Goal: Task Accomplishment & Management: Use online tool/utility

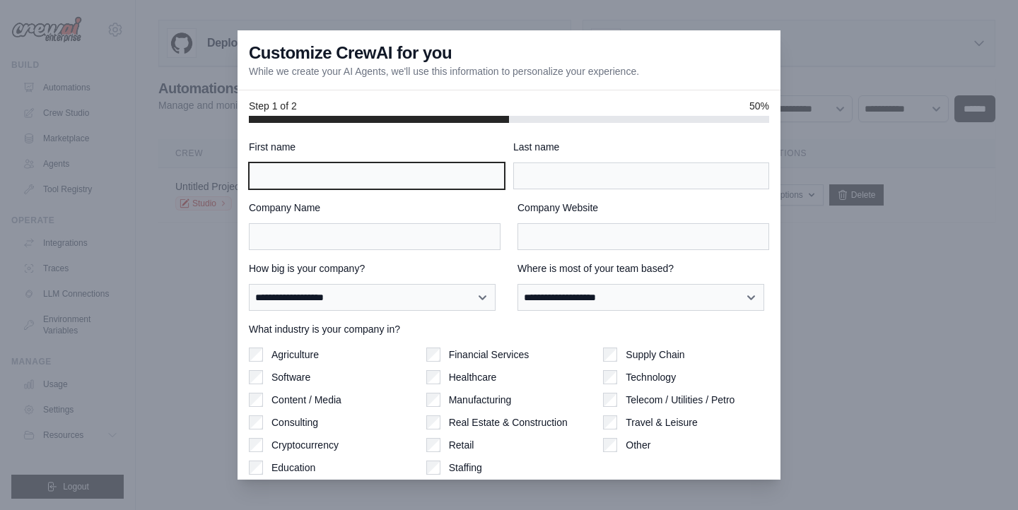
click at [429, 188] on input "First name" at bounding box center [377, 176] width 256 height 27
type input "*****"
type input "**********"
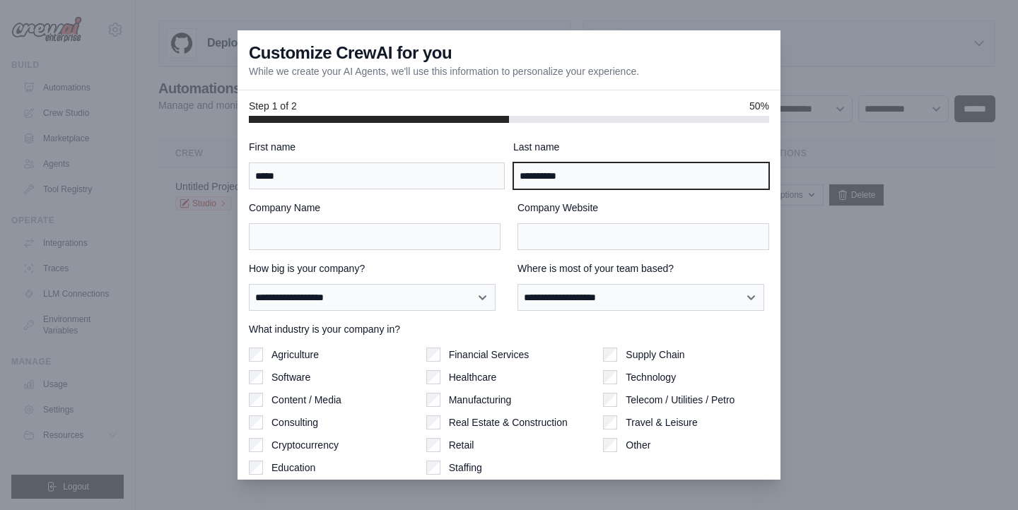
type input "*******"
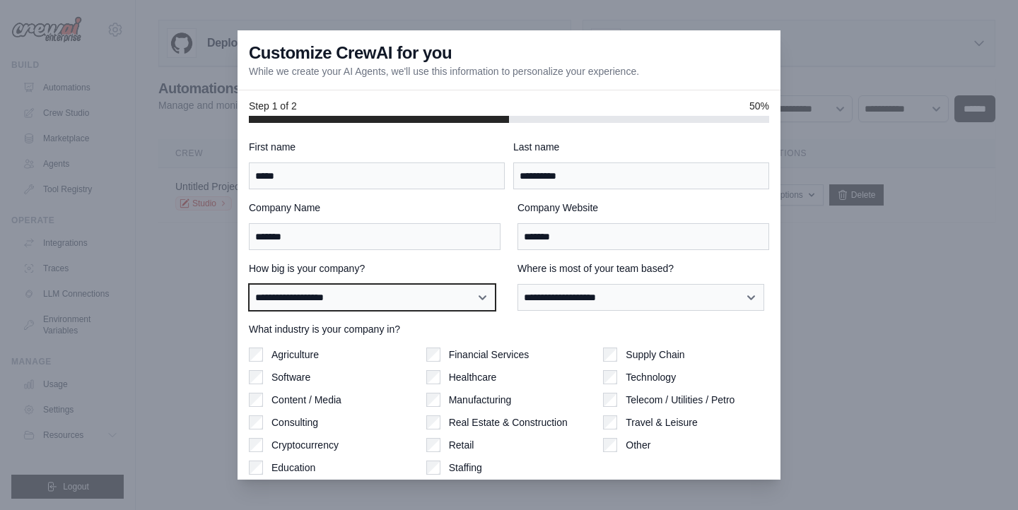
click at [371, 293] on select "**********" at bounding box center [372, 297] width 247 height 27
select select "**********"
click at [249, 284] on select "**********" at bounding box center [372, 297] width 247 height 27
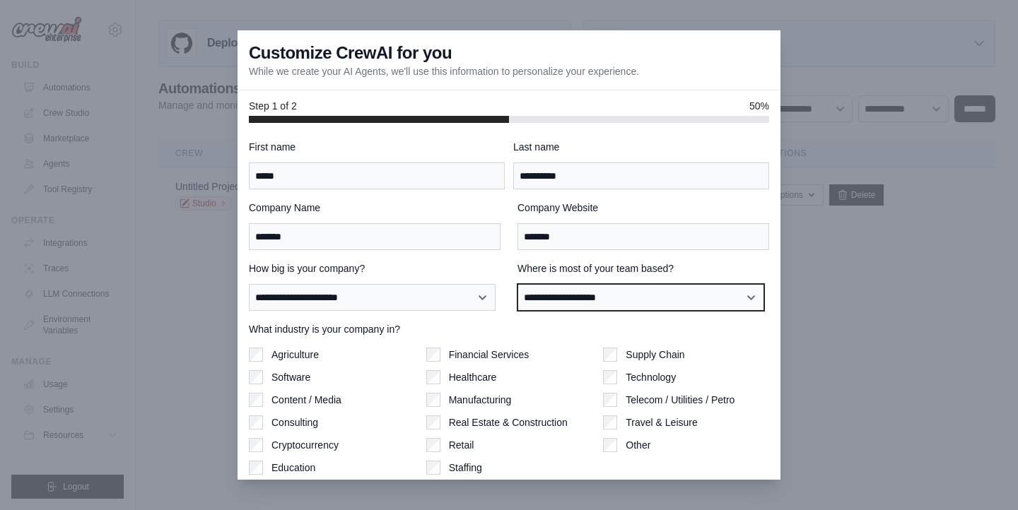
click at [541, 290] on select "**********" at bounding box center [640, 297] width 247 height 27
select select "**********"
click at [517, 284] on select "**********" at bounding box center [640, 297] width 247 height 27
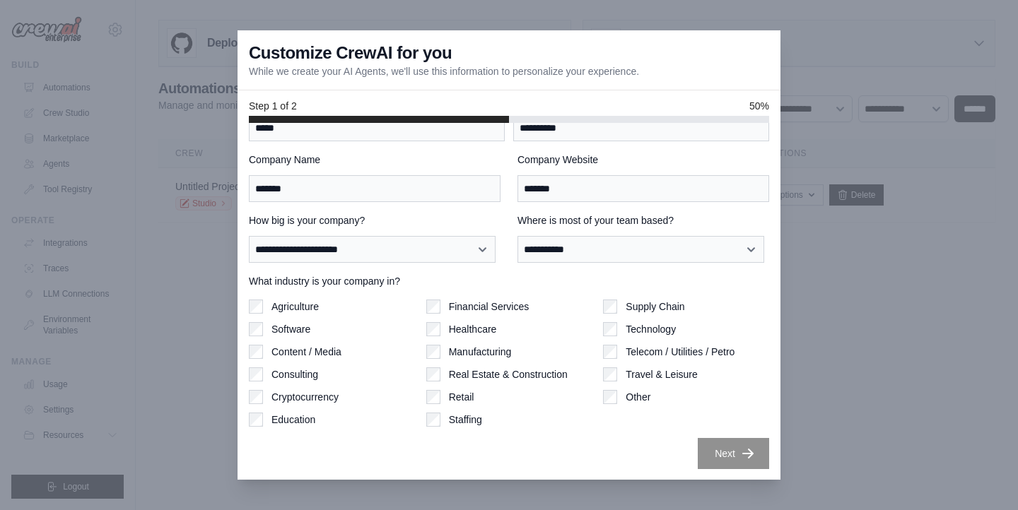
click at [616, 324] on div "Technology" at bounding box center [686, 329] width 166 height 14
click at [698, 439] on button "Next" at bounding box center [733, 452] width 71 height 31
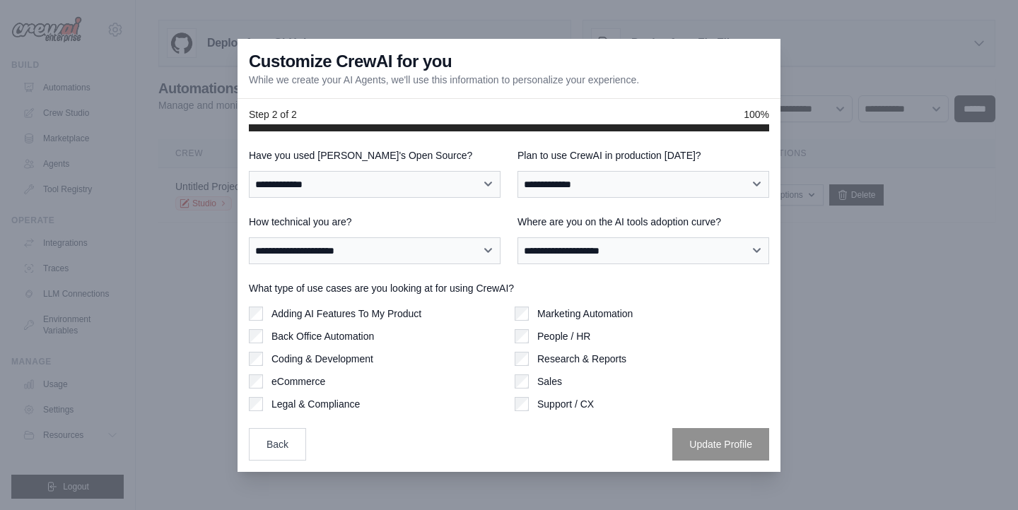
scroll to position [0, 0]
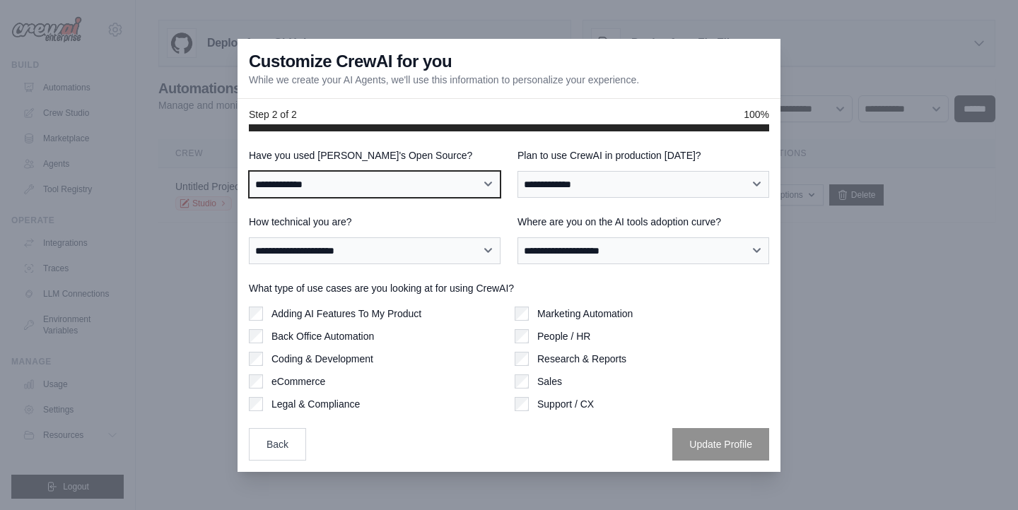
click at [457, 177] on select "**********" at bounding box center [375, 184] width 252 height 27
select select "**********"
click at [249, 171] on select "**********" at bounding box center [375, 184] width 252 height 27
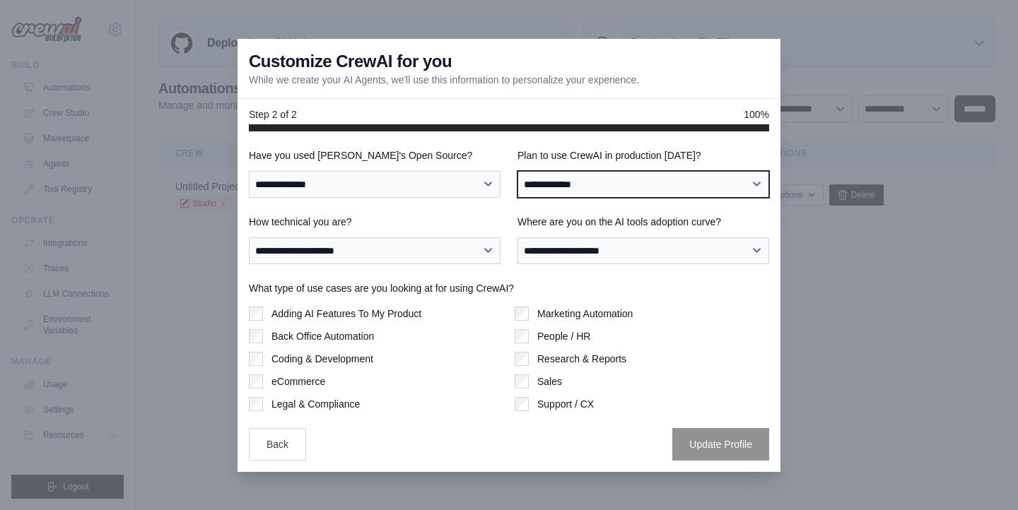
click at [558, 175] on select "**********" at bounding box center [643, 184] width 252 height 27
select select "****"
click at [517, 171] on select "**********" at bounding box center [643, 184] width 252 height 27
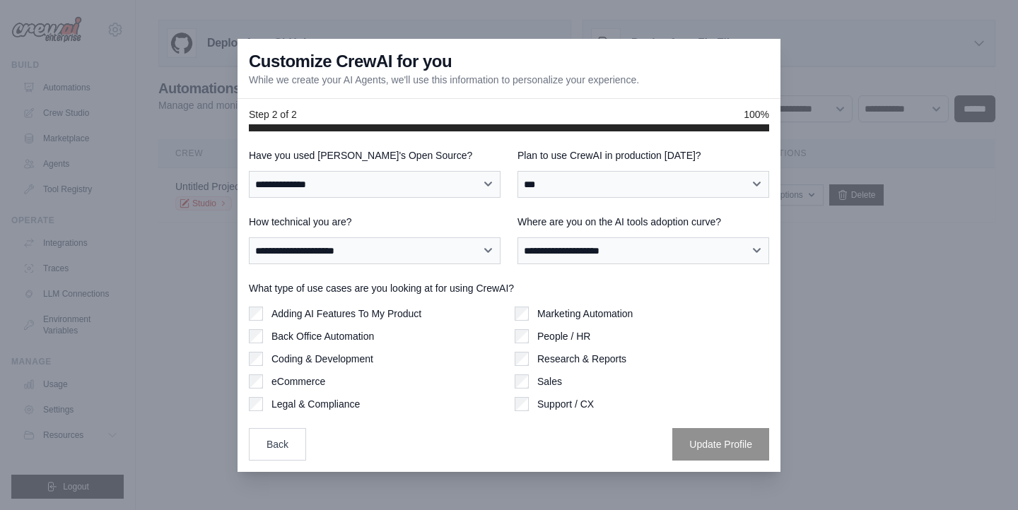
click at [348, 269] on div "**********" at bounding box center [509, 304] width 520 height 312
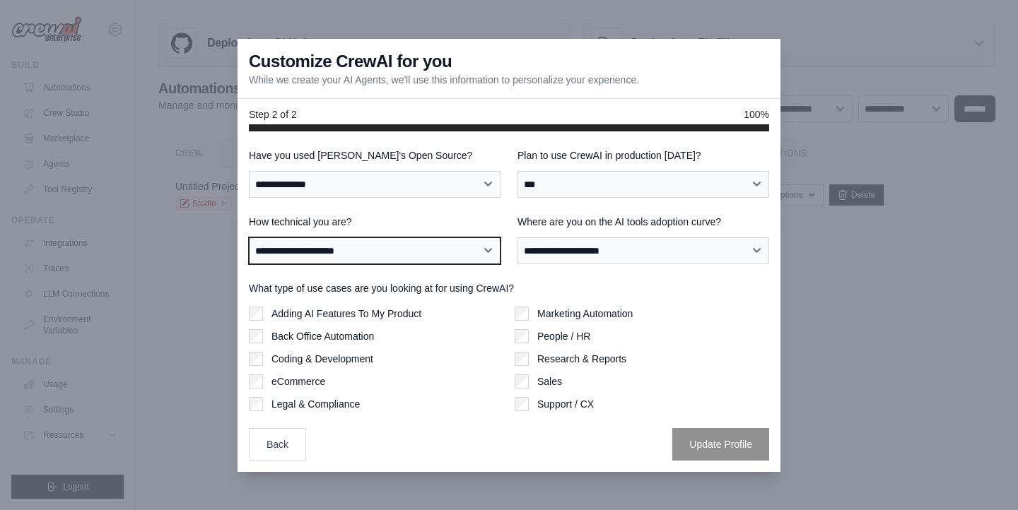
click at [353, 259] on select "**********" at bounding box center [375, 250] width 252 height 27
select select "**********"
click at [249, 237] on select "**********" at bounding box center [375, 250] width 252 height 27
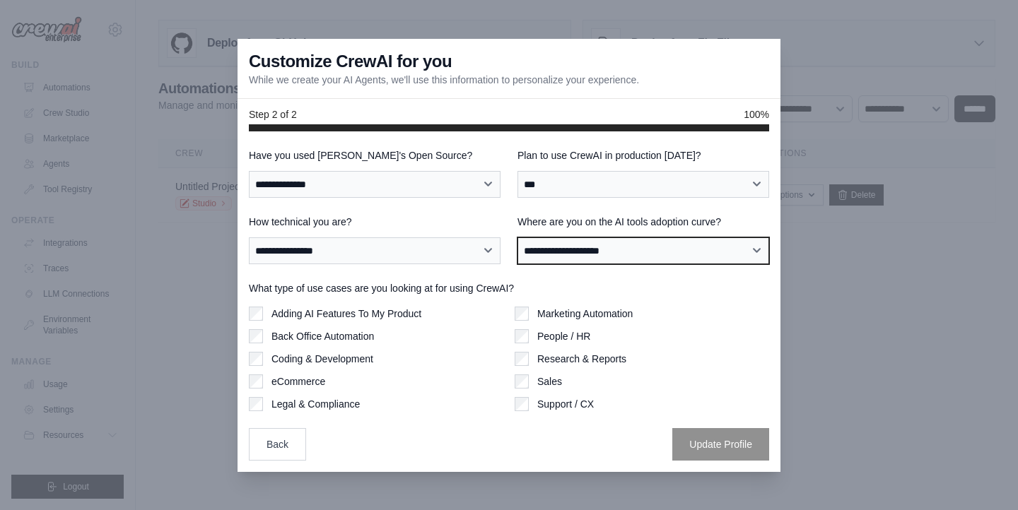
click at [551, 242] on select "**********" at bounding box center [643, 250] width 252 height 27
select select "**********"
click at [517, 237] on select "**********" at bounding box center [643, 250] width 252 height 27
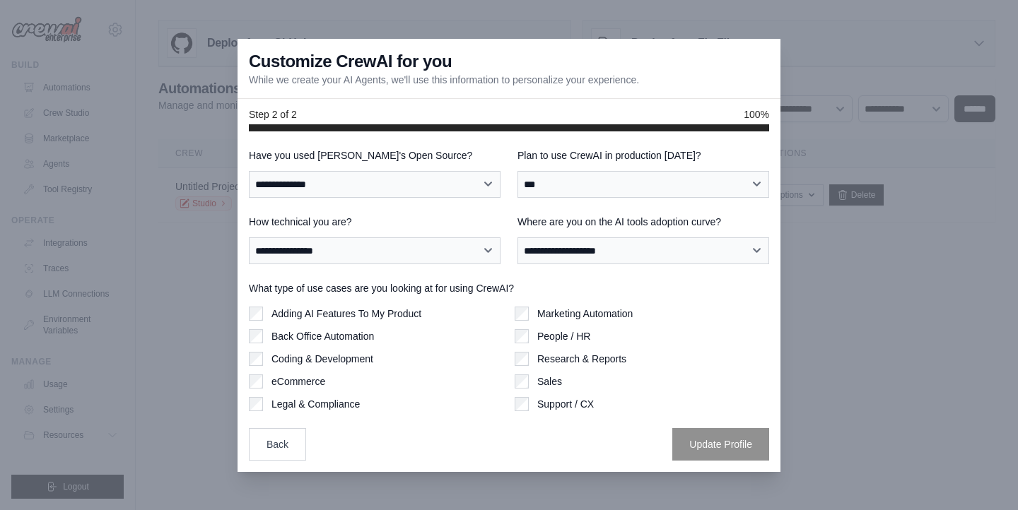
click at [425, 310] on div "Adding AI Features To My Product" at bounding box center [376, 314] width 254 height 14
click at [399, 307] on label "Adding AI Features To My Product" at bounding box center [346, 314] width 150 height 14
click at [678, 441] on button "Update Profile" at bounding box center [720, 444] width 97 height 33
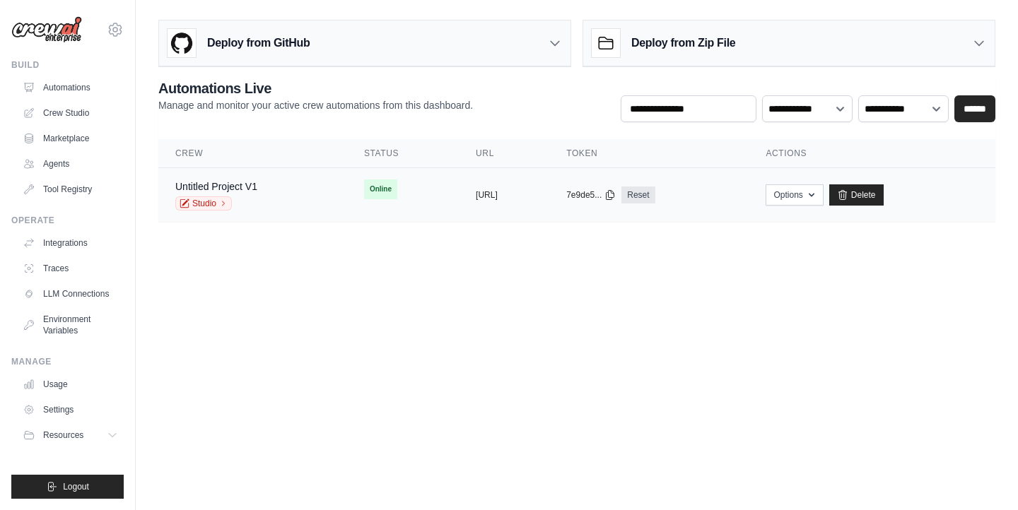
click at [476, 194] on div "copied" at bounding box center [491, 189] width 30 height 17
click at [639, 189] on td "copied 7e9de5... Reset" at bounding box center [648, 195] width 199 height 54
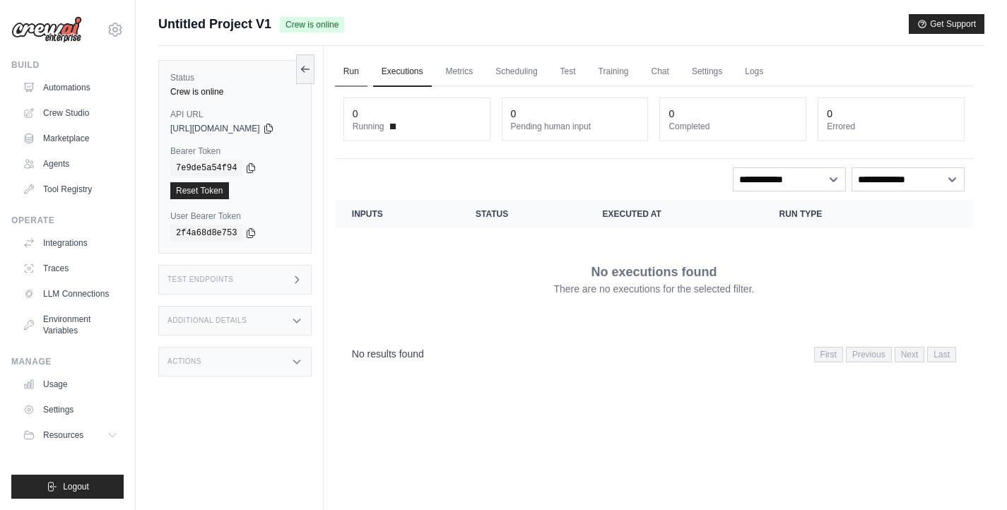
click at [367, 75] on link "Run" at bounding box center [351, 72] width 33 height 30
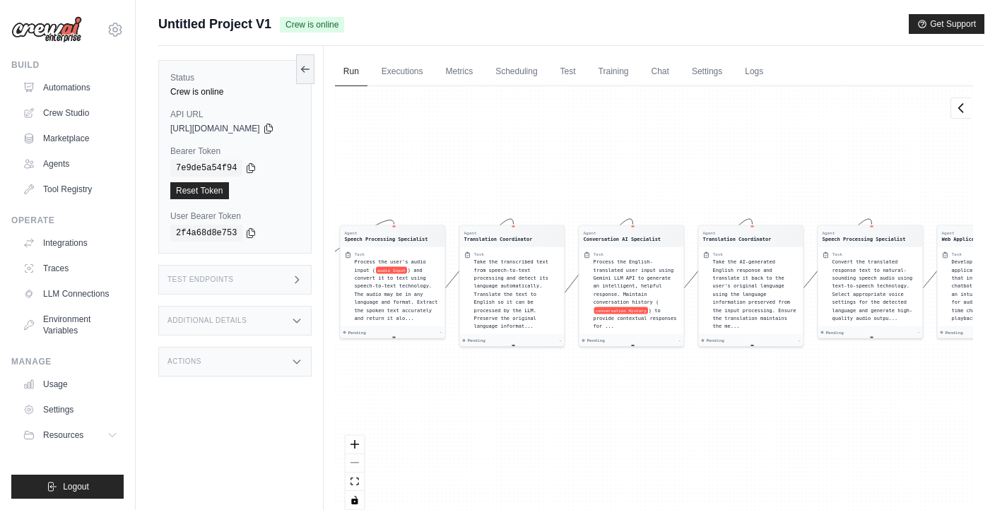
drag, startPoint x: 541, startPoint y: 196, endPoint x: 599, endPoint y: 170, distance: 63.6
click at [599, 170] on div "Agent Speech Processing Specialist Task Process the user's audio input ( audio …" at bounding box center [654, 303] width 638 height 434
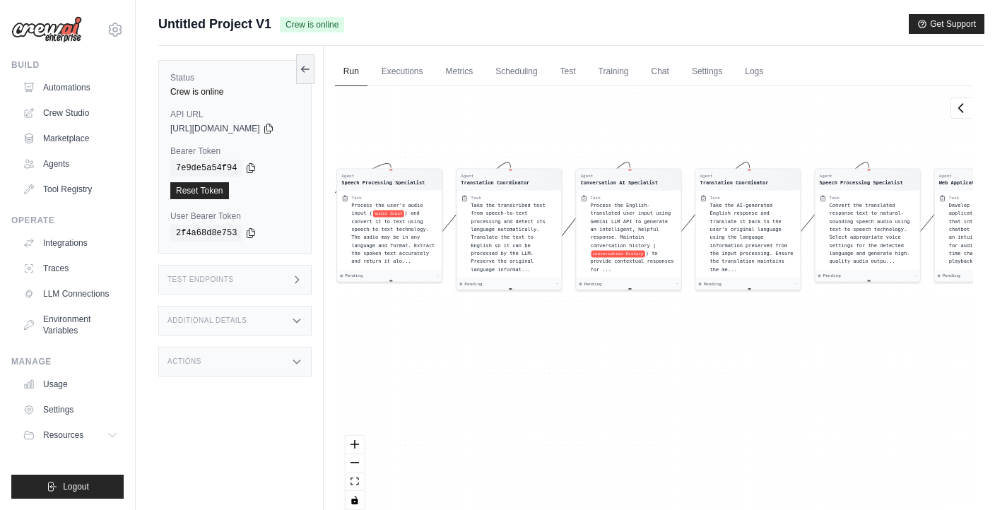
drag, startPoint x: 706, startPoint y: 379, endPoint x: 693, endPoint y: 286, distance: 94.2
click at [693, 286] on div "Agent Speech Processing Specialist Task Process the user's audio input ( audio …" at bounding box center [654, 303] width 638 height 434
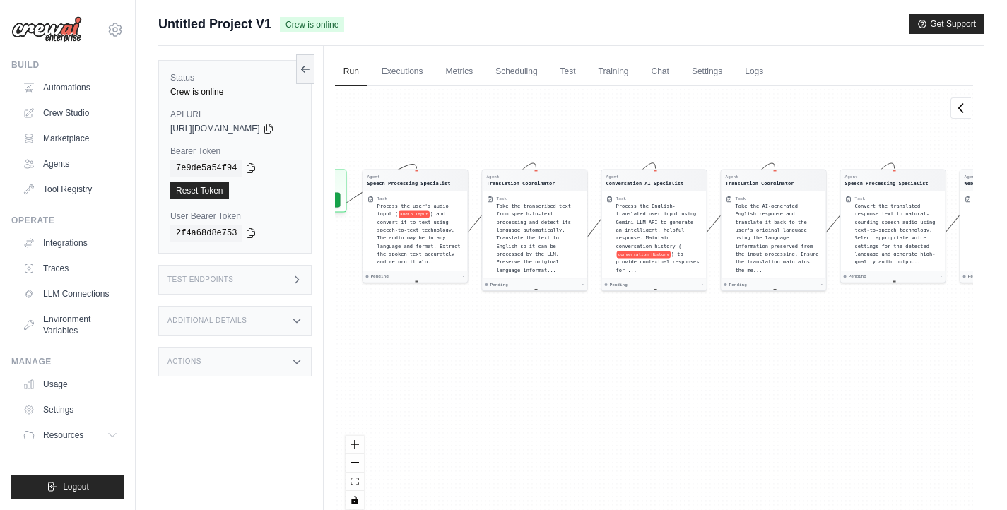
drag, startPoint x: 695, startPoint y: 278, endPoint x: 720, endPoint y: 322, distance: 50.7
click at [720, 322] on div "Agent Speech Processing Specialist Task Process the user's audio input ( audio …" at bounding box center [654, 303] width 638 height 434
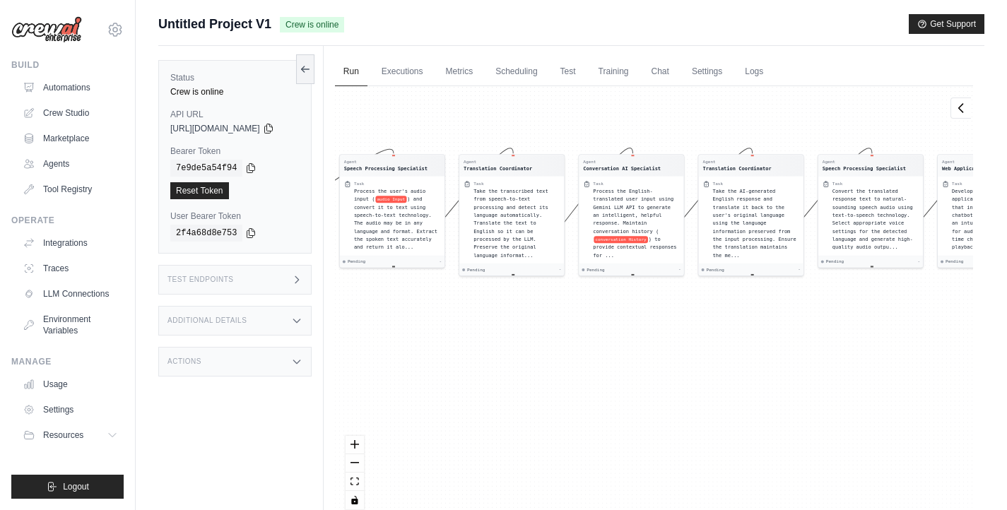
drag, startPoint x: 666, startPoint y: 334, endPoint x: 647, endPoint y: 314, distance: 28.0
click at [647, 314] on div "Agent Speech Processing Specialist Task Process the user's audio input ( audio …" at bounding box center [654, 303] width 638 height 434
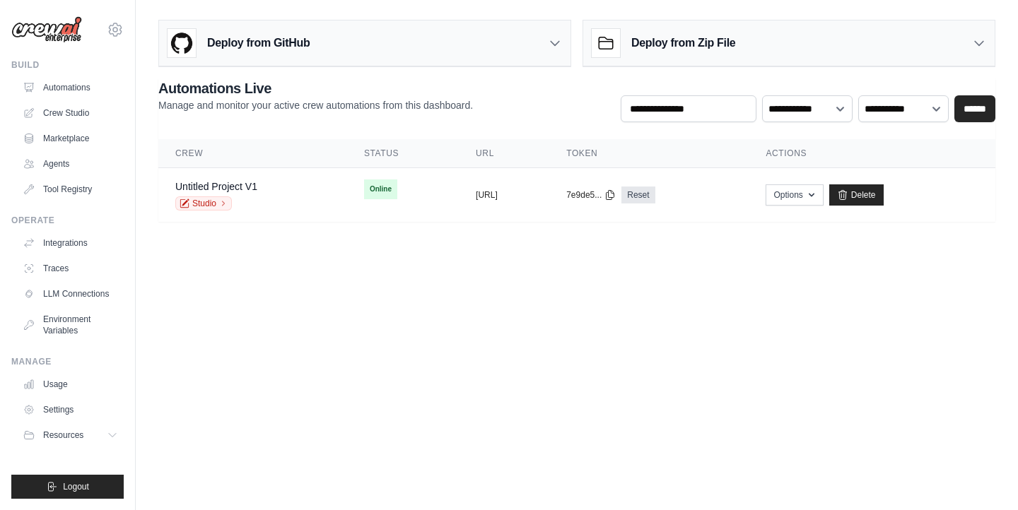
click at [290, 341] on body "ramcharancherry338@gmail.com Settings Build Automations Crew Studio" at bounding box center [509, 255] width 1018 height 510
click at [206, 204] on link "Studio" at bounding box center [203, 203] width 57 height 14
click at [201, 204] on link "Studio" at bounding box center [203, 203] width 57 height 14
click at [298, 187] on td "Untitled Project V1 Studio" at bounding box center [252, 195] width 189 height 54
click at [817, 194] on icon "button" at bounding box center [811, 194] width 11 height 11
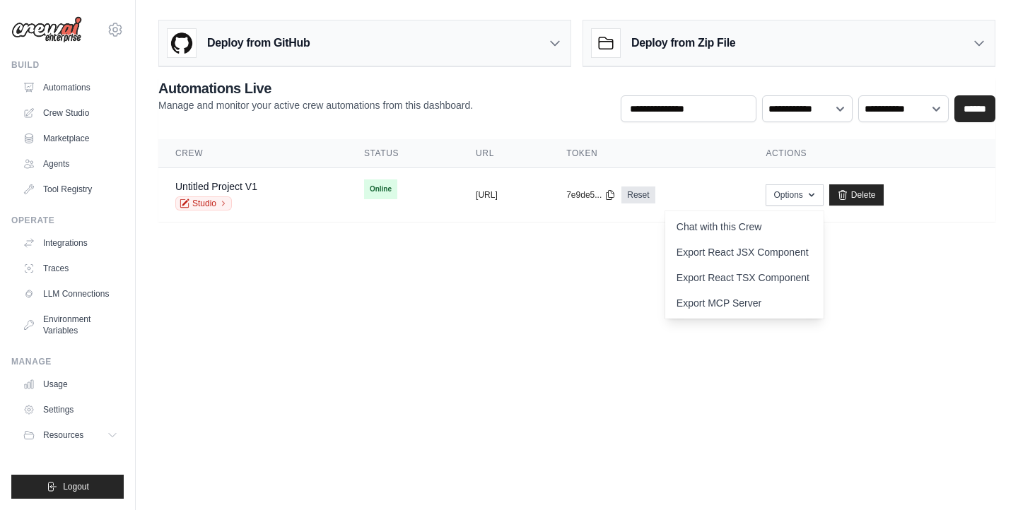
click at [510, 266] on body "ramcharancherry338@gmail.com Settings Build Automations Crew Studio" at bounding box center [509, 255] width 1018 height 510
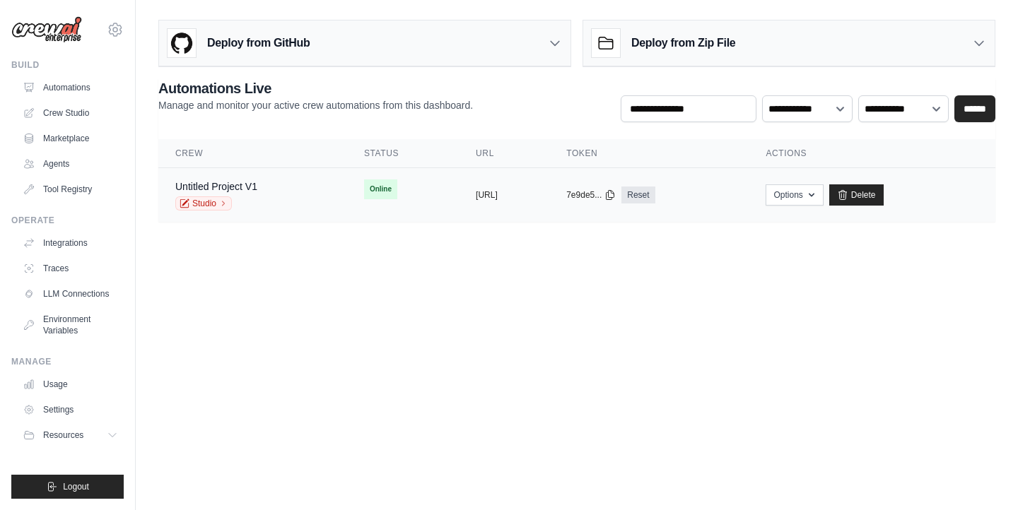
click at [204, 211] on td "Untitled Project V1 Studio" at bounding box center [252, 195] width 189 height 54
click at [185, 201] on icon at bounding box center [185, 202] width 7 height 7
click at [823, 196] on button "Options" at bounding box center [793, 194] width 57 height 21
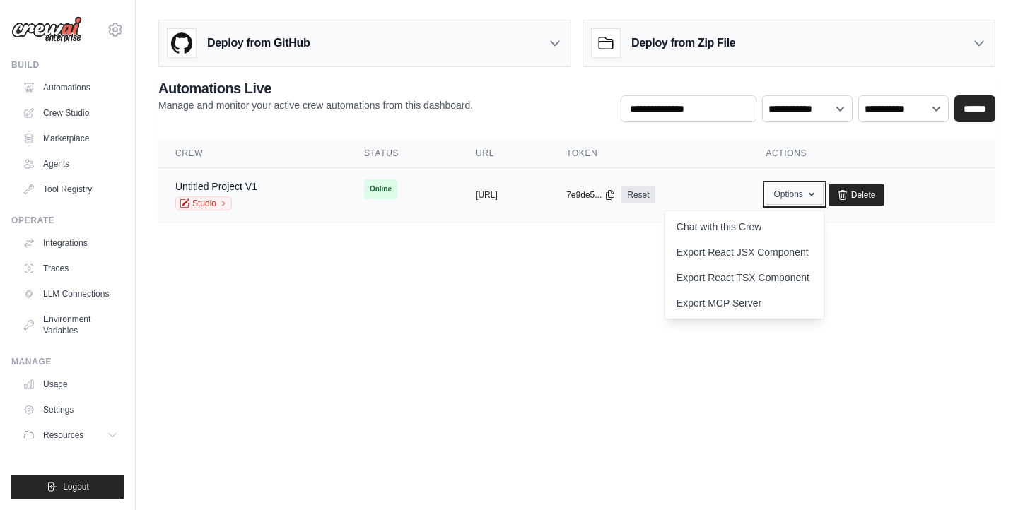
click at [823, 196] on button "Options" at bounding box center [793, 194] width 57 height 21
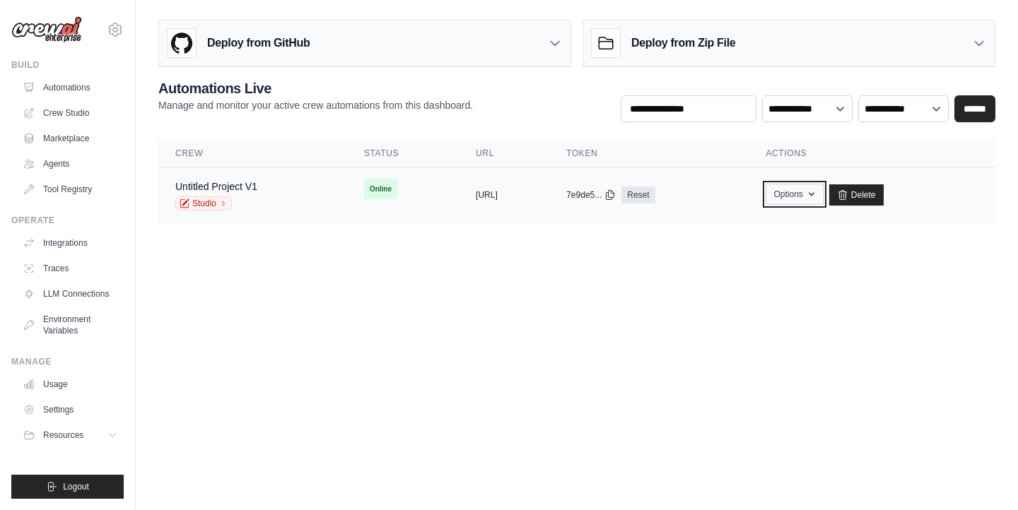
click at [823, 196] on button "Options" at bounding box center [793, 194] width 57 height 21
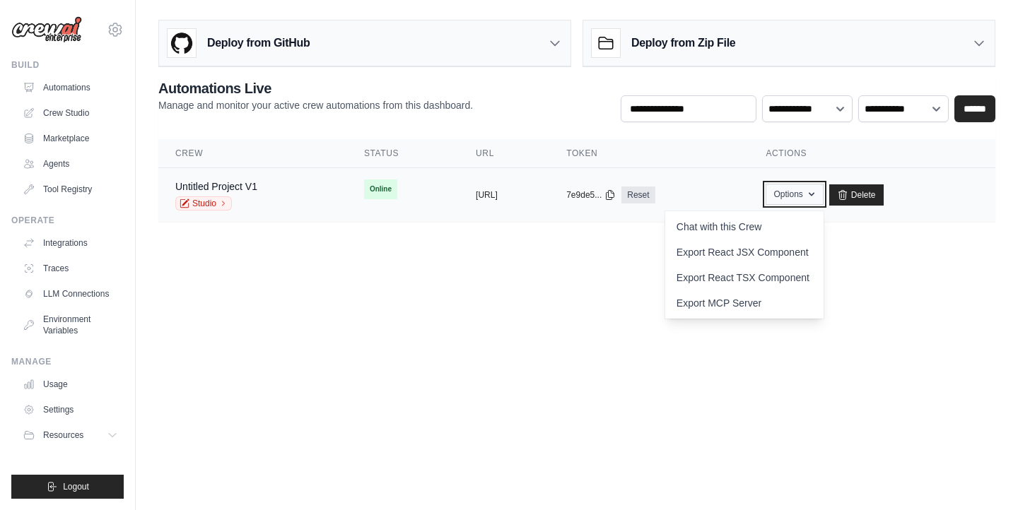
click at [823, 196] on button "Options" at bounding box center [793, 194] width 57 height 21
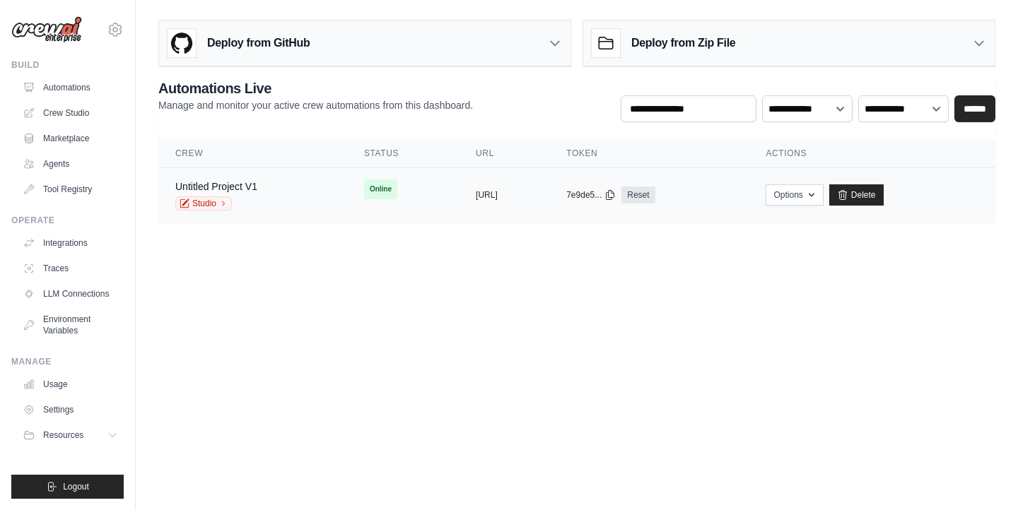
click at [392, 189] on td "Online" at bounding box center [403, 189] width 112 height 42
click at [201, 199] on link "Studio" at bounding box center [203, 203] width 57 height 14
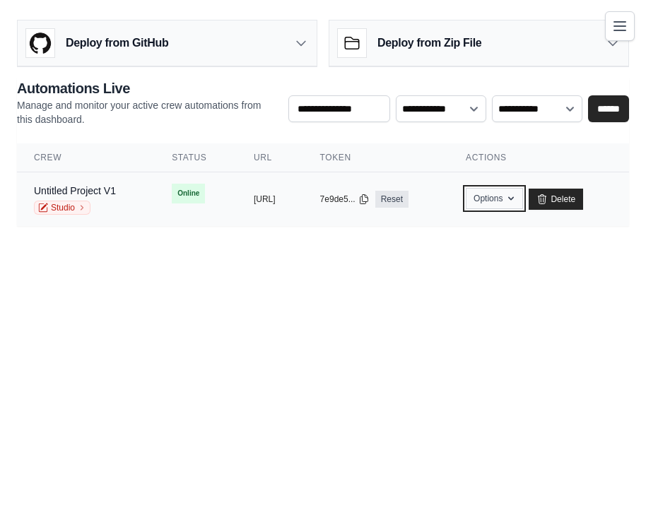
click at [517, 200] on icon "button" at bounding box center [510, 198] width 11 height 11
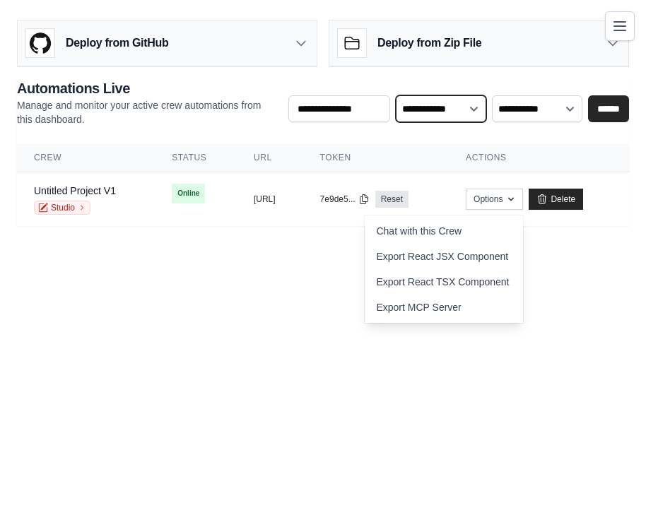
click at [471, 113] on select "**********" at bounding box center [441, 108] width 90 height 27
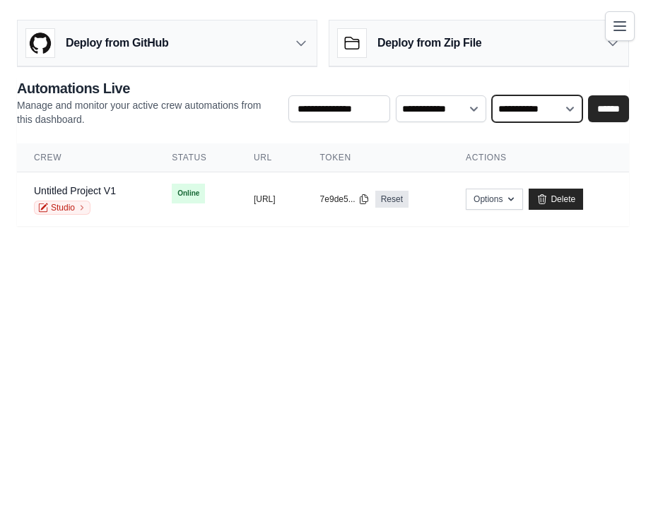
click at [530, 98] on select "**********" at bounding box center [537, 108] width 90 height 27
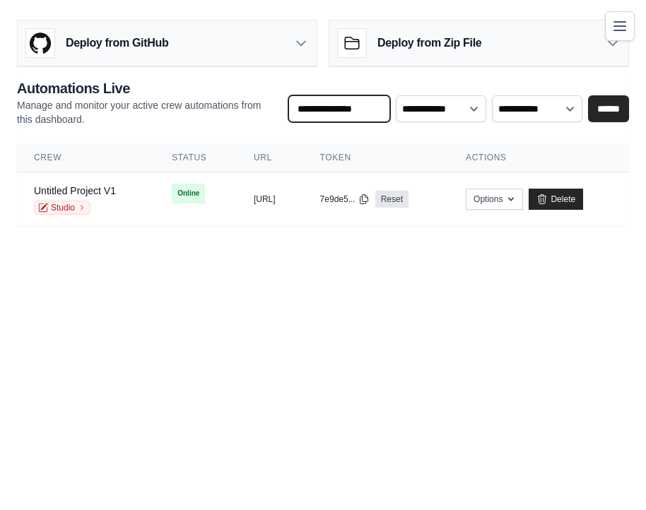
click at [356, 102] on input "text" at bounding box center [339, 108] width 102 height 27
click at [274, 367] on body "ramcharancherry338@gmail.com Settings Build Automations Crew Studio" at bounding box center [323, 255] width 646 height 510
click at [457, 112] on select "**********" at bounding box center [441, 108] width 90 height 27
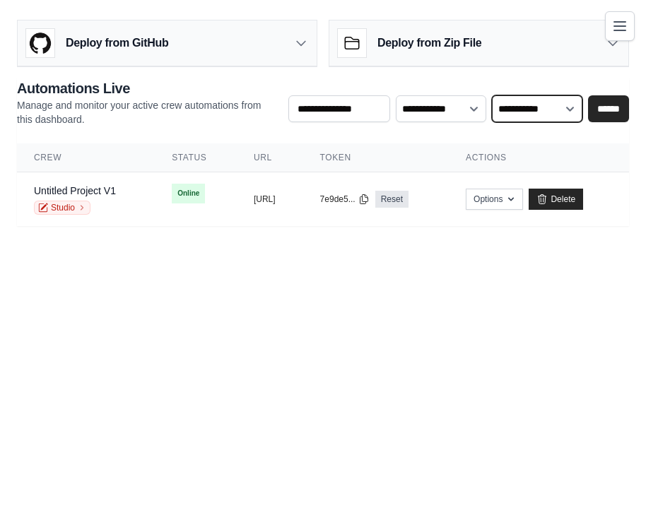
click at [537, 105] on select "**********" at bounding box center [537, 108] width 90 height 27
click at [370, 197] on icon at bounding box center [363, 198] width 11 height 11
click at [578, 307] on body "ramcharancherry338@gmail.com Settings Build Automations Crew Studio" at bounding box center [323, 255] width 646 height 510
click at [370, 199] on icon at bounding box center [363, 198] width 11 height 11
click at [518, 319] on body "ramcharancherry338@gmail.com Settings Build Automations Crew Studio" at bounding box center [323, 255] width 646 height 510
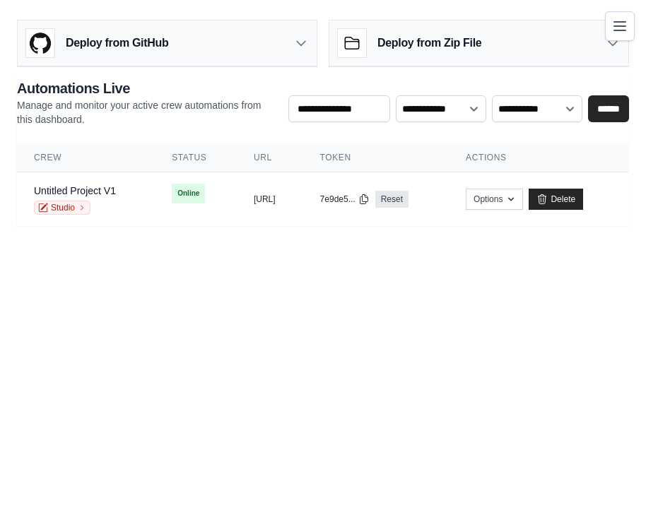
drag, startPoint x: 300, startPoint y: 199, endPoint x: 92, endPoint y: 281, distance: 224.0
click at [92, 281] on body "ramcharancherry338@gmail.com Settings Build Automations Crew Studio" at bounding box center [323, 255] width 646 height 510
click at [64, 210] on link "Studio" at bounding box center [62, 208] width 57 height 14
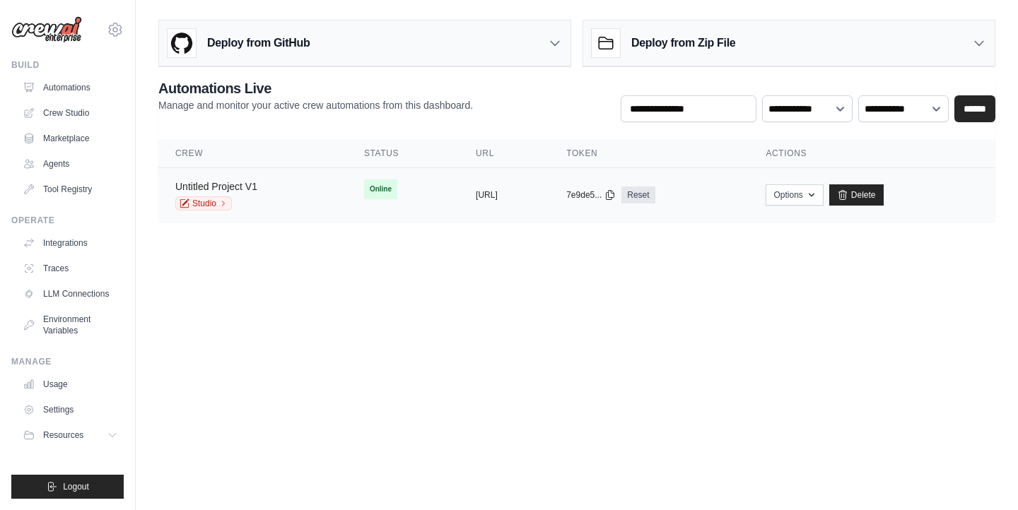
click at [221, 182] on link "Untitled Project V1" at bounding box center [216, 186] width 82 height 11
click at [309, 322] on body "ramcharancherry338@gmail.com Settings Build Automations Crew Studio" at bounding box center [509, 255] width 1018 height 510
click at [188, 198] on link "Studio" at bounding box center [203, 203] width 57 height 14
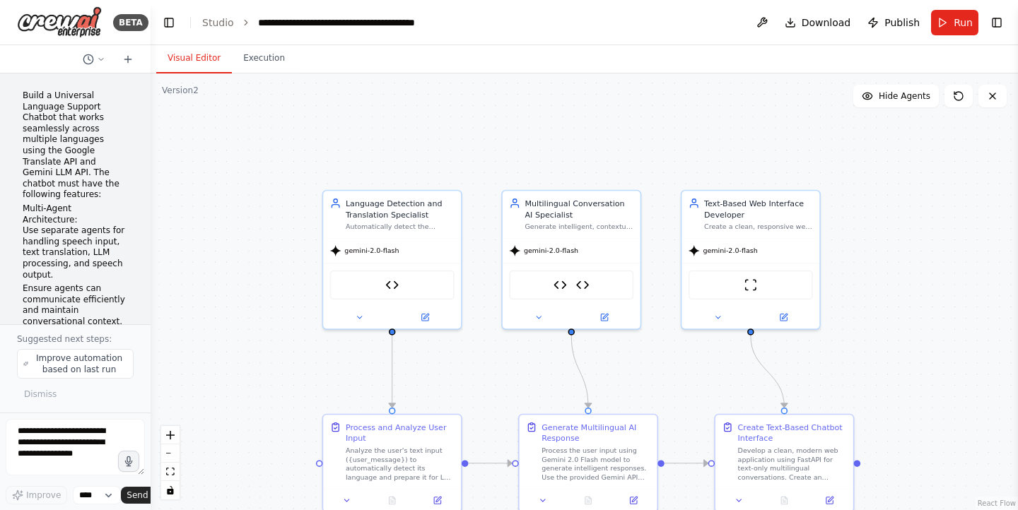
scroll to position [13904, 0]
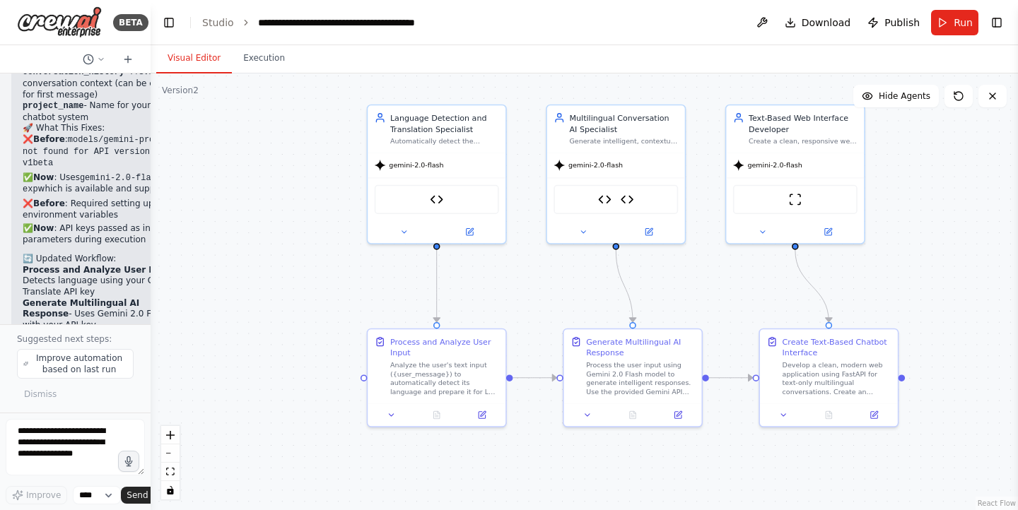
drag, startPoint x: 0, startPoint y: 0, endPoint x: 302, endPoint y: 204, distance: 364.6
click at [302, 204] on div ".deletable-edge-delete-btn { width: 20px; height: 20px; border: 0px solid #ffff…" at bounding box center [584, 291] width 867 height 437
click at [358, 20] on div "**********" at bounding box center [337, 23] width 159 height 14
click at [337, 153] on div ".deletable-edge-delete-btn { width: 20px; height: 20px; border: 0px solid #ffff…" at bounding box center [584, 291] width 867 height 437
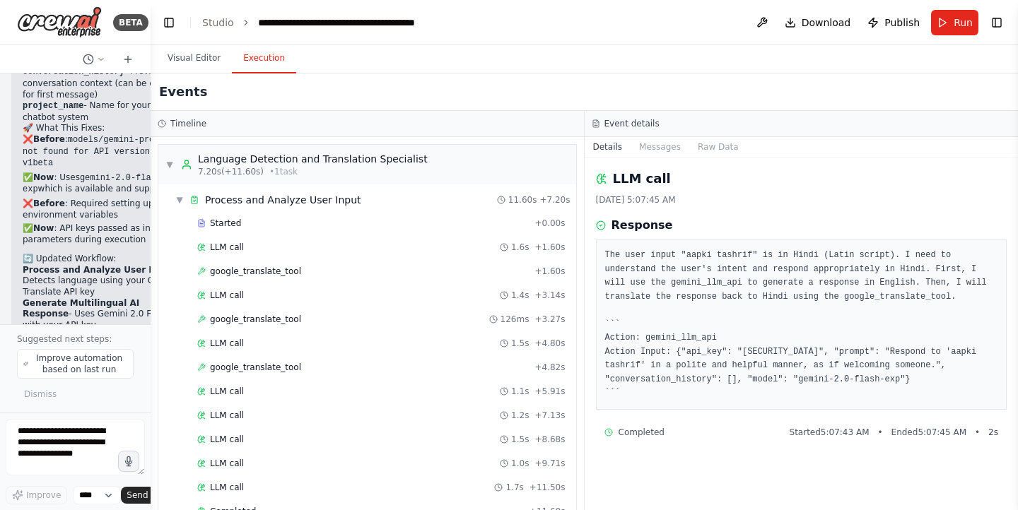
click at [263, 51] on button "Execution" at bounding box center [264, 59] width 64 height 30
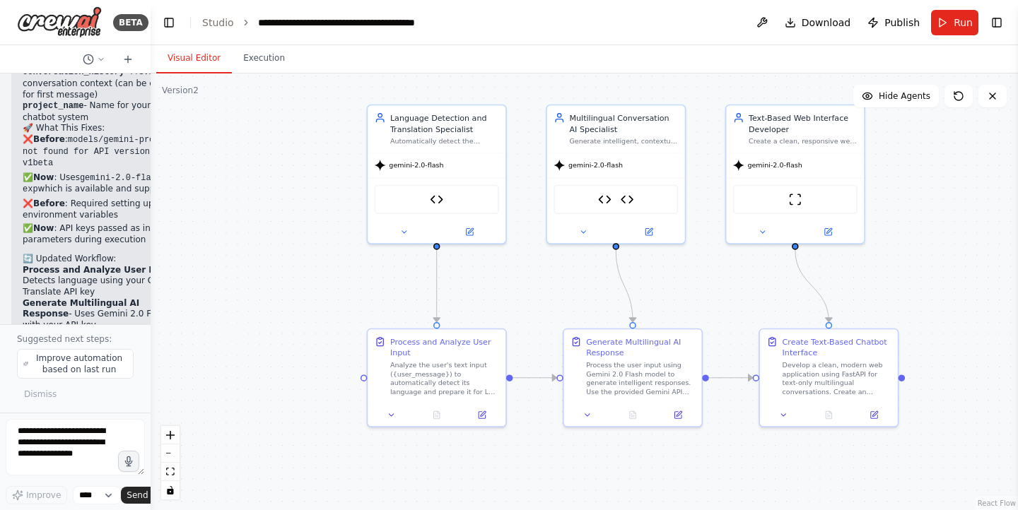
click at [170, 50] on button "Visual Editor" at bounding box center [194, 59] width 76 height 30
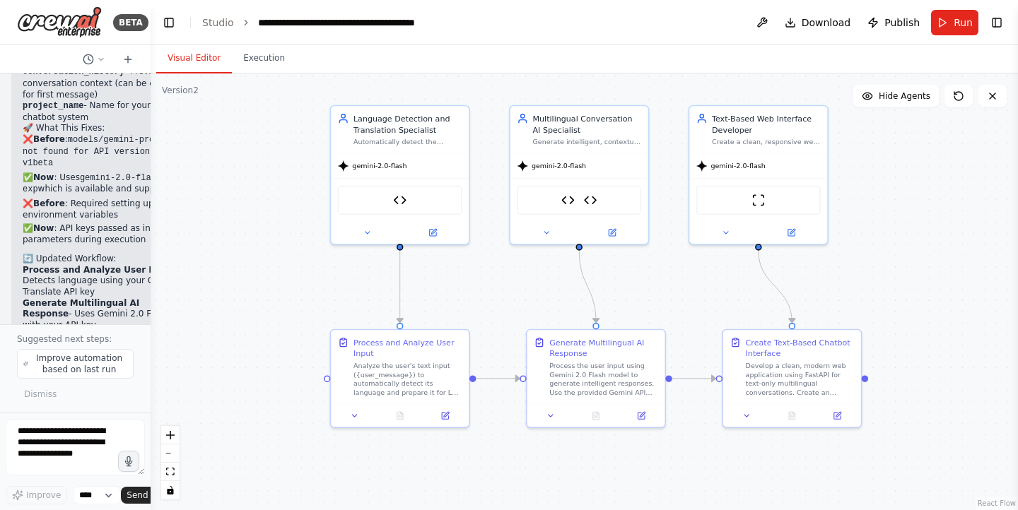
drag, startPoint x: 317, startPoint y: 233, endPoint x: 280, endPoint y: 233, distance: 37.5
click at [280, 233] on div ".deletable-edge-delete-btn { width: 20px; height: 20px; border: 0px solid #ffff…" at bounding box center [584, 291] width 867 height 437
click at [900, 308] on div ".deletable-edge-delete-btn { width: 20px; height: 20px; border: 0px solid #ffff…" at bounding box center [584, 291] width 867 height 437
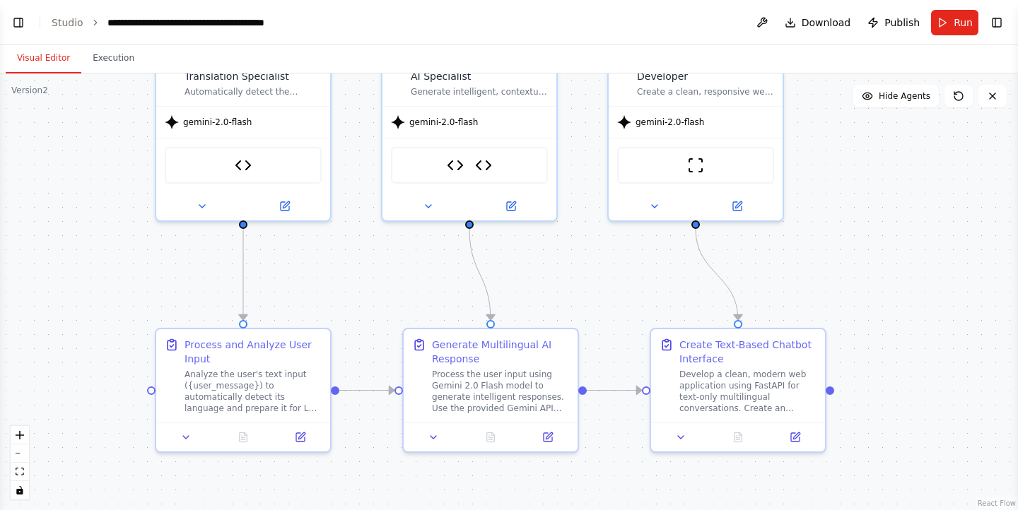
drag, startPoint x: 288, startPoint y: 387, endPoint x: 372, endPoint y: 288, distance: 129.9
click at [372, 288] on div ".deletable-edge-delete-btn { width: 20px; height: 20px; border: 0px solid #ffff…" at bounding box center [509, 291] width 1018 height 437
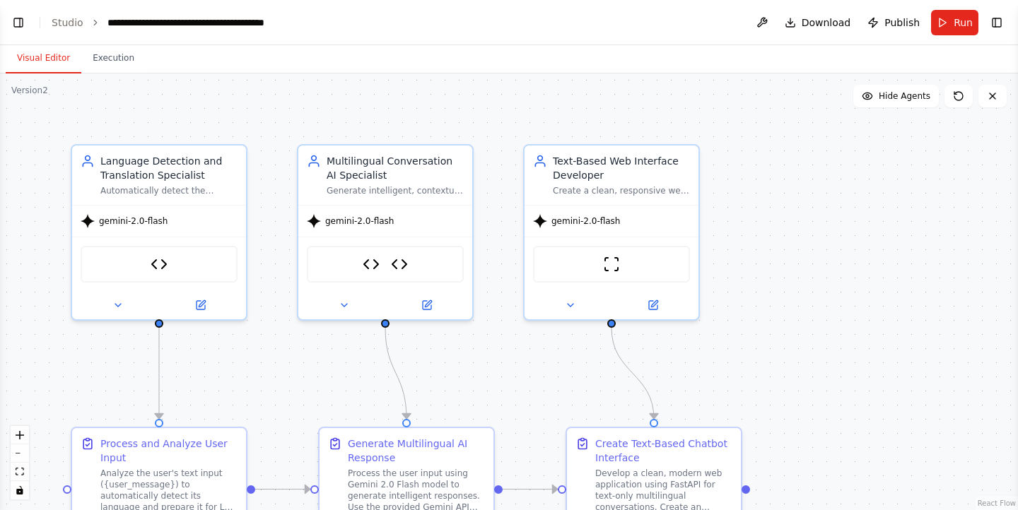
scroll to position [13346, 0]
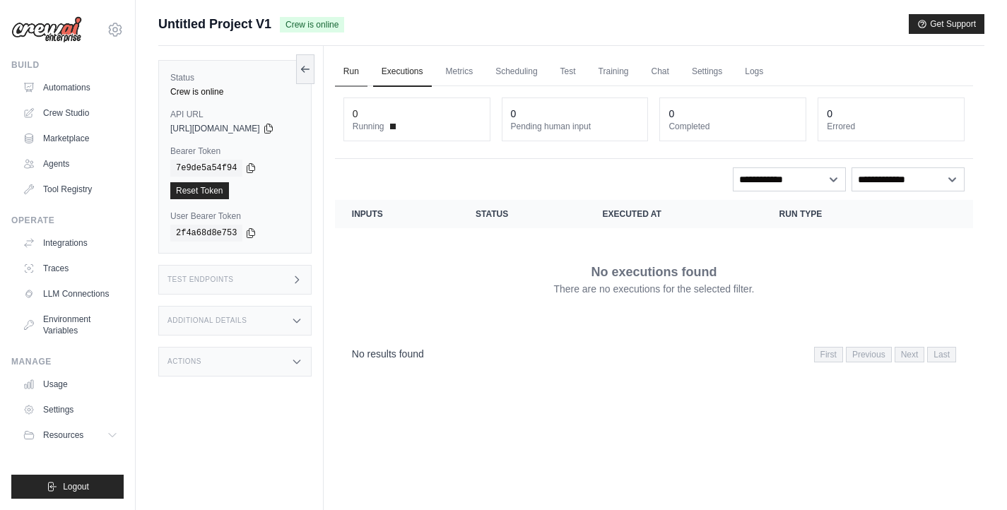
click at [367, 73] on link "Run" at bounding box center [351, 72] width 33 height 30
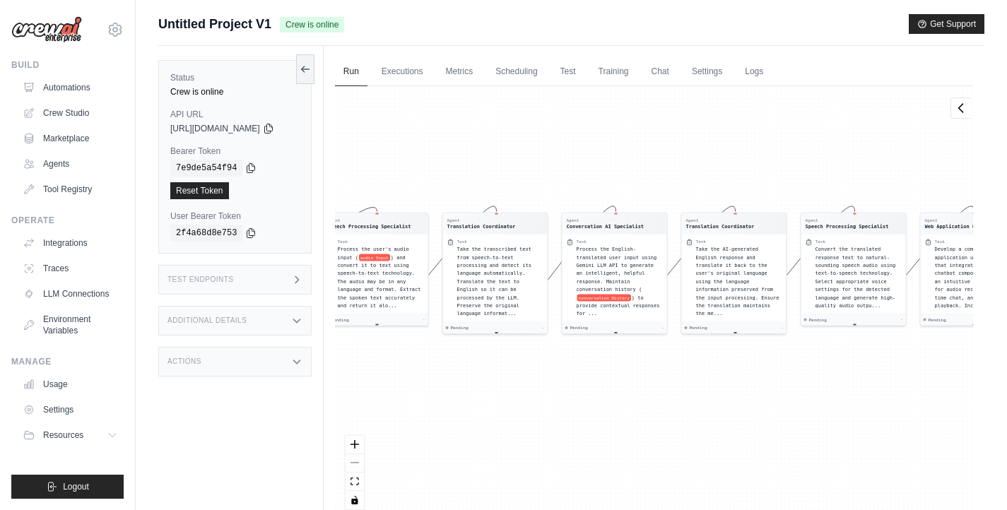
drag, startPoint x: 517, startPoint y: 223, endPoint x: 461, endPoint y: 189, distance: 65.7
click at [461, 189] on div "Agent Speech Processing Specialist Task Process the user's audio input ( audio …" at bounding box center [654, 303] width 638 height 434
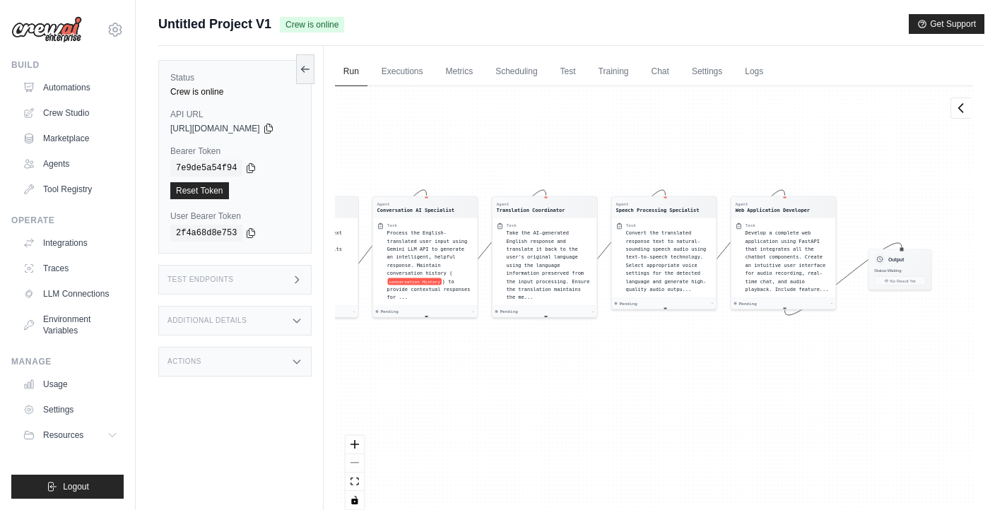
drag, startPoint x: 564, startPoint y: 170, endPoint x: 457, endPoint y: 155, distance: 108.5
click at [457, 155] on div "Agent Speech Processing Specialist Task Process the user's audio input ( audio …" at bounding box center [654, 303] width 638 height 434
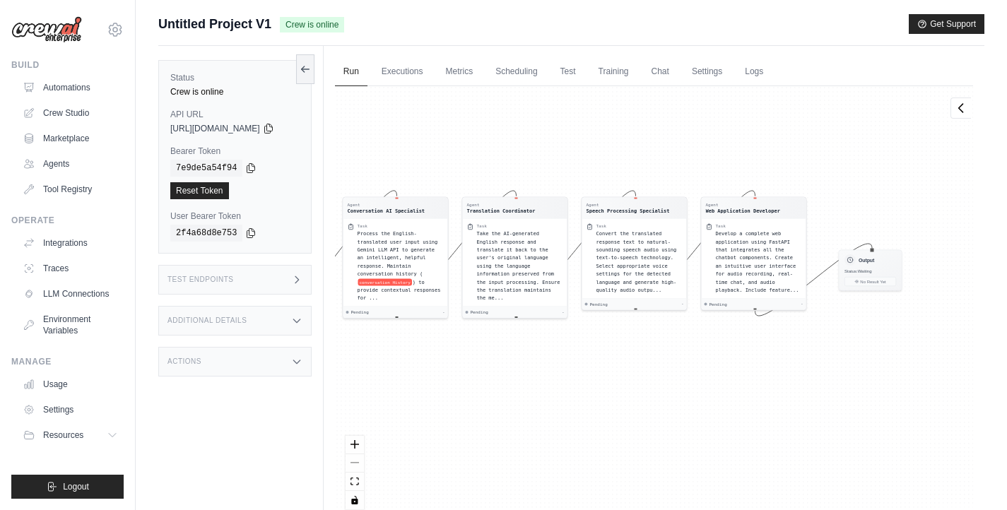
drag, startPoint x: 599, startPoint y: 151, endPoint x: 572, endPoint y: 151, distance: 26.1
click at [572, 151] on div "Agent Speech Processing Specialist Task Process the user's audio input ( audio …" at bounding box center [654, 303] width 638 height 434
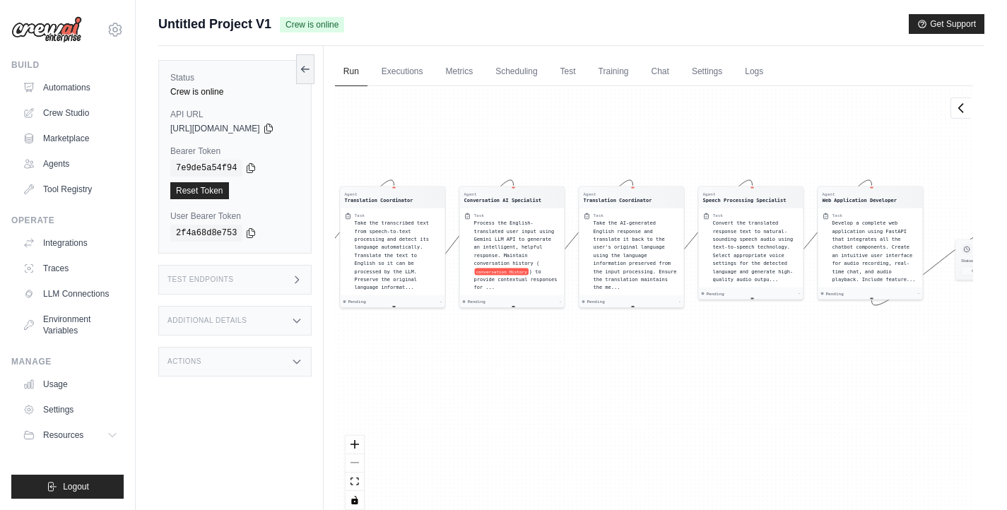
drag, startPoint x: 535, startPoint y: 172, endPoint x: 711, endPoint y: 162, distance: 176.3
click at [711, 162] on div "Agent Speech Processing Specialist Task Process the user's audio input ( audio …" at bounding box center [654, 303] width 638 height 434
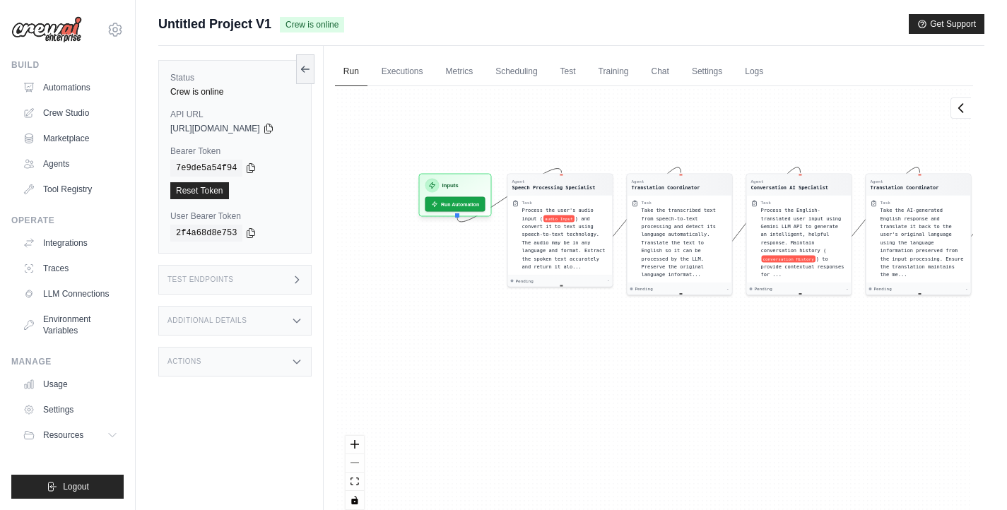
drag, startPoint x: 721, startPoint y: 128, endPoint x: 661, endPoint y: 144, distance: 62.2
click at [661, 144] on div "Agent Speech Processing Specialist Task Process the user's audio input ( audio …" at bounding box center [654, 303] width 638 height 434
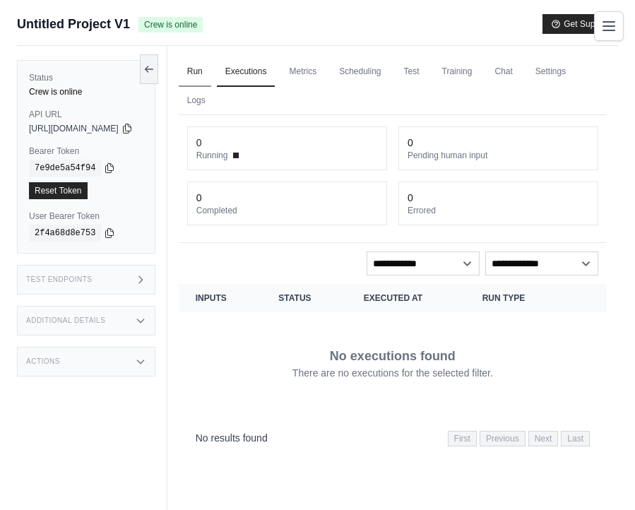
click at [211, 83] on link "Run" at bounding box center [195, 72] width 33 height 30
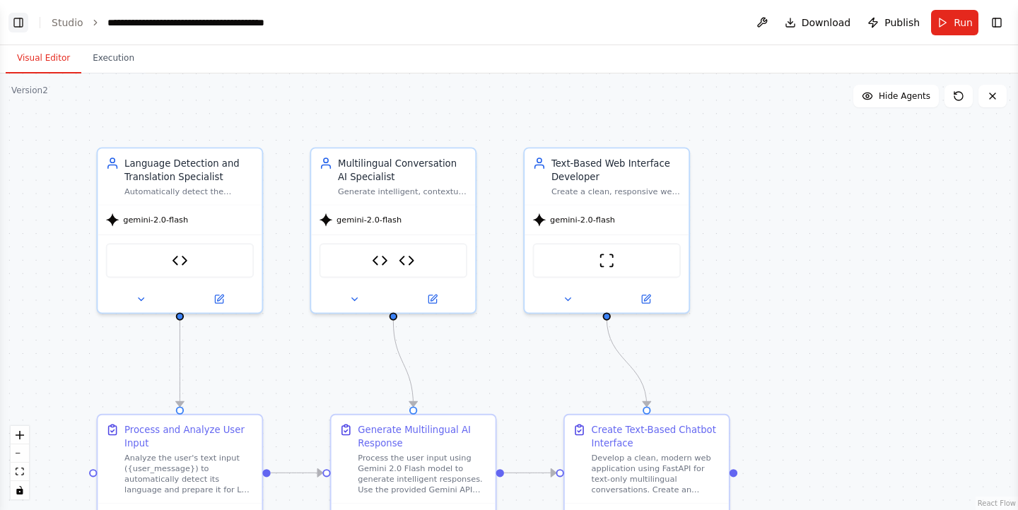
scroll to position [12266, 0]
click at [17, 28] on button "Toggle Left Sidebar" at bounding box center [18, 23] width 20 height 20
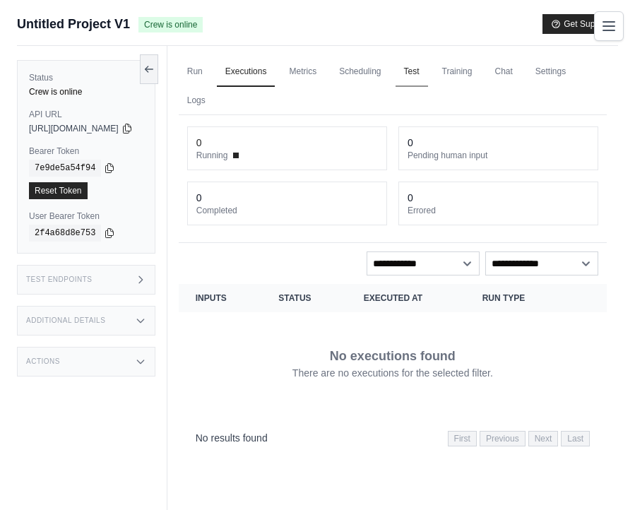
click at [428, 76] on link "Test" at bounding box center [412, 72] width 33 height 30
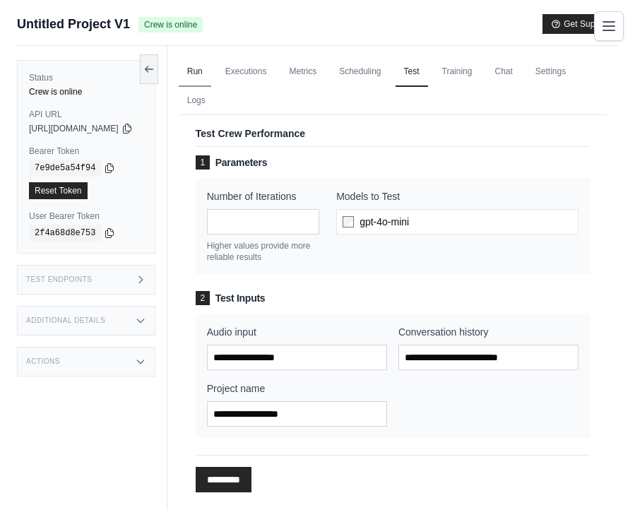
click at [211, 81] on link "Run" at bounding box center [195, 72] width 33 height 30
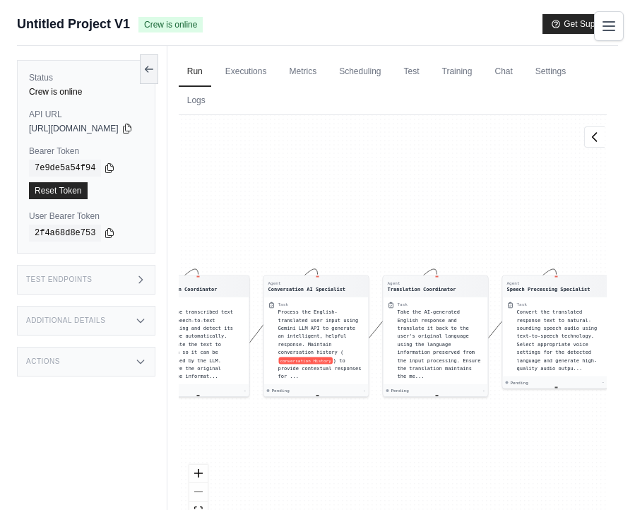
scroll to position [107, 0]
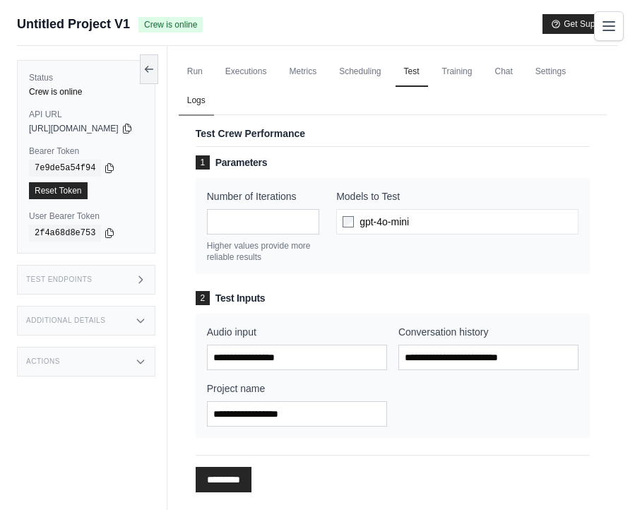
click at [214, 105] on link "Logs" at bounding box center [196, 101] width 35 height 30
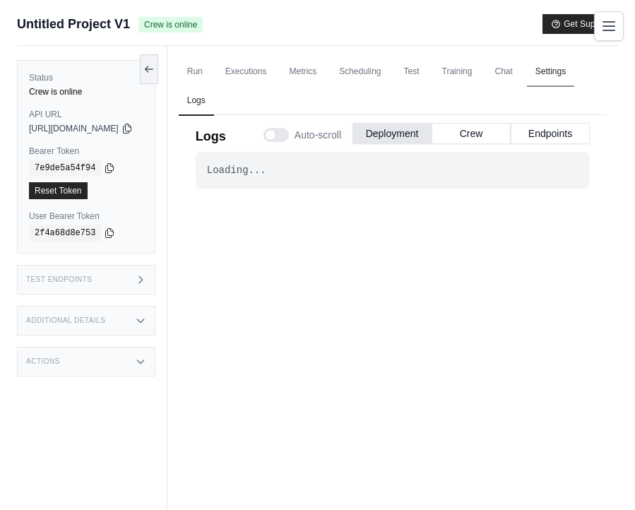
click at [527, 87] on link "Settings" at bounding box center [550, 72] width 47 height 30
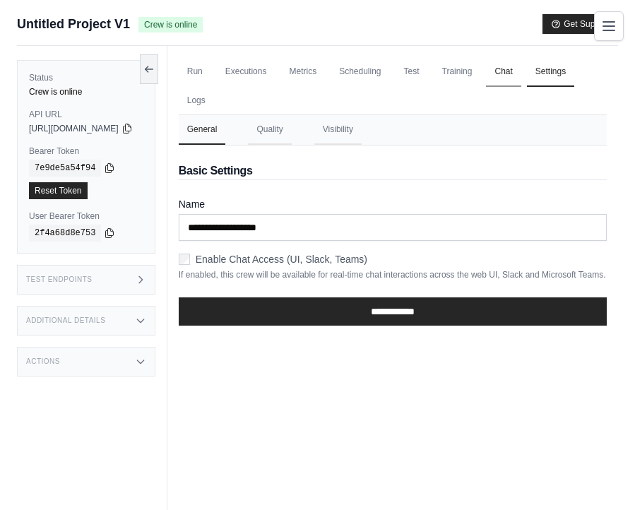
click at [521, 78] on link "Chat" at bounding box center [503, 72] width 35 height 30
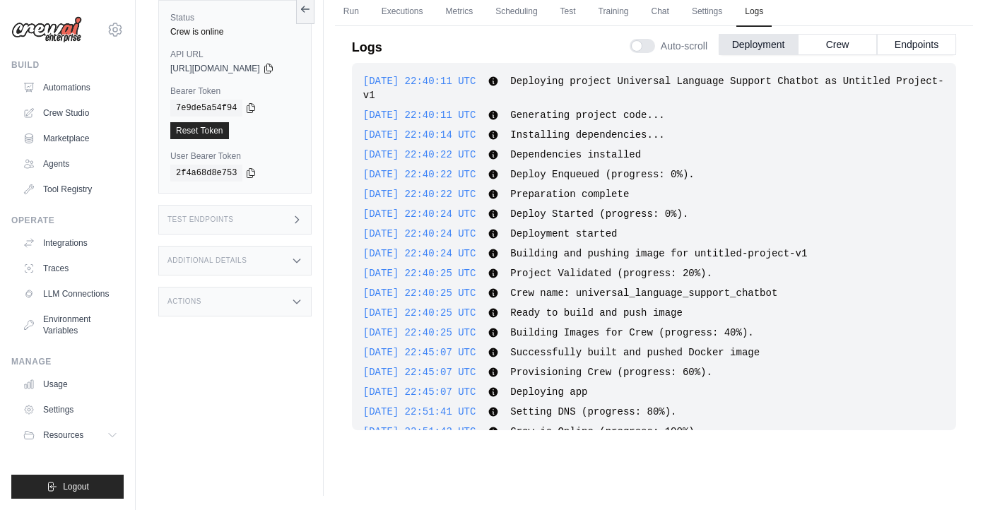
scroll to position [25, 0]
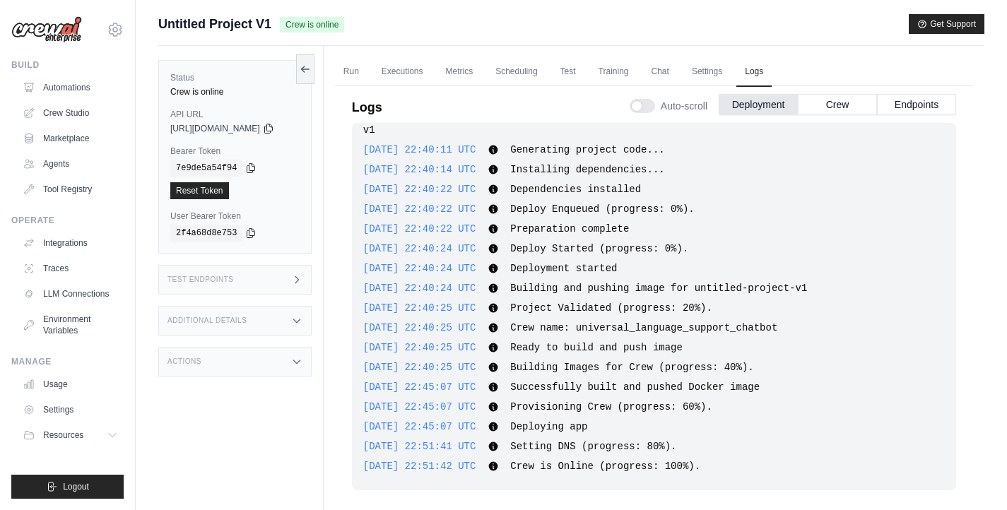
scroll to position [60, 0]
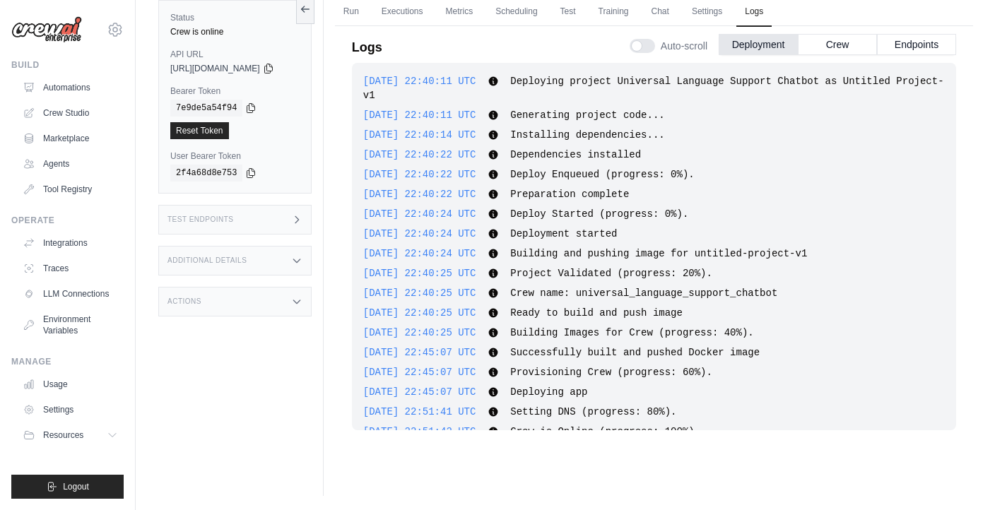
scroll to position [25, 0]
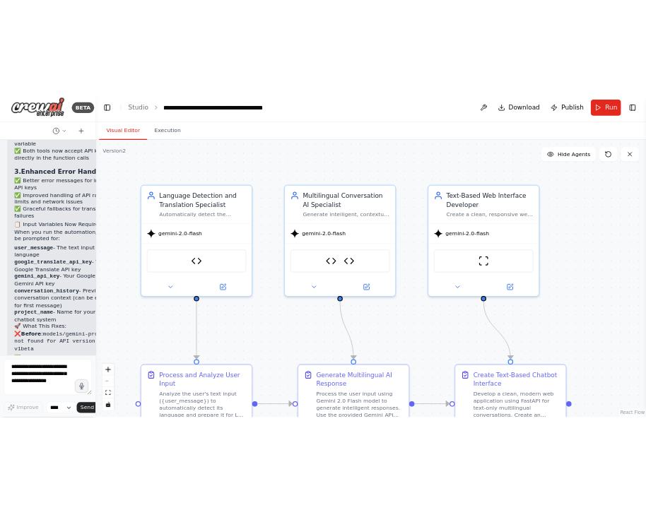
scroll to position [13346, 0]
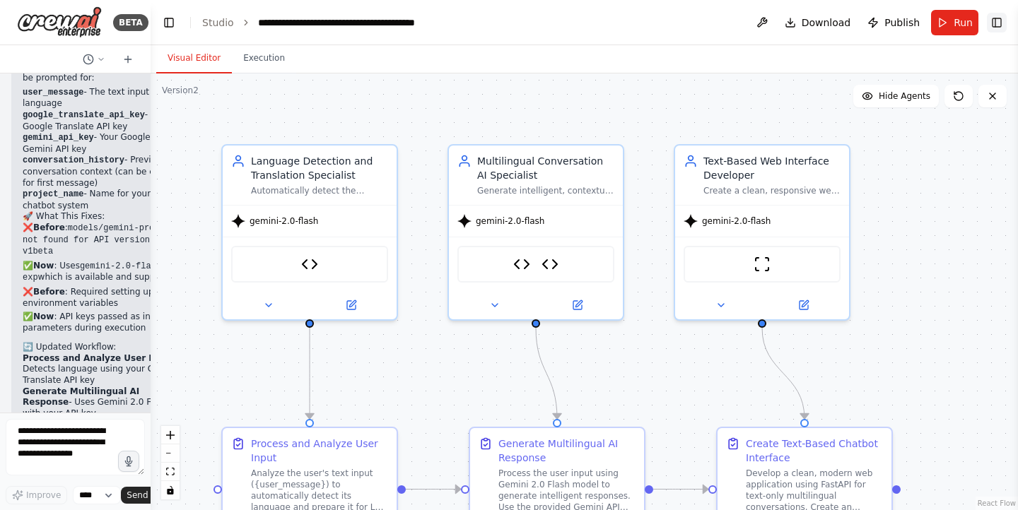
click at [998, 22] on button "Toggle Right Sidebar" at bounding box center [997, 23] width 20 height 20
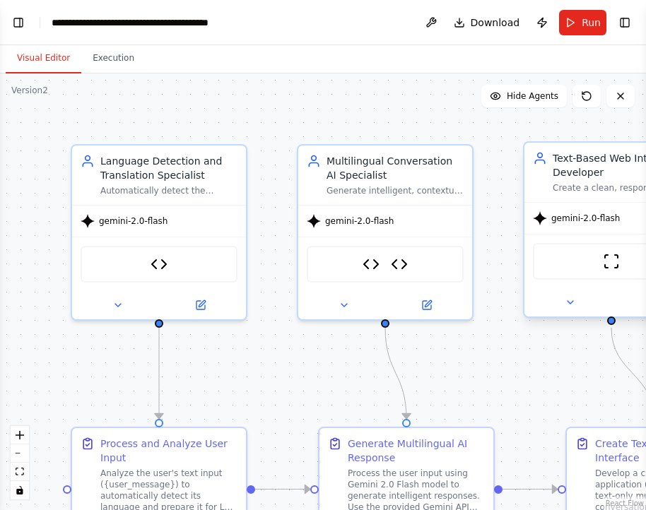
scroll to position [13538, 0]
select select "****"
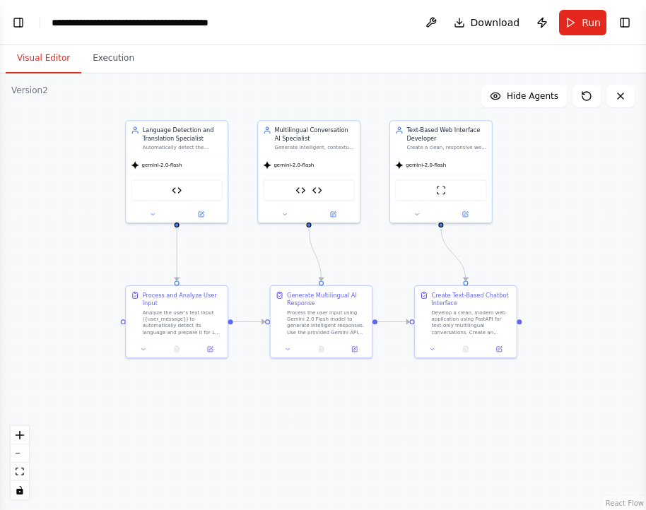
drag, startPoint x: 426, startPoint y: 181, endPoint x: 319, endPoint y: 82, distance: 146.0
click at [319, 82] on div ".deletable-edge-delete-btn { width: 20px; height: 20px; border: 0px solid #ffff…" at bounding box center [323, 291] width 646 height 437
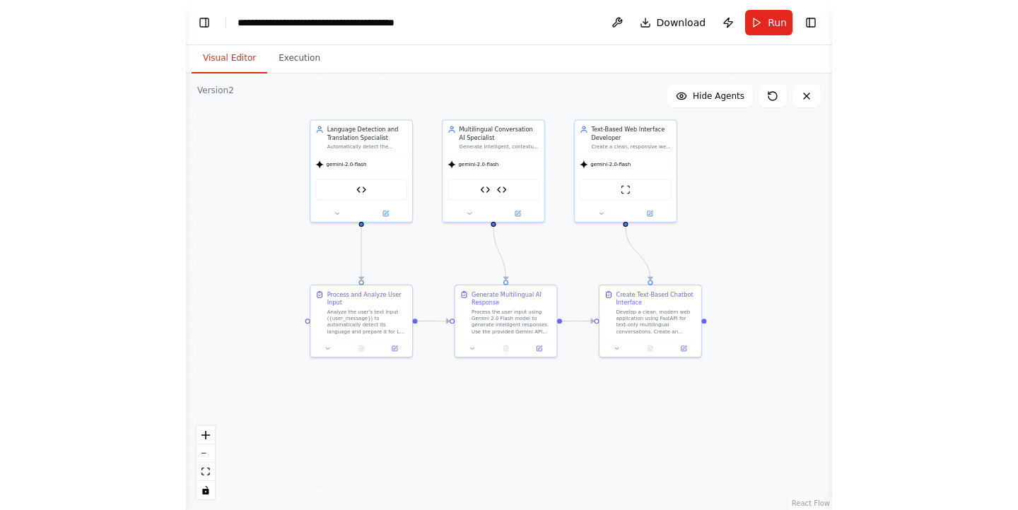
scroll to position [13346, 0]
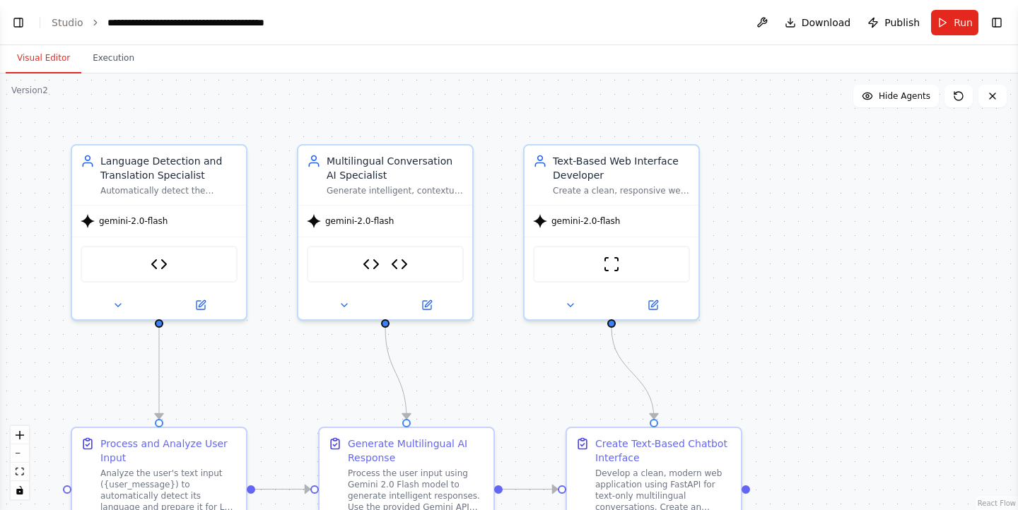
click at [817, 331] on div ".deletable-edge-delete-btn { width: 20px; height: 20px; border: 0px solid #ffff…" at bounding box center [509, 291] width 1018 height 437
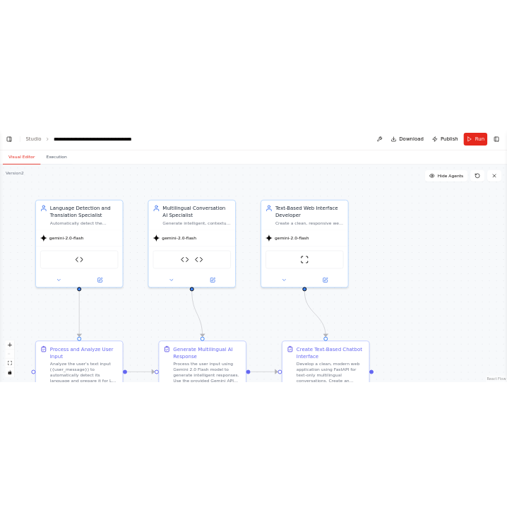
scroll to position [13346, 0]
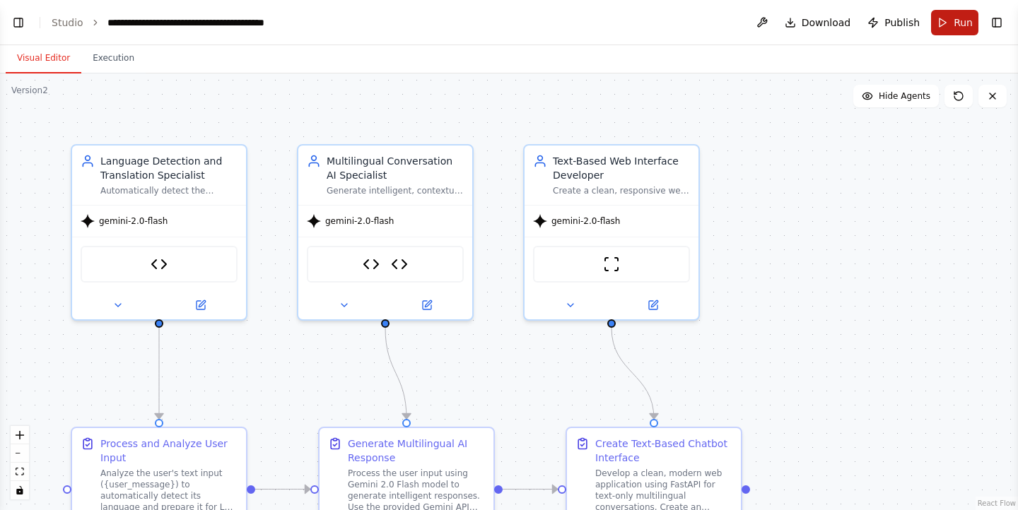
click at [934, 16] on button "Run" at bounding box center [954, 22] width 47 height 25
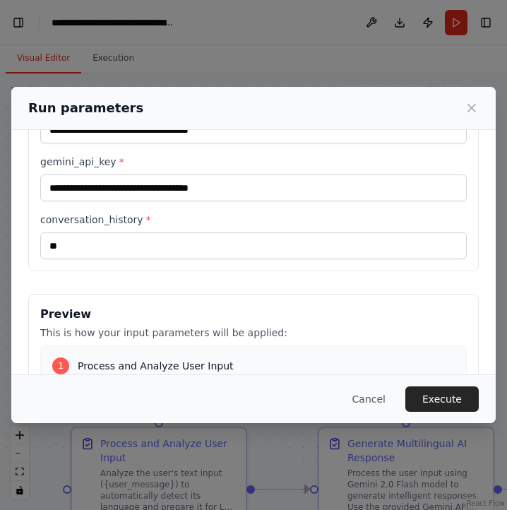
scroll to position [0, 0]
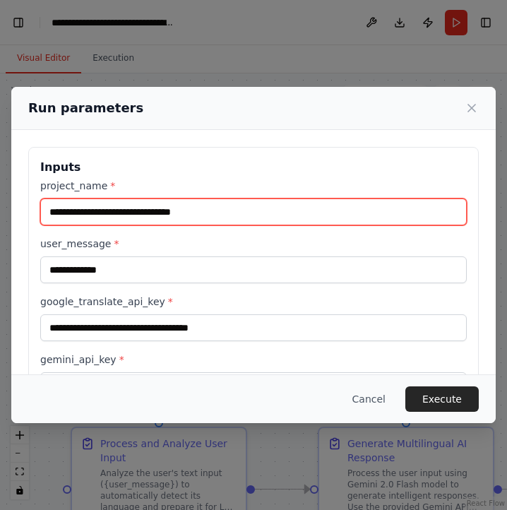
drag, startPoint x: 223, startPoint y: 208, endPoint x: -11, endPoint y: 228, distance: 234.8
click at [0, 228] on html "**********" at bounding box center [253, 255] width 507 height 510
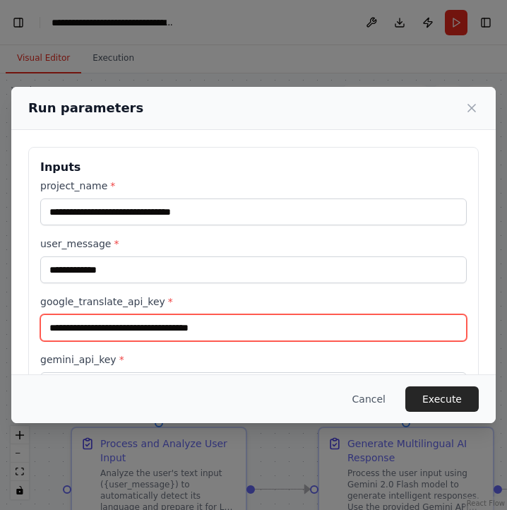
drag, startPoint x: 279, startPoint y: 324, endPoint x: -93, endPoint y: 350, distance: 373.3
click at [0, 350] on html "**********" at bounding box center [253, 255] width 507 height 510
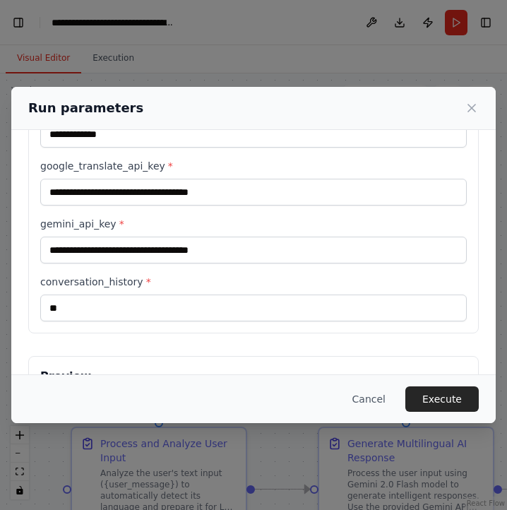
scroll to position [136, 0]
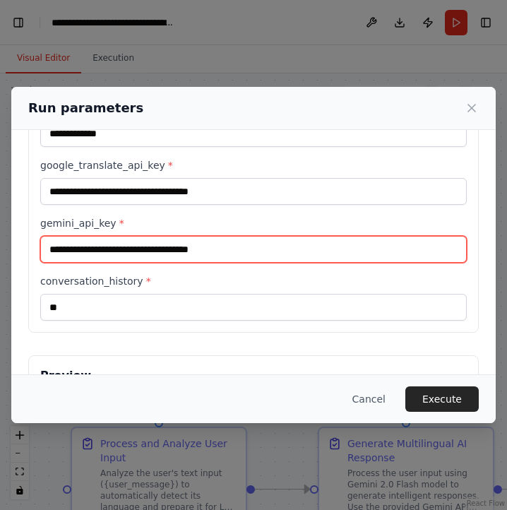
drag, startPoint x: 298, startPoint y: 259, endPoint x: -42, endPoint y: 272, distance: 340.9
click at [0, 272] on html "**********" at bounding box center [253, 255] width 507 height 510
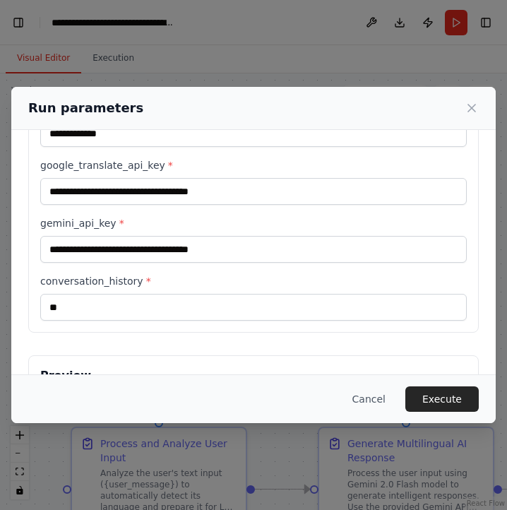
scroll to position [0, 0]
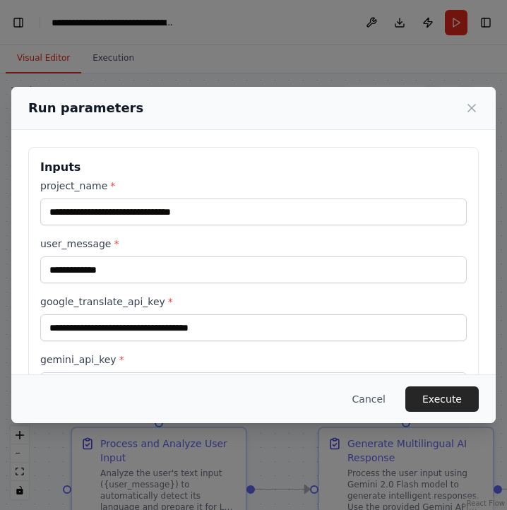
click at [148, 170] on h3 "Inputs" at bounding box center [253, 167] width 427 height 17
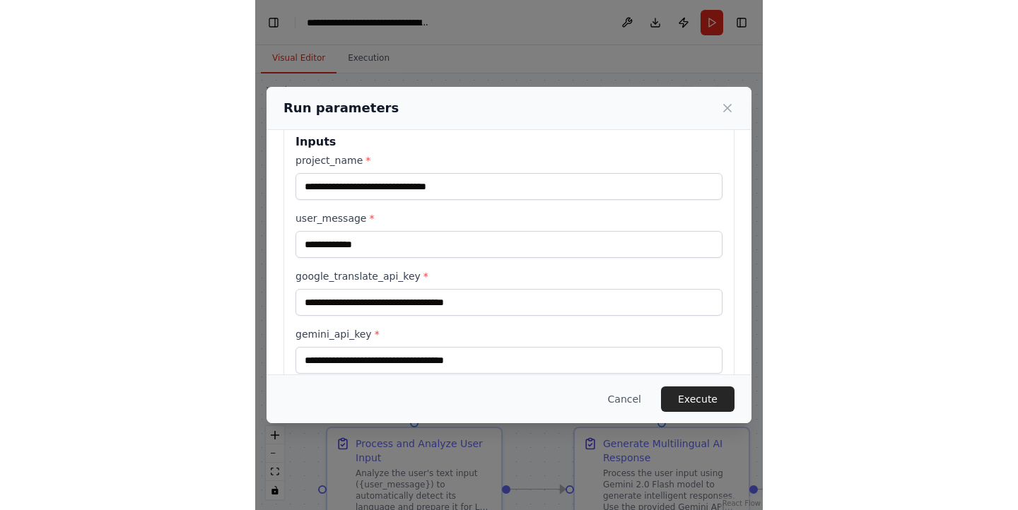
scroll to position [25, 0]
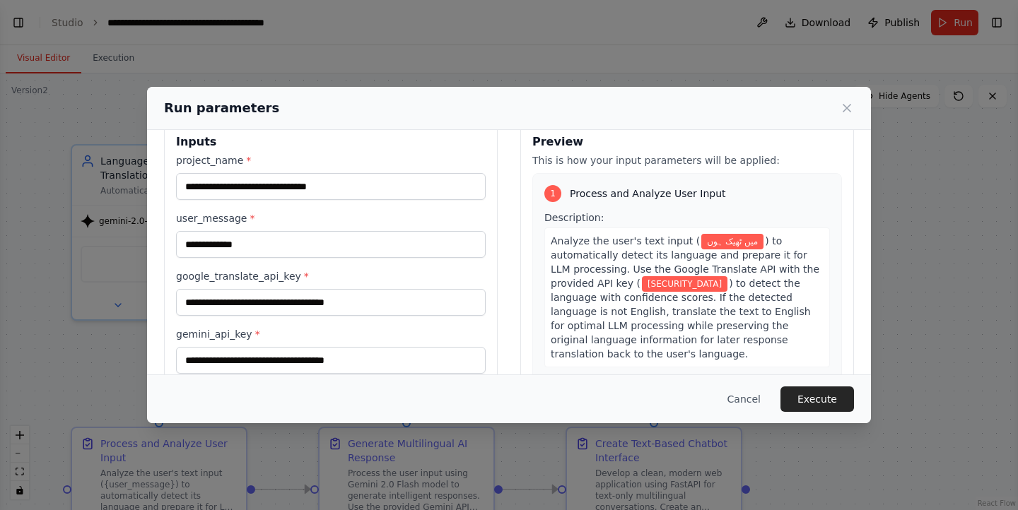
select select "****"
click at [846, 112] on icon at bounding box center [847, 108] width 14 height 14
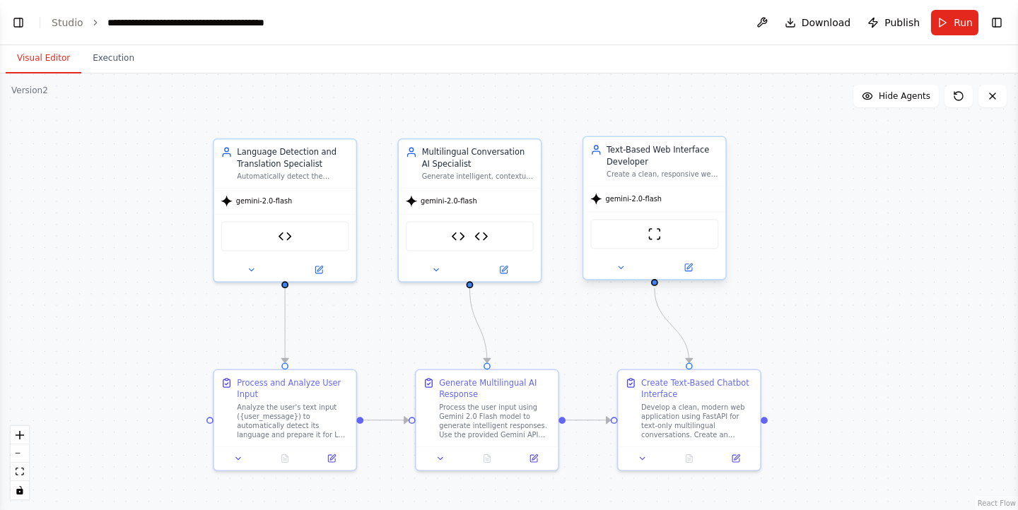
click at [714, 151] on div "Text-Based Web Interface Developer" at bounding box center [662, 155] width 112 height 23
click at [716, 128] on button at bounding box center [714, 123] width 18 height 18
click at [718, 188] on div "gemini-2.0-flash" at bounding box center [654, 199] width 142 height 25
click at [877, 301] on div ".deletable-edge-delete-btn { width: 20px; height: 20px; border: 0px solid #ffff…" at bounding box center [509, 291] width 1018 height 437
click at [785, 242] on div ".deletable-edge-delete-btn { width: 20px; height: 20px; border: 0px solid #ffff…" at bounding box center [509, 291] width 1018 height 437
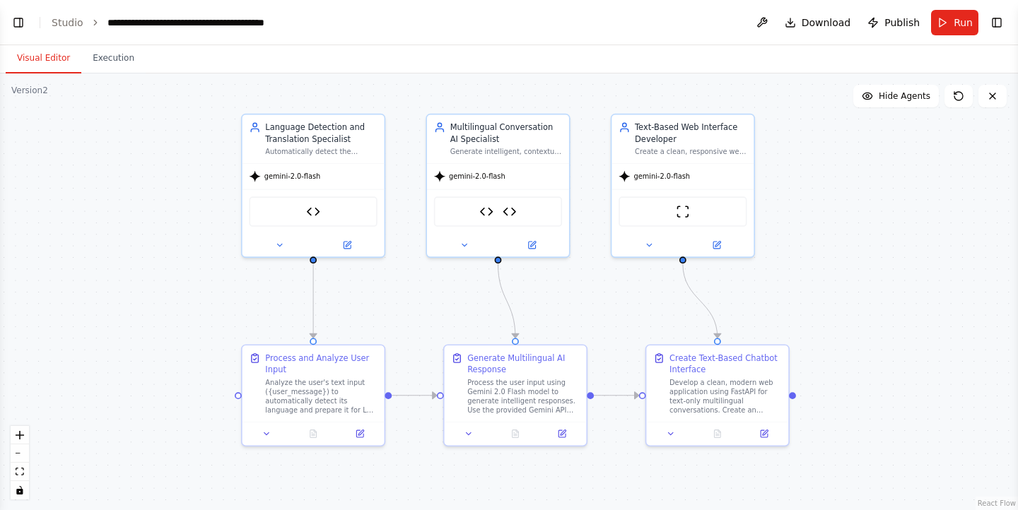
drag, startPoint x: 785, startPoint y: 242, endPoint x: 813, endPoint y: 217, distance: 37.6
click at [813, 217] on div ".deletable-edge-delete-btn { width: 20px; height: 20px; border: 0px solid #ffff…" at bounding box center [509, 291] width 1018 height 437
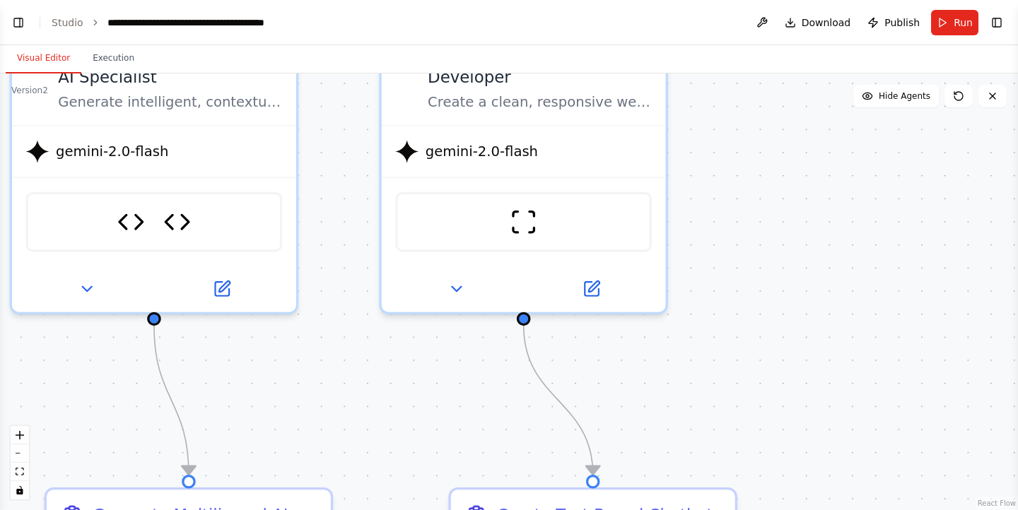
drag, startPoint x: 794, startPoint y: 168, endPoint x: 765, endPoint y: 184, distance: 32.3
click at [765, 184] on div ".deletable-edge-delete-btn { width: 20px; height: 20px; border: 0px solid #ffff…" at bounding box center [509, 291] width 1018 height 437
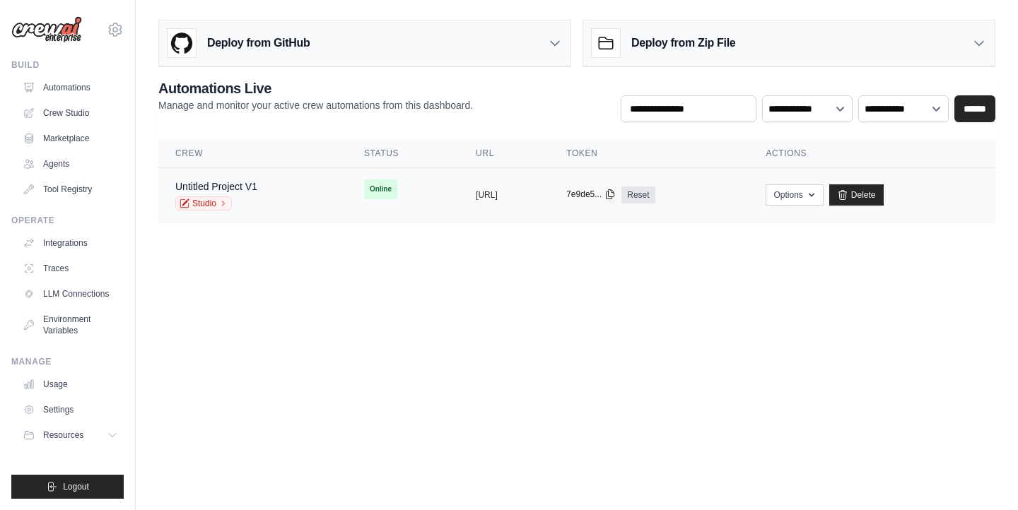
click at [616, 199] on button "7e9de5..." at bounding box center [590, 194] width 49 height 11
click at [223, 170] on td "Untitled Project V1 Studio" at bounding box center [252, 195] width 189 height 54
click at [289, 294] on body "ramcharancherry338@gmail.com Settings Build Automations Crew Studio" at bounding box center [509, 255] width 1018 height 510
click at [319, 423] on body "ramcharancherry338@gmail.com Settings Build Automations Crew Studio" at bounding box center [509, 255] width 1018 height 510
click at [211, 179] on td "Untitled Project V1 Studio" at bounding box center [252, 195] width 189 height 54
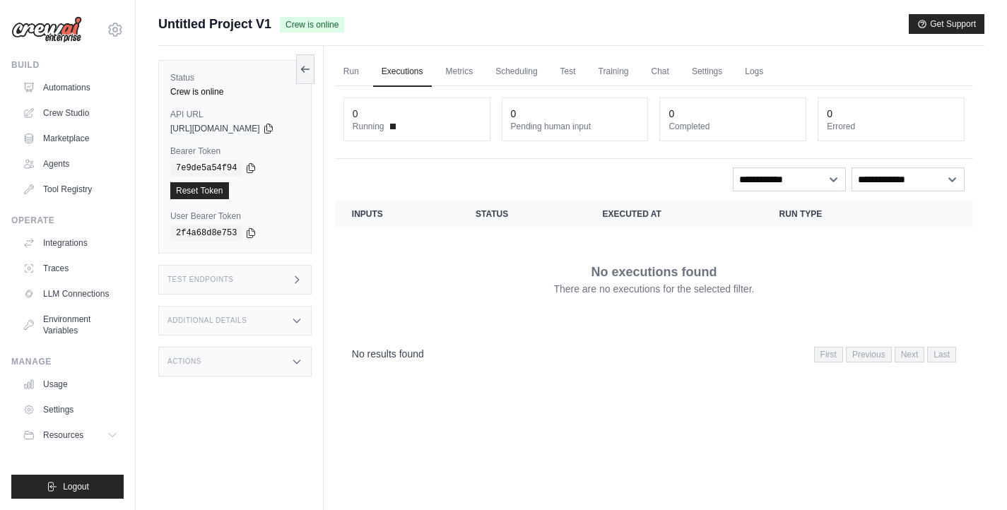
click at [576, 388] on div "Run Executions Metrics Scheduling Test Training Chat Settings Logs 0 Running 0 …" at bounding box center [654, 301] width 661 height 510
click at [488, 321] on td "No executions found There are no executions for the selected filter." at bounding box center [654, 279] width 638 height 102
click at [300, 122] on div "API URL copied https://untitled-project-v1-ee88bcaf-27f1-4567-9726-f85001b2.cre…" at bounding box center [234, 121] width 129 height 25
click at [260, 134] on span "https://untitled-project-v1-ee88bcaf-27f1-4567-9726-f85001b2.crewai.com" at bounding box center [215, 128] width 90 height 11
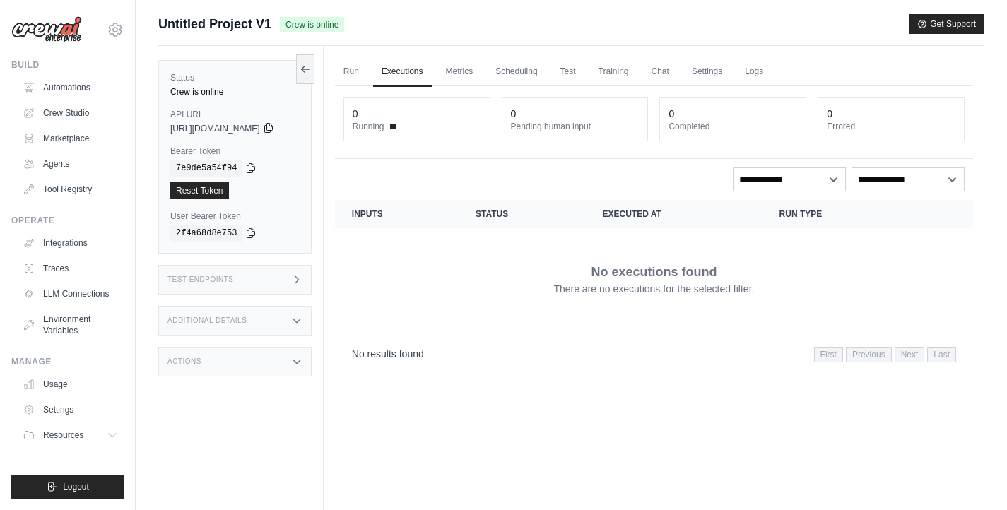
click at [272, 129] on icon at bounding box center [268, 128] width 8 height 9
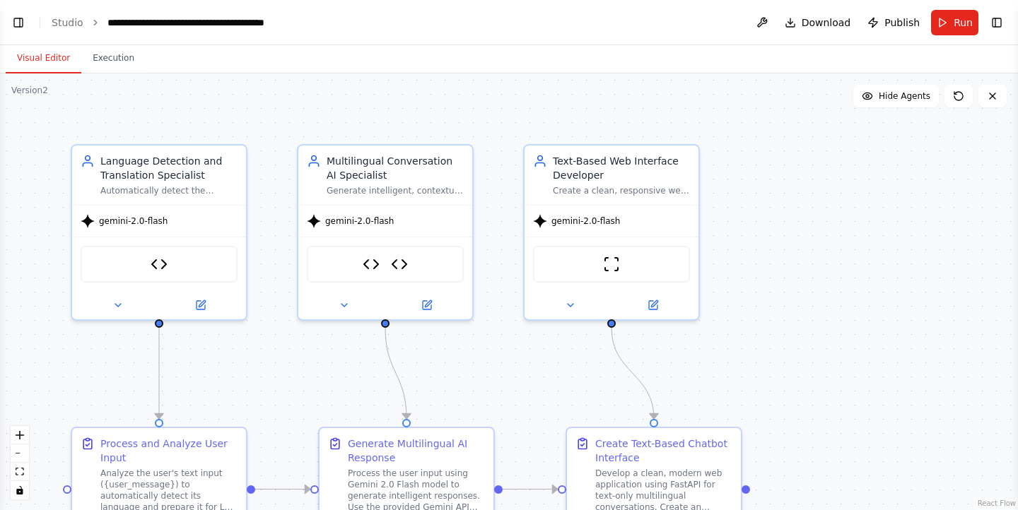
click at [577, 98] on div ".deletable-edge-delete-btn { width: 20px; height: 20px; border: 0px solid #ffff…" at bounding box center [509, 291] width 1018 height 437
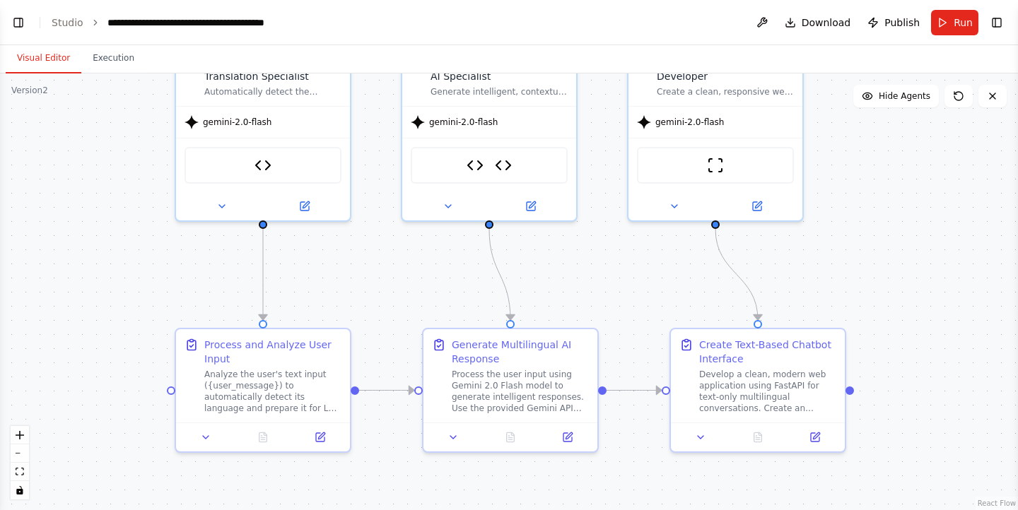
drag, startPoint x: 775, startPoint y: 242, endPoint x: 881, endPoint y: 143, distance: 145.0
click at [881, 143] on div ".deletable-edge-delete-btn { width: 20px; height: 20px; border: 0px solid #ffff…" at bounding box center [509, 291] width 1018 height 437
click at [953, 278] on div ".deletable-edge-delete-btn { width: 20px; height: 20px; border: 0px solid #ffff…" at bounding box center [509, 291] width 1018 height 437
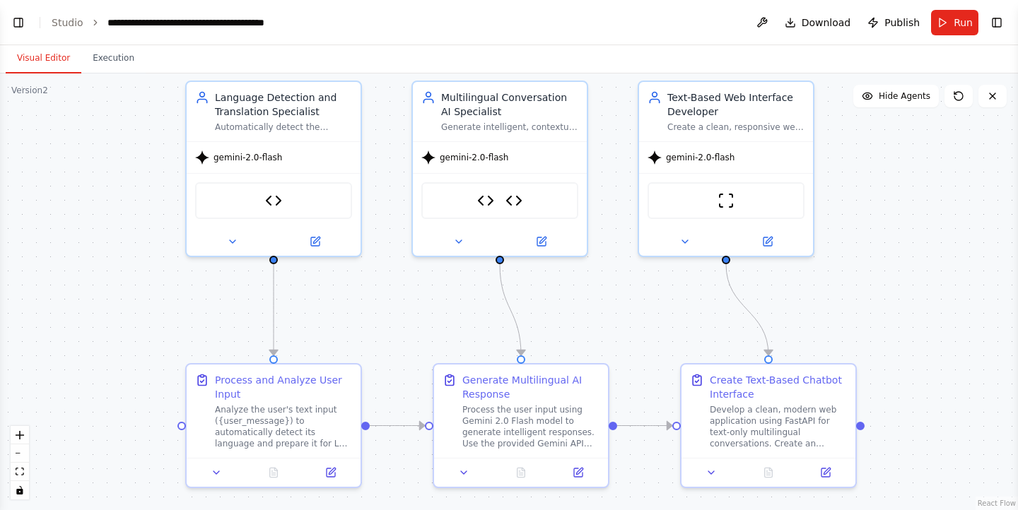
drag, startPoint x: 627, startPoint y: 317, endPoint x: 635, endPoint y: 353, distance: 37.6
click at [635, 353] on div ".deletable-edge-delete-btn { width: 20px; height: 20px; border: 0px solid #ffff…" at bounding box center [509, 291] width 1018 height 437
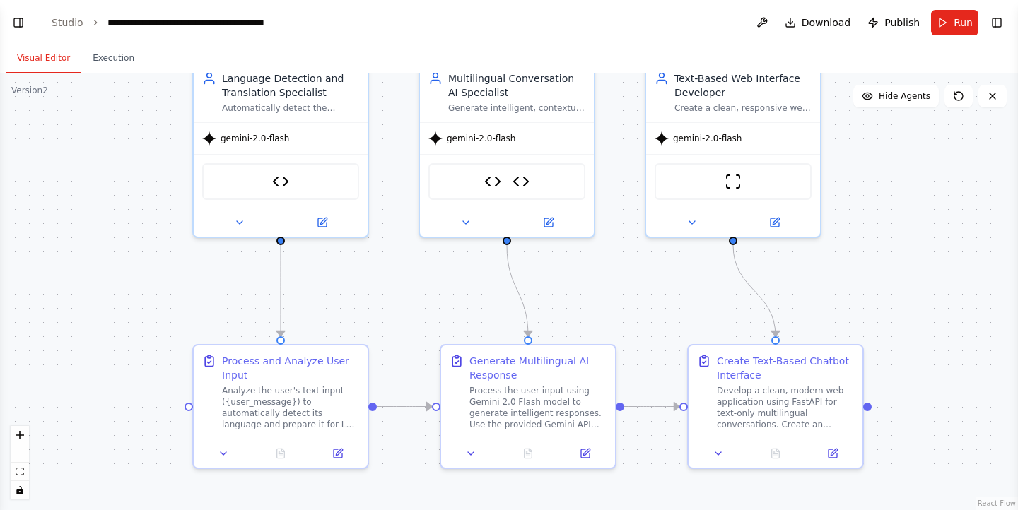
drag, startPoint x: 877, startPoint y: 272, endPoint x: 882, endPoint y: 254, distance: 19.0
click at [882, 254] on div ".deletable-edge-delete-btn { width: 20px; height: 20px; border: 0px solid #ffff…" at bounding box center [509, 291] width 1018 height 437
click at [271, 111] on div "Automatically detect the language of incoming text messages and handle translat…" at bounding box center [287, 107] width 137 height 11
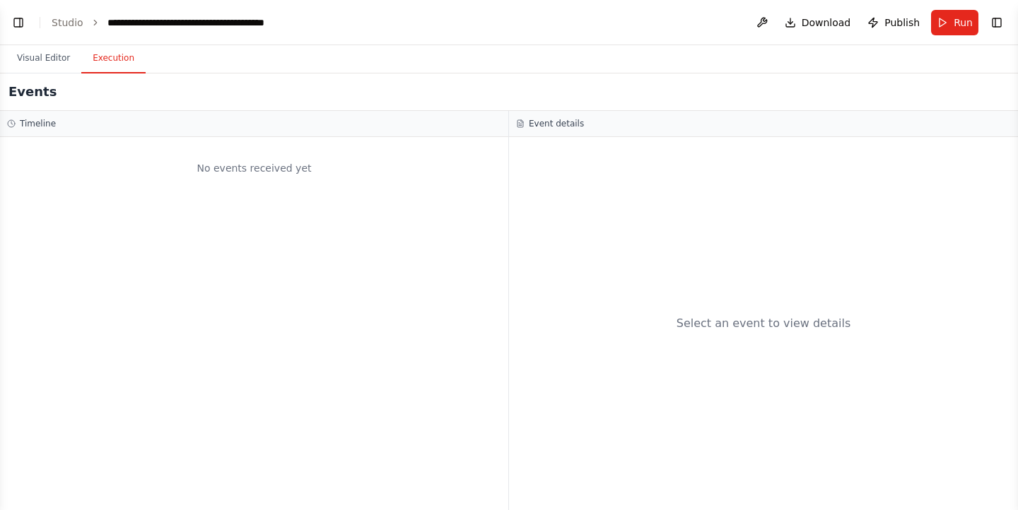
click at [107, 61] on button "Execution" at bounding box center [113, 59] width 64 height 30
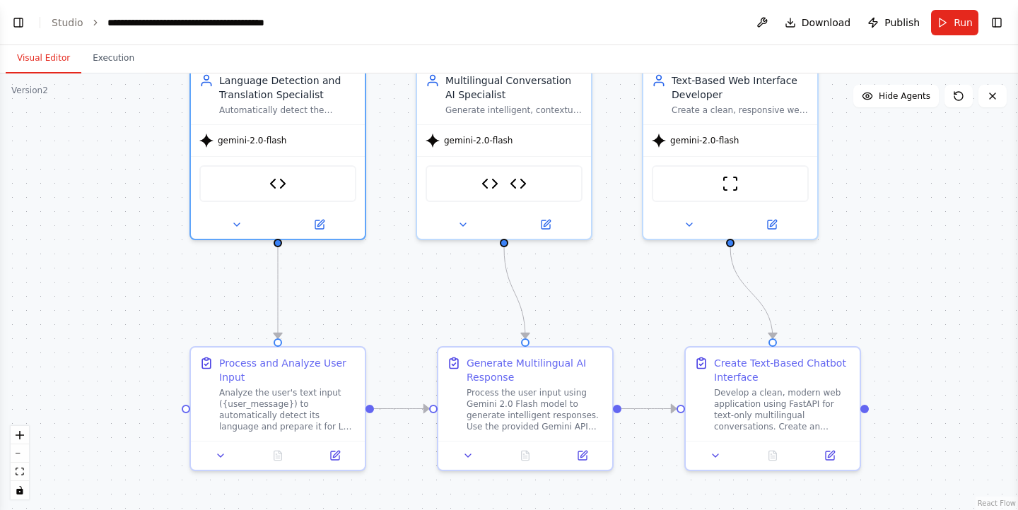
click at [42, 59] on button "Visual Editor" at bounding box center [44, 59] width 76 height 30
click at [949, 18] on button "Run" at bounding box center [954, 22] width 47 height 25
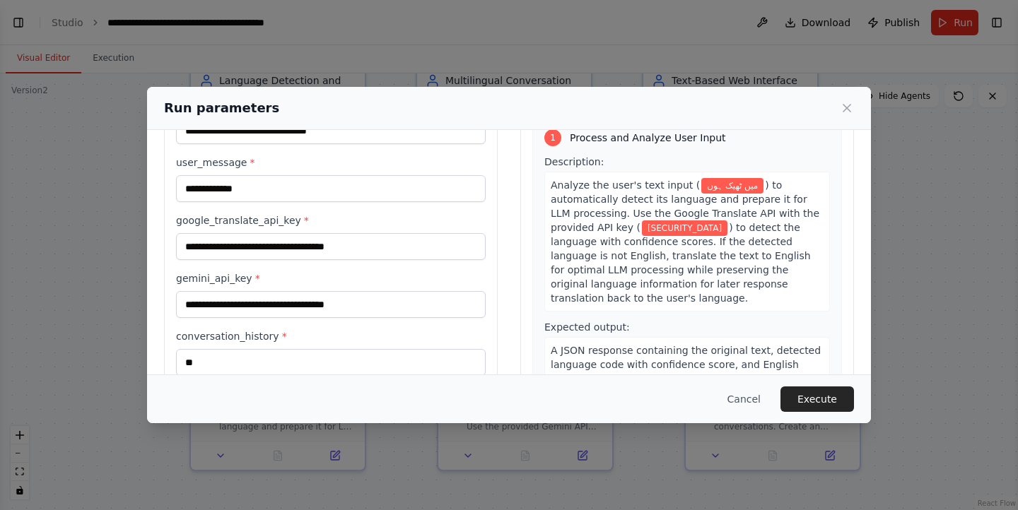
scroll to position [106, 0]
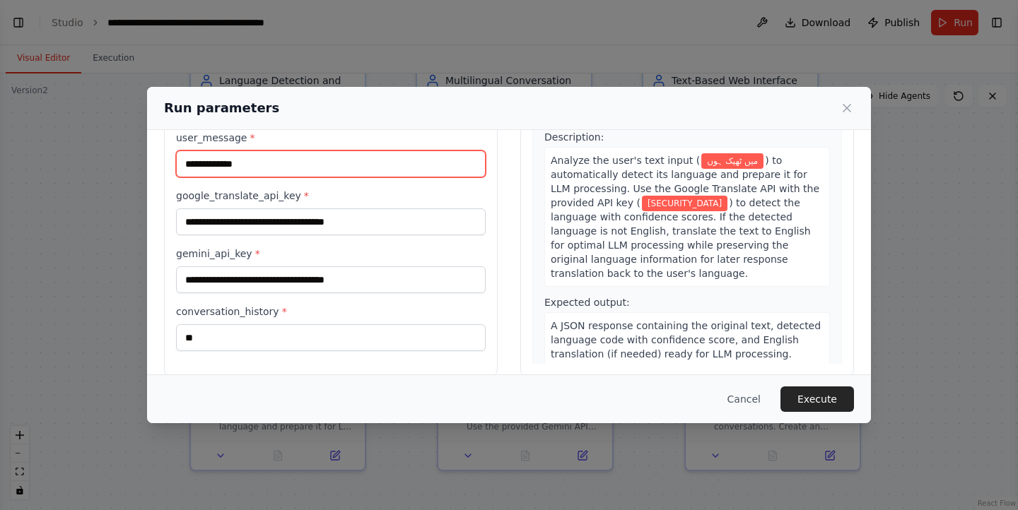
drag, startPoint x: 264, startPoint y: 169, endPoint x: 173, endPoint y: 171, distance: 91.2
click at [173, 171] on div "**********" at bounding box center [331, 208] width 334 height 335
click at [319, 174] on input "**********" at bounding box center [331, 164] width 310 height 27
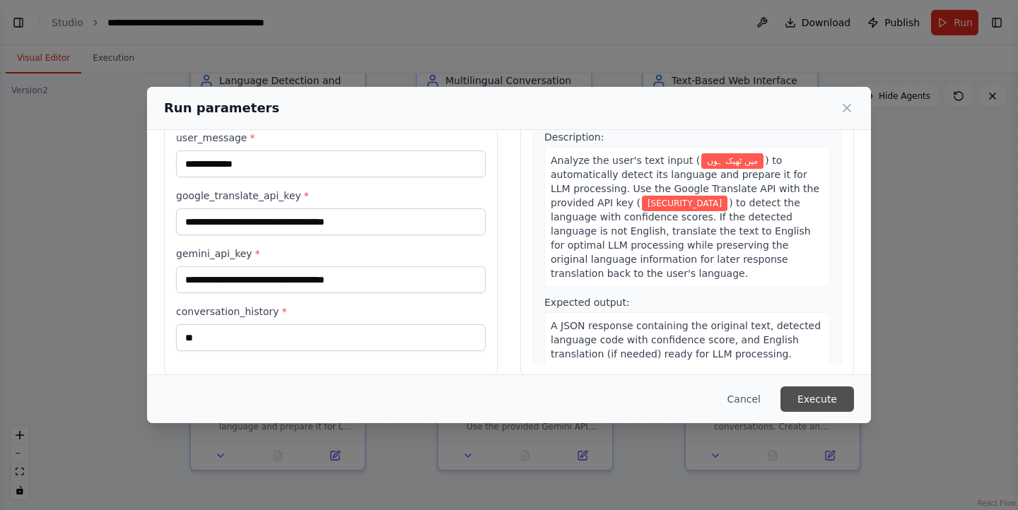
click at [839, 403] on button "Execute" at bounding box center [816, 399] width 73 height 25
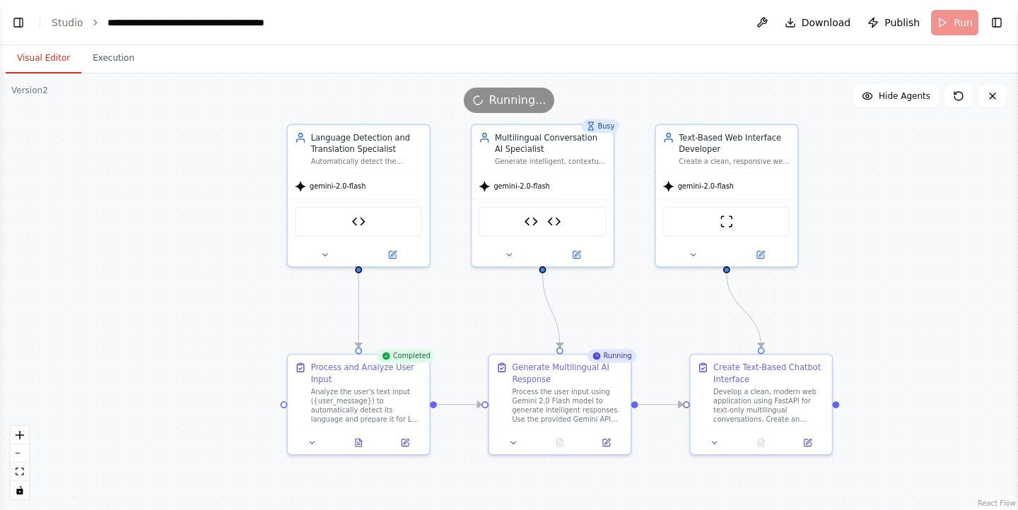
drag, startPoint x: 902, startPoint y: 298, endPoint x: 888, endPoint y: 302, distance: 15.6
click at [888, 302] on div ".deletable-edge-delete-btn { width: 20px; height: 20px; border: 0px solid #ffff…" at bounding box center [509, 291] width 1018 height 437
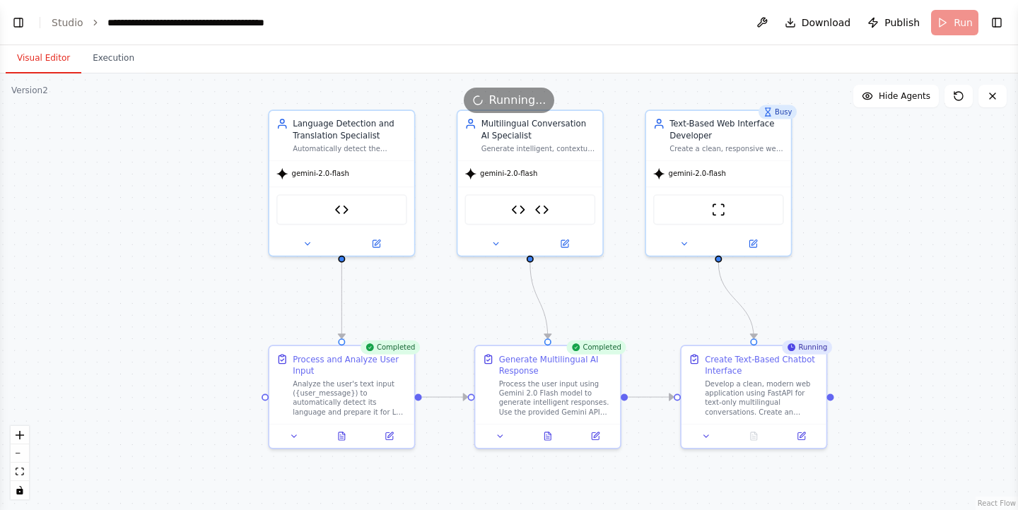
drag, startPoint x: 873, startPoint y: 302, endPoint x: 871, endPoint y: 295, distance: 7.9
click at [871, 295] on div ".deletable-edge-delete-btn { width: 20px; height: 20px; border: 0px solid #ffff…" at bounding box center [509, 291] width 1018 height 437
click at [936, 307] on div ".deletable-edge-delete-btn { width: 20px; height: 20px; border: 0px solid #ffff…" at bounding box center [509, 291] width 1018 height 437
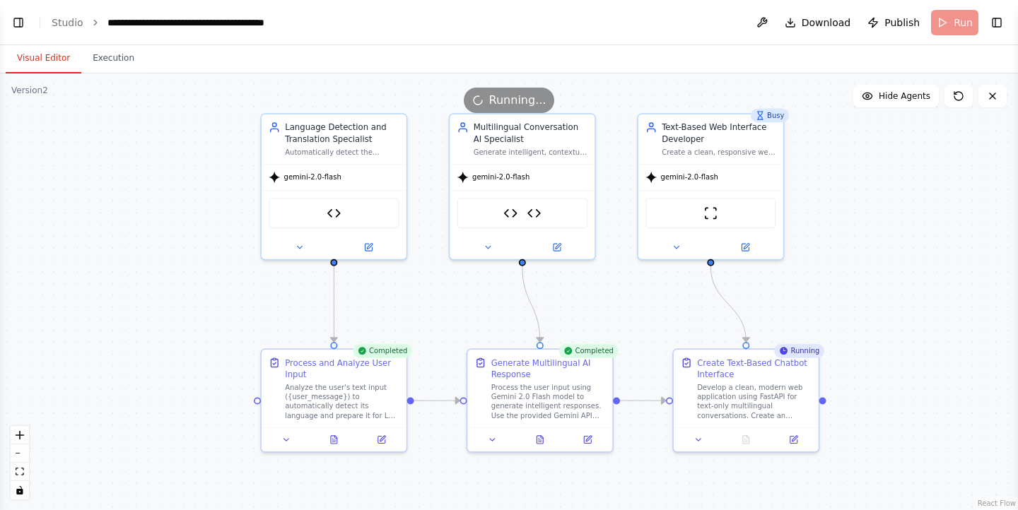
drag, startPoint x: 936, startPoint y: 307, endPoint x: 925, endPoint y: 313, distance: 12.6
click at [925, 313] on div ".deletable-edge-delete-btn { width: 20px; height: 20px; border: 0px solid #ffff…" at bounding box center [509, 291] width 1018 height 437
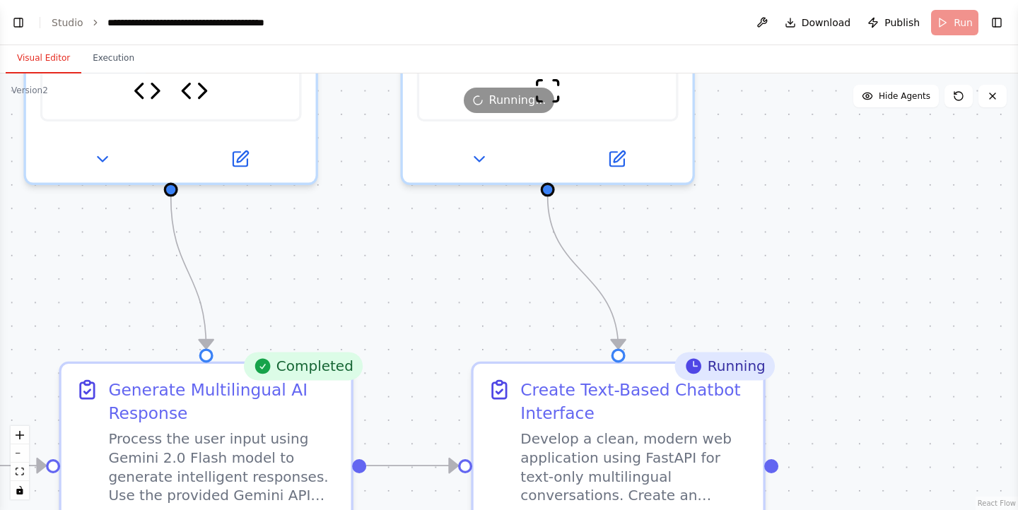
drag, startPoint x: 925, startPoint y: 313, endPoint x: 896, endPoint y: 321, distance: 30.0
click at [896, 321] on div ".deletable-edge-delete-btn { width: 20px; height: 20px; border: 0px solid #ffff…" at bounding box center [509, 291] width 1018 height 437
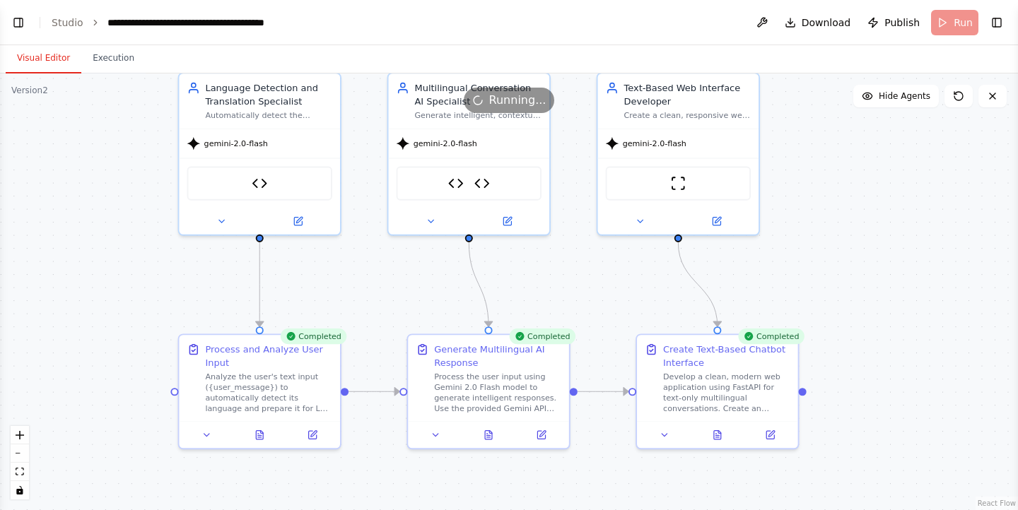
drag, startPoint x: 880, startPoint y: 315, endPoint x: 904, endPoint y: 286, distance: 38.2
click at [904, 286] on div ".deletable-edge-delete-btn { width: 20px; height: 20px; border: 0px solid #ffff…" at bounding box center [509, 291] width 1018 height 437
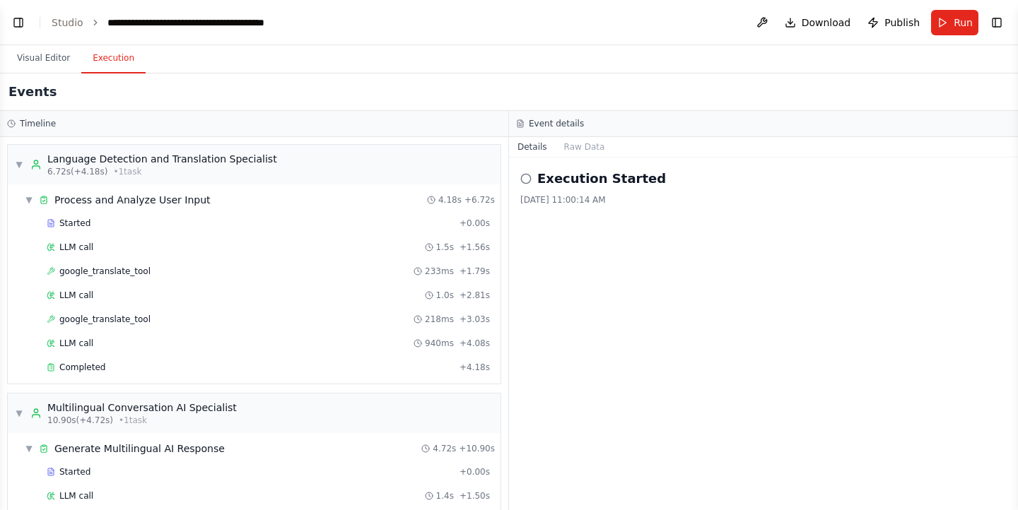
click at [120, 69] on button "Execution" at bounding box center [113, 59] width 64 height 30
click at [228, 280] on div "google_translate_tool 233ms + 1.79s" at bounding box center [268, 271] width 453 height 21
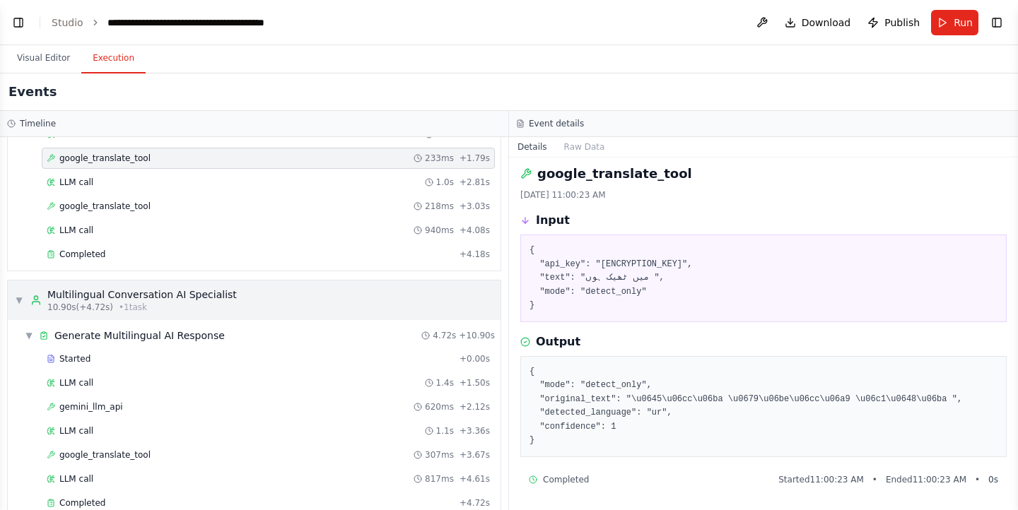
scroll to position [126, 0]
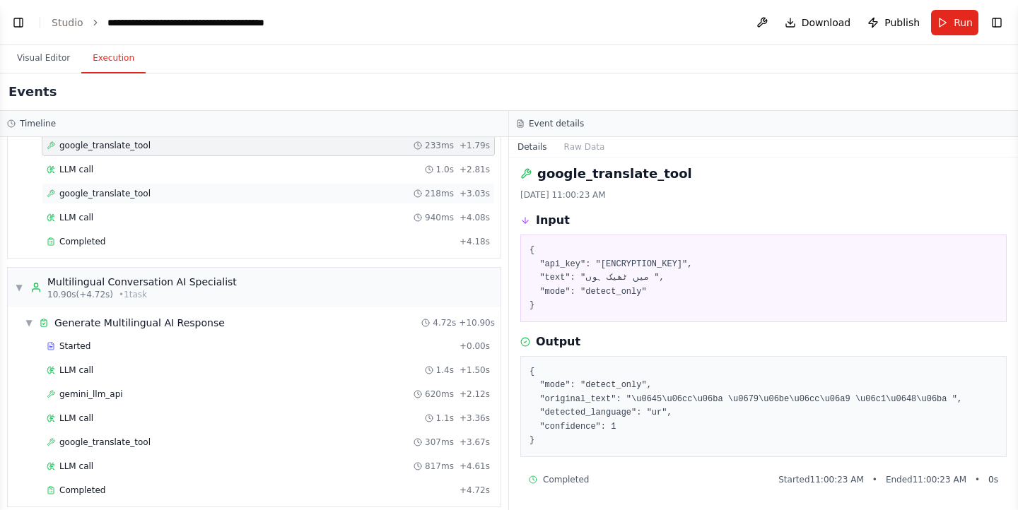
click at [135, 183] on div "google_translate_tool 218ms + 3.03s" at bounding box center [268, 193] width 453 height 21
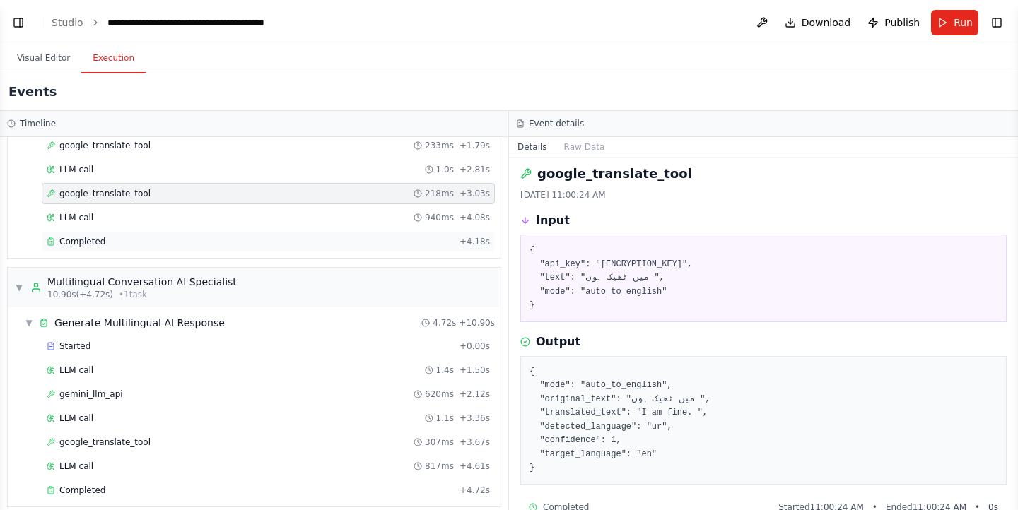
click at [141, 242] on div "Completed" at bounding box center [250, 241] width 407 height 11
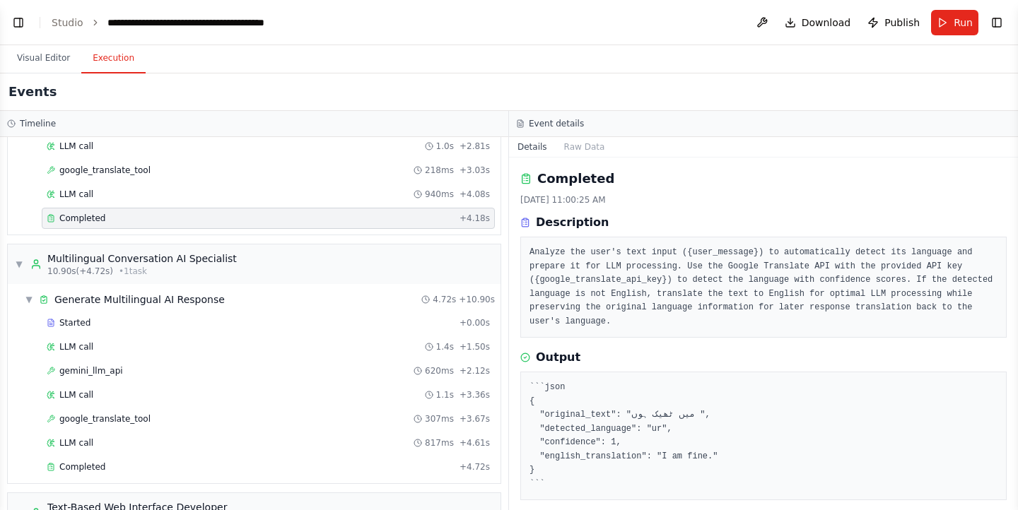
scroll to position [148, 0]
click at [137, 469] on div "Completed" at bounding box center [250, 467] width 407 height 11
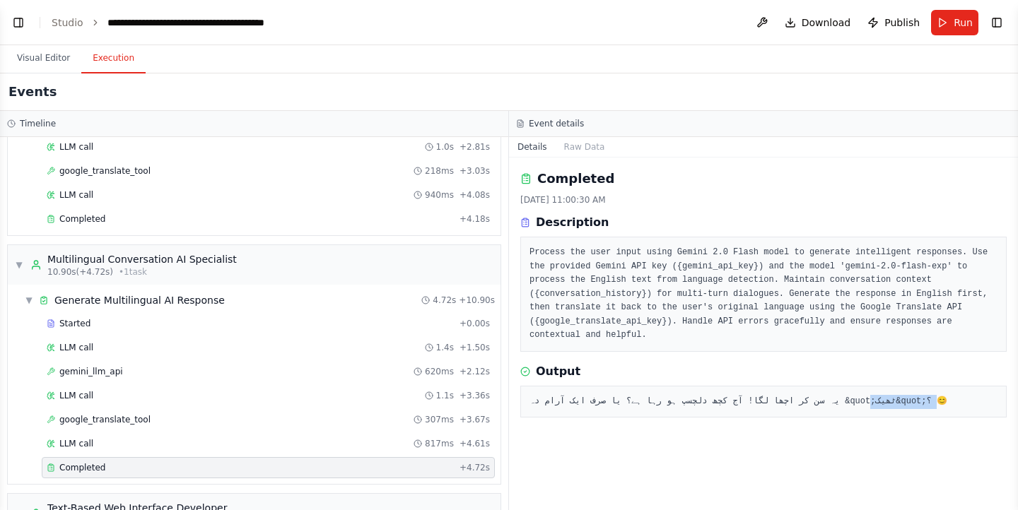
drag, startPoint x: 924, startPoint y: 387, endPoint x: 859, endPoint y: 392, distance: 65.3
click at [859, 395] on pre "یہ سن کر اچھا لگا! آج کچھ دلچسپ ہو رہا ہے؟ یا صرف ایک آرام دہ &quot;ٹھیک&quot;؟…" at bounding box center [763, 402] width 468 height 14
click at [831, 436] on div "Completed 8/30/2025, 11:00:30 AM Description Process the user input using Gemin…" at bounding box center [763, 334] width 509 height 353
drag, startPoint x: 922, startPoint y: 386, endPoint x: 875, endPoint y: 394, distance: 47.4
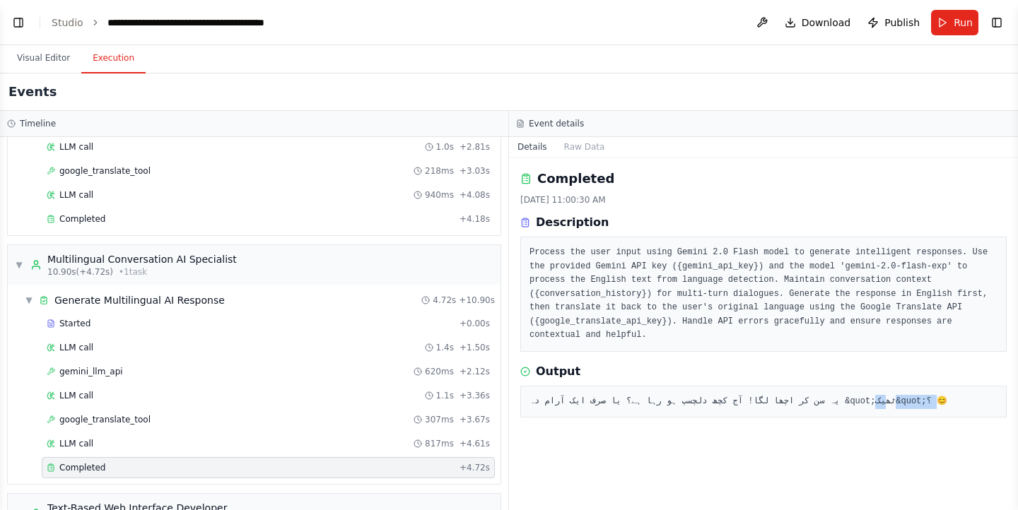
click at [875, 394] on div "یہ سن کر اچھا لگا! آج کچھ دلچسپ ہو رہا ہے؟ یا صرف ایک آرام دہ &quot;ٹھیک&quot;؟…" at bounding box center [763, 402] width 486 height 33
drag, startPoint x: 906, startPoint y: 389, endPoint x: 870, endPoint y: 396, distance: 36.7
click at [870, 396] on div "یہ سن کر اچھا لگا! آج کچھ دلچسپ ہو رہا ہے؟ یا صرف ایک آرام دہ &quot;ٹھیک&quot;؟…" at bounding box center [763, 402] width 486 height 33
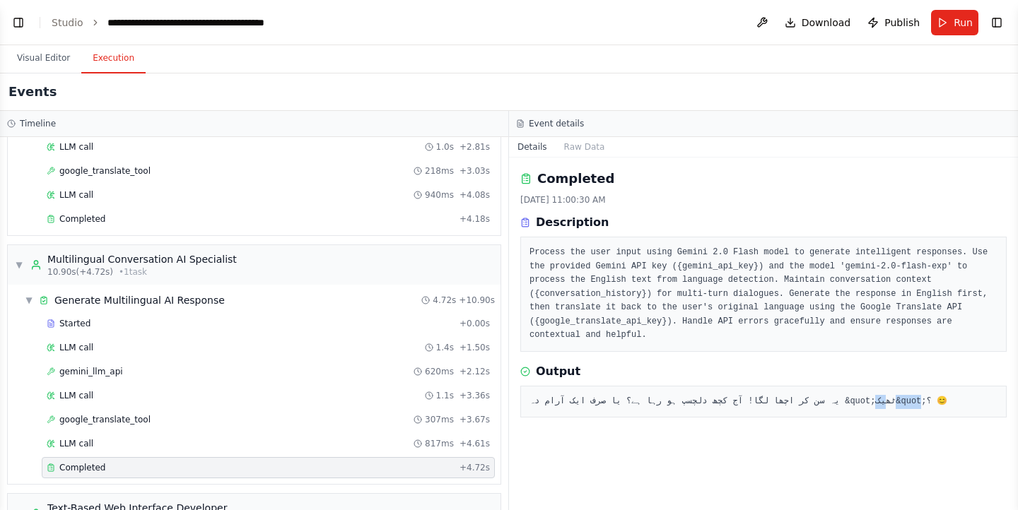
drag, startPoint x: 908, startPoint y: 389, endPoint x: 883, endPoint y: 392, distance: 25.7
click at [883, 395] on pre "یہ سن کر اچھا لگا! آج کچھ دلچسپ ہو رہا ہے؟ یا صرف ایک آرام دہ &quot;ٹھیک&quot;؟…" at bounding box center [763, 402] width 468 height 14
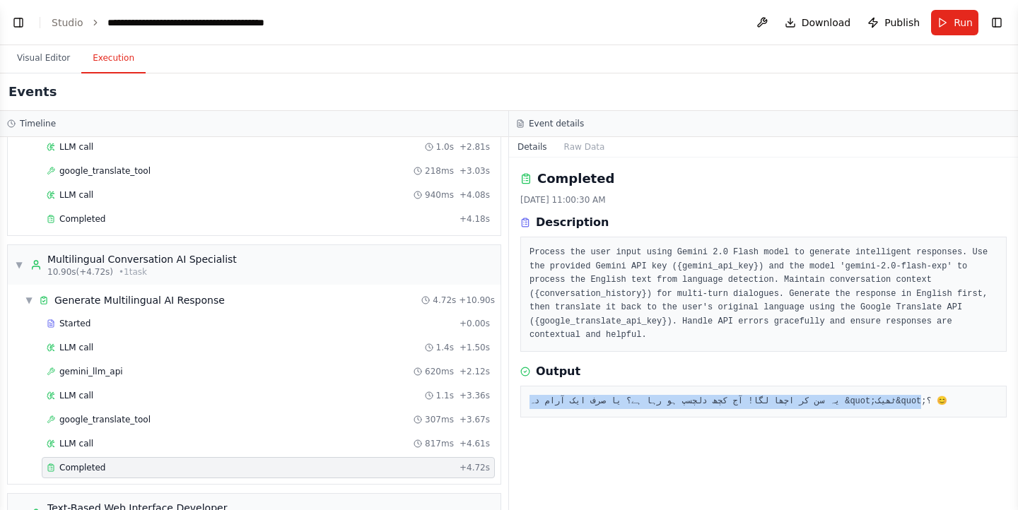
drag, startPoint x: 531, startPoint y: 386, endPoint x: 907, endPoint y: 375, distance: 376.1
click at [907, 386] on div "یہ سن کر اچھا لگا! آج کچھ دلچسپ ہو رہا ہے؟ یا صرف ایک آرام دہ &quot;ٹھیک&quot;؟…" at bounding box center [763, 402] width 486 height 33
copy pre "یہ سن کر اچھا لگا! آج کچھ دلچسپ ہو رہا ہے؟ یا صرف ایک آرام دہ &quot;ٹھیک&quot"
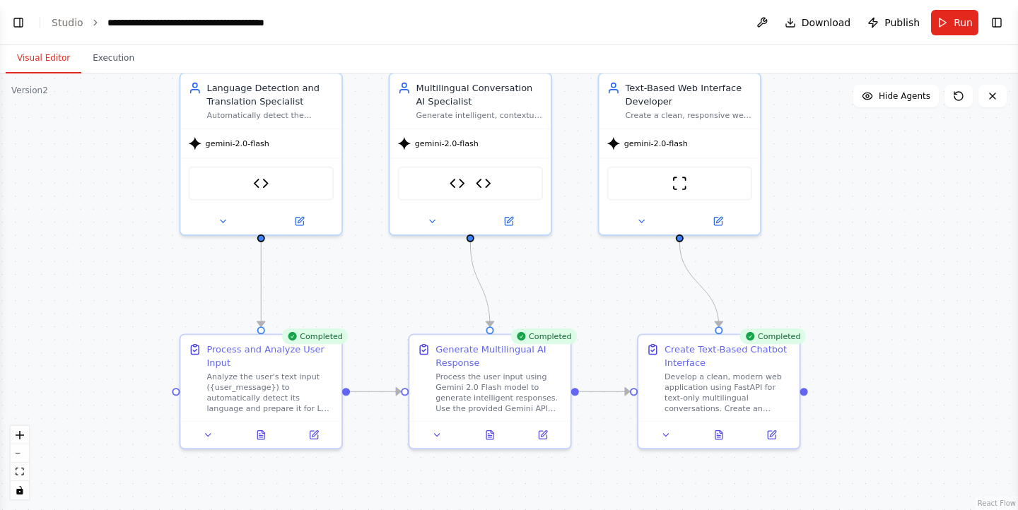
click at [58, 64] on button "Visual Editor" at bounding box center [44, 59] width 76 height 30
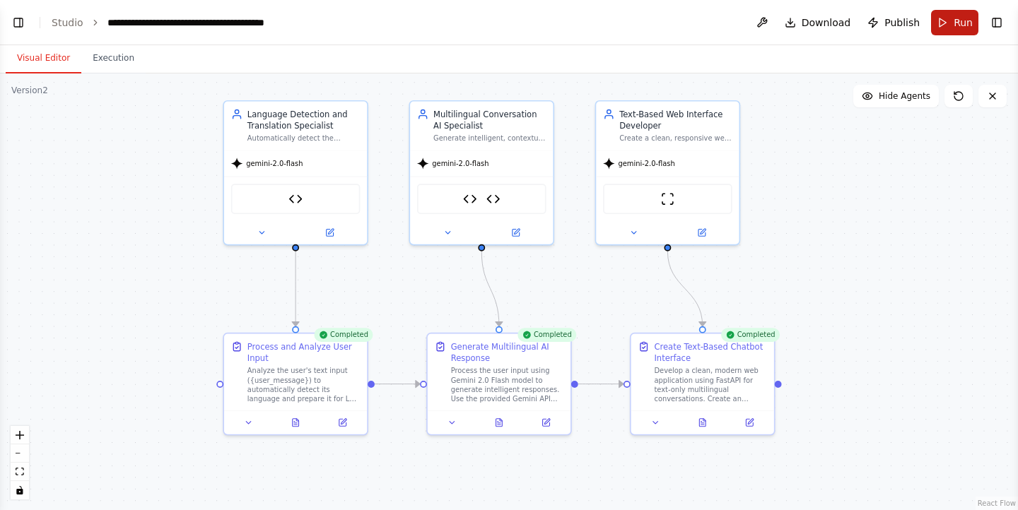
click at [951, 20] on button "Run" at bounding box center [954, 22] width 47 height 25
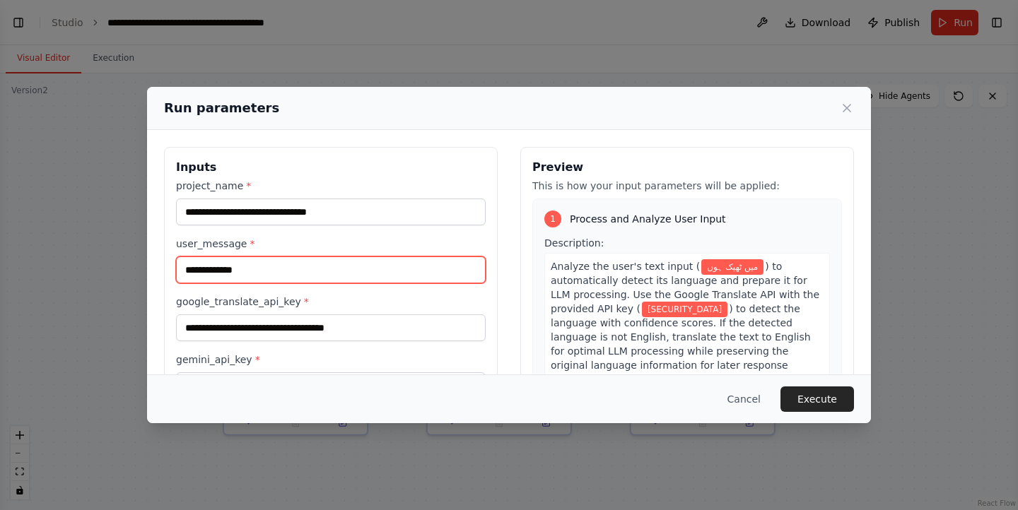
drag, startPoint x: 306, startPoint y: 262, endPoint x: 146, endPoint y: 272, distance: 160.7
click at [146, 272] on div "**********" at bounding box center [509, 255] width 1018 height 510
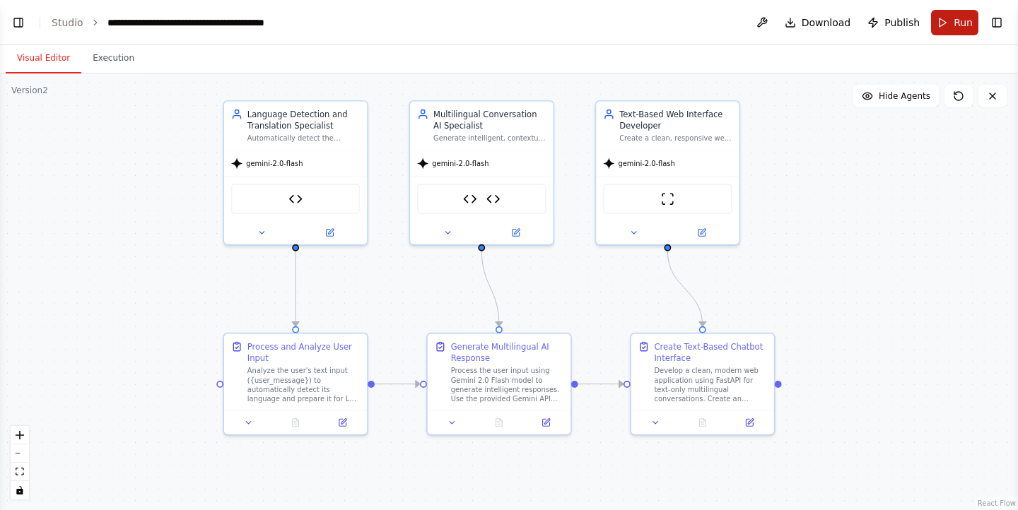
click at [960, 33] on button "Run" at bounding box center [954, 22] width 47 height 25
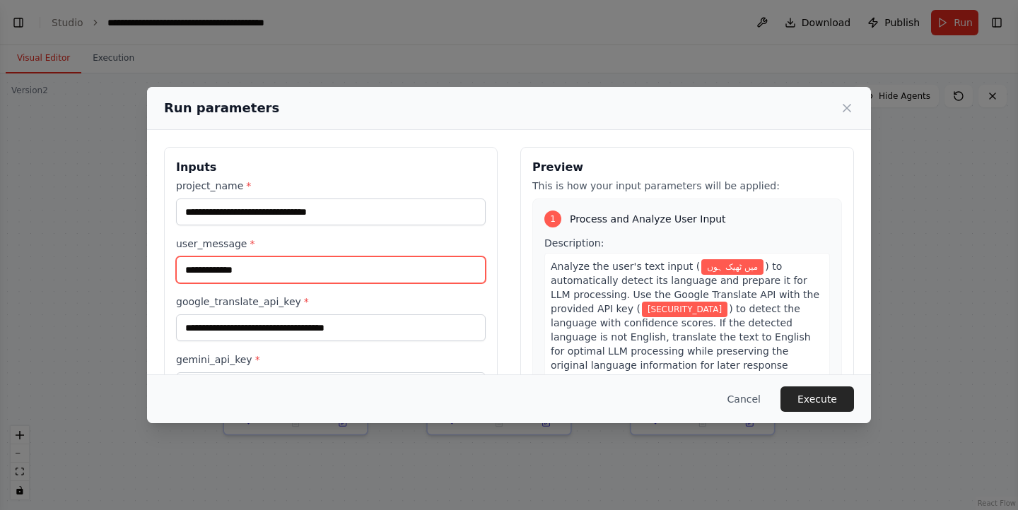
click at [319, 275] on input "**********" at bounding box center [331, 270] width 310 height 27
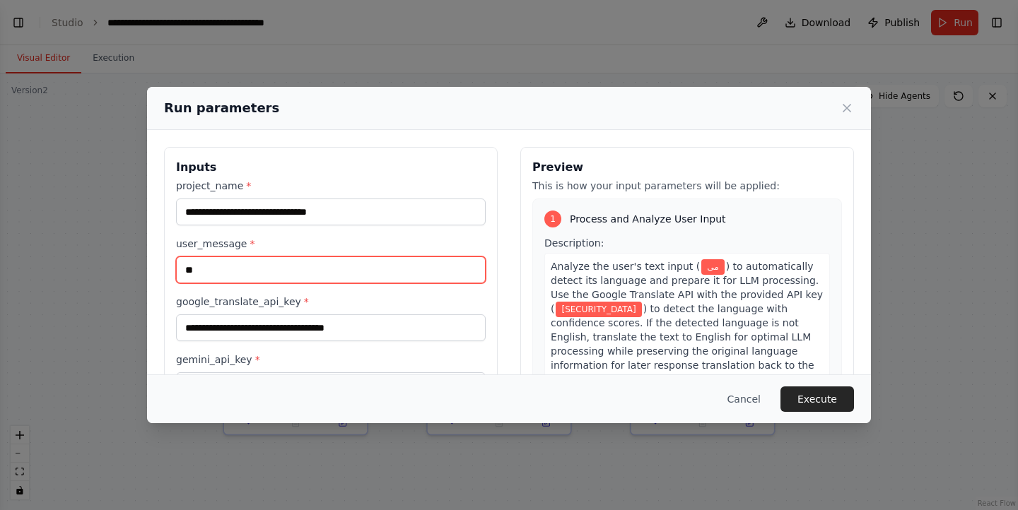
type input "*"
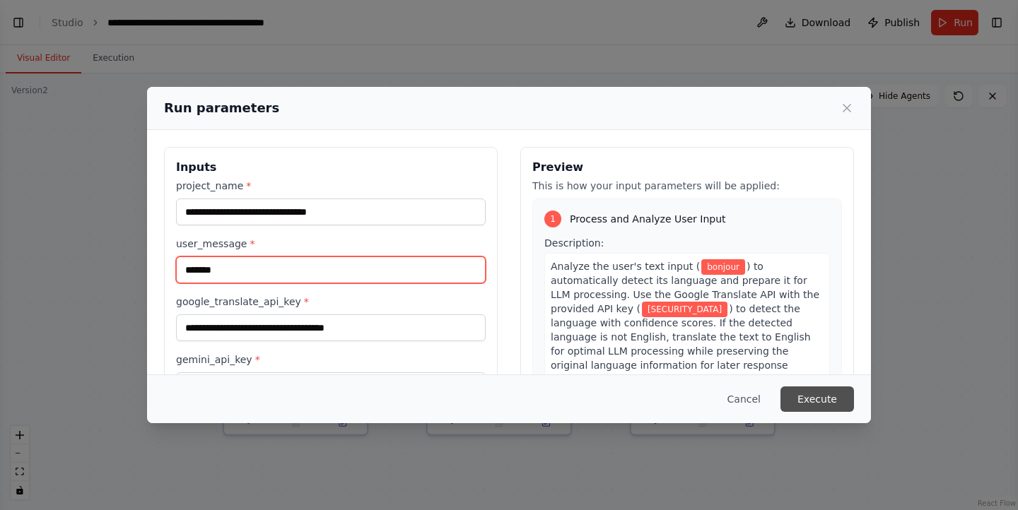
type input "*******"
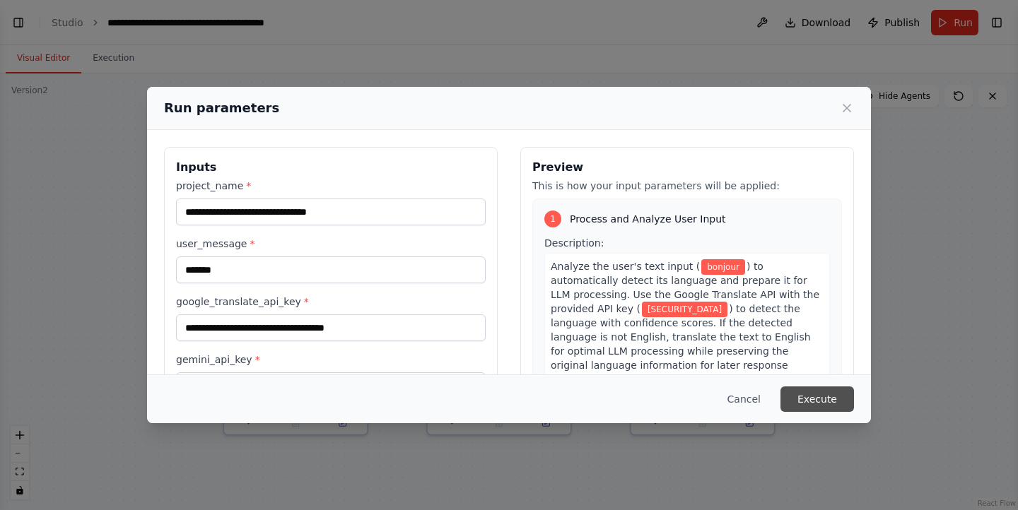
click at [831, 399] on button "Execute" at bounding box center [816, 399] width 73 height 25
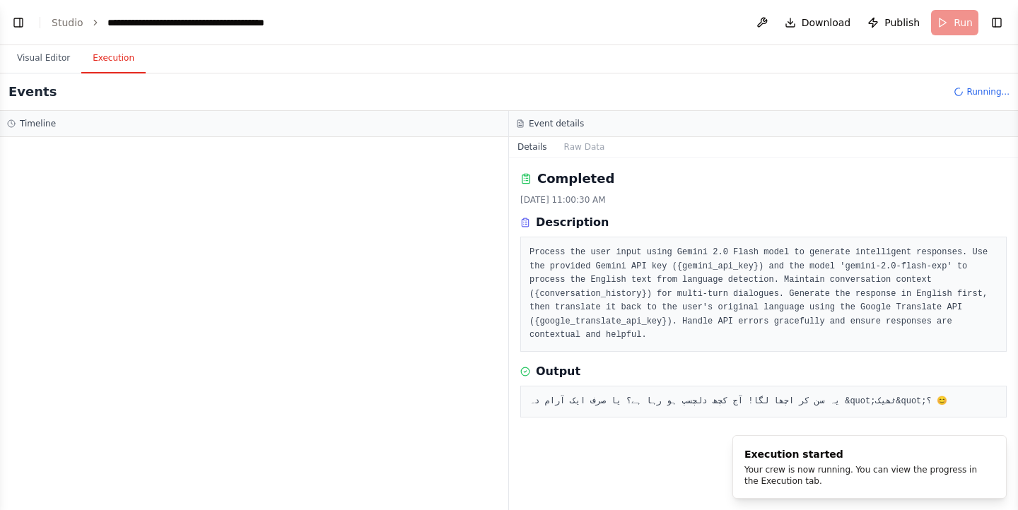
click at [103, 48] on button "Execution" at bounding box center [113, 59] width 64 height 30
click at [52, 59] on button "Visual Editor" at bounding box center [44, 59] width 76 height 30
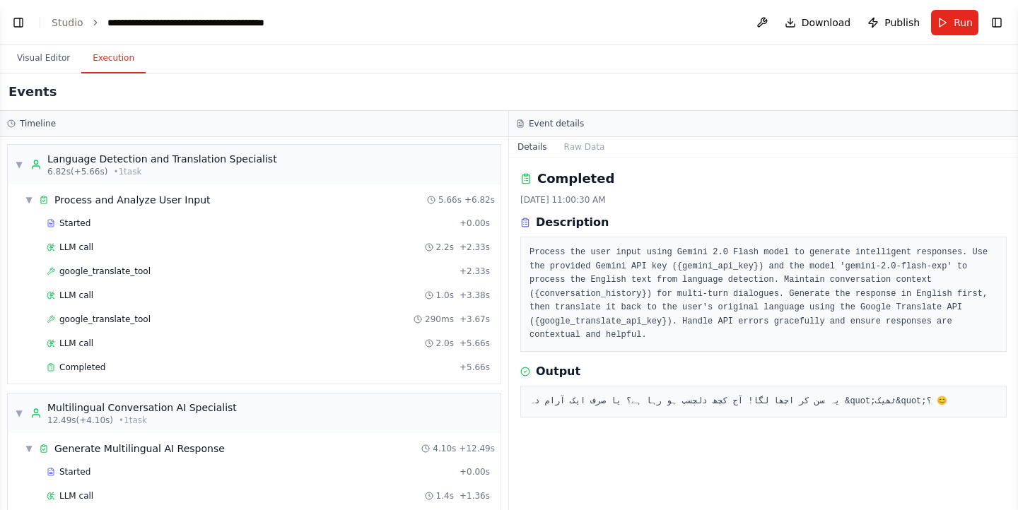
click at [124, 73] on button "Execution" at bounding box center [113, 59] width 64 height 30
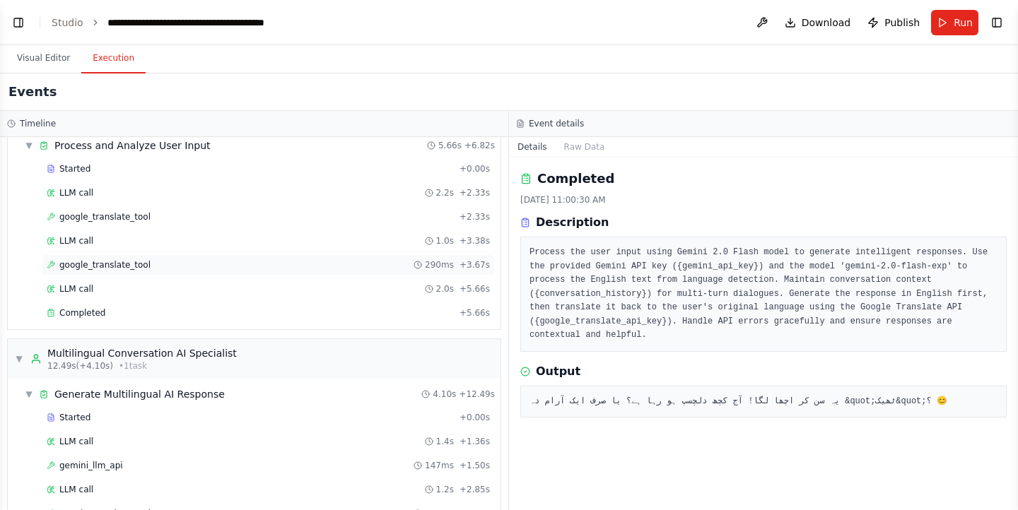
scroll to position [54, 0]
click at [211, 227] on div "google_translate_tool + 2.33s" at bounding box center [268, 217] width 453 height 21
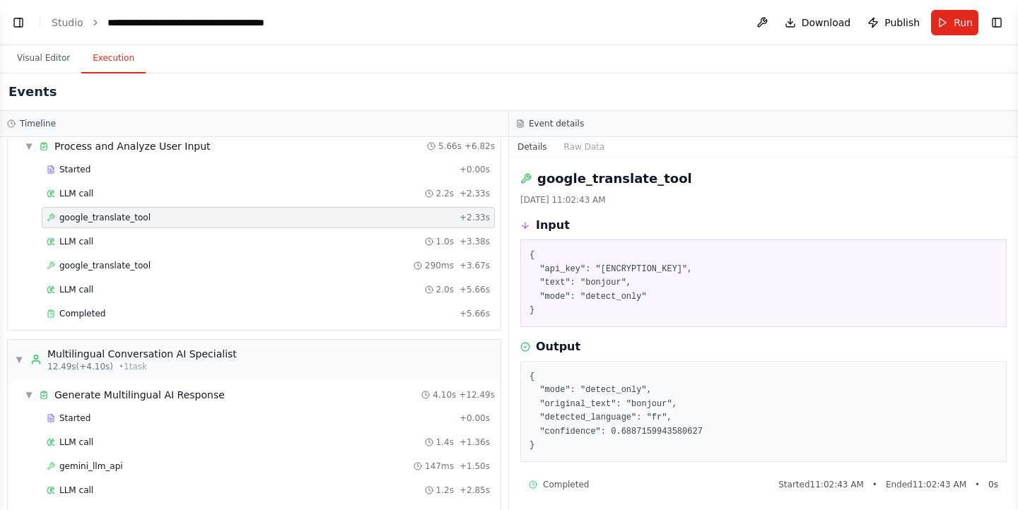
scroll to position [5, 0]
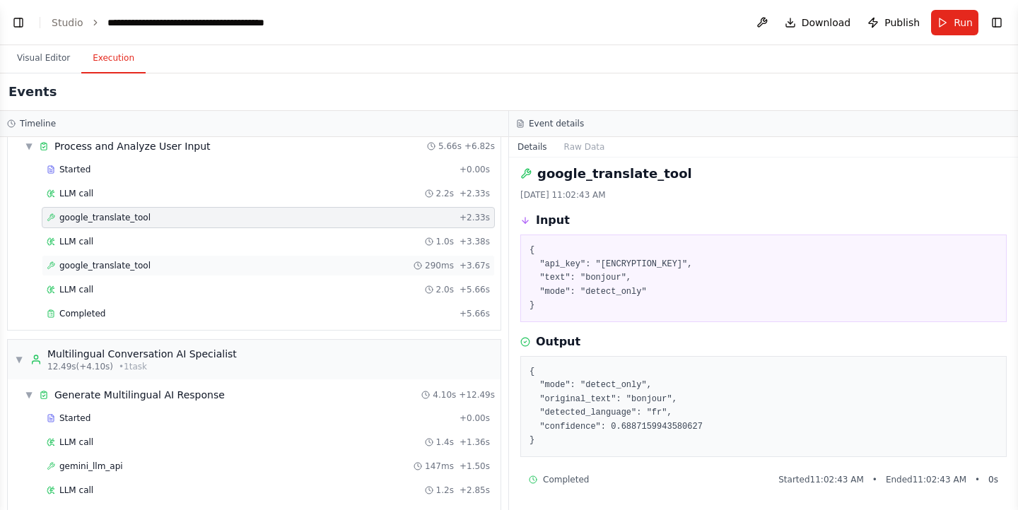
click at [241, 266] on div "google_translate_tool 290ms + 3.67s" at bounding box center [268, 265] width 443 height 11
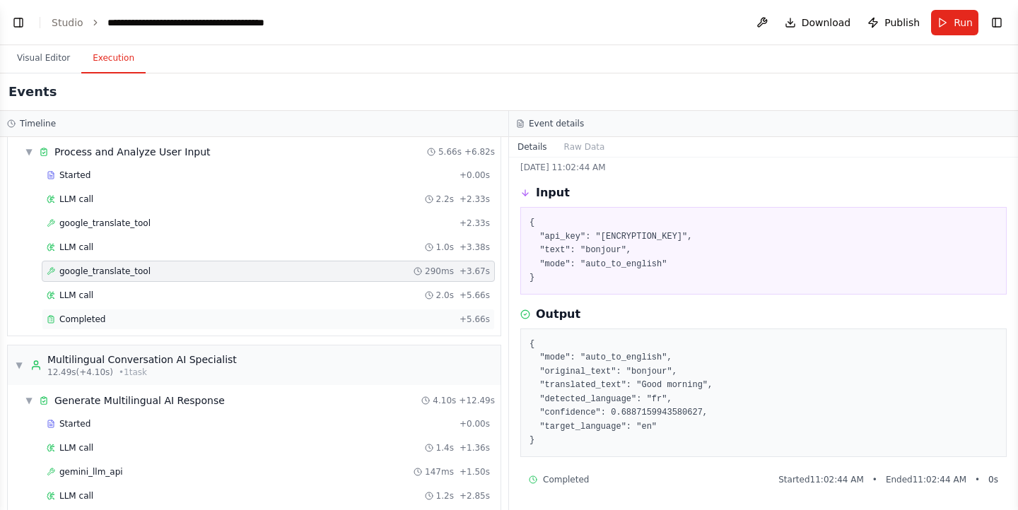
scroll to position [47, 0]
click at [146, 225] on div "google_translate_tool + 2.33s" at bounding box center [268, 224] width 443 height 11
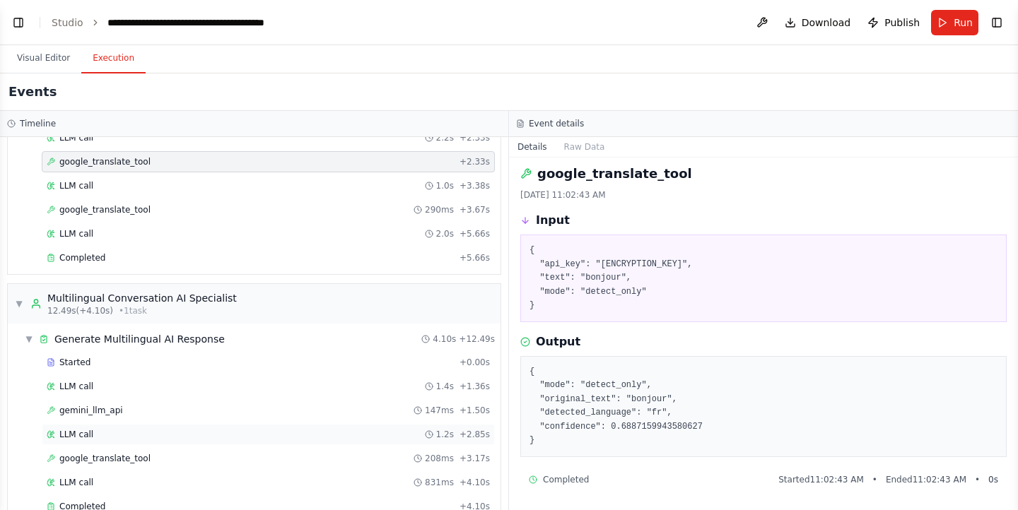
scroll to position [111, 0]
drag, startPoint x: 214, startPoint y: 273, endPoint x: 234, endPoint y: 256, distance: 26.5
click at [234, 256] on div "▼ Language Detection and Translation Specialist 6.82s (+5.66s) • 1 task ▼ Proce…" at bounding box center [254, 323] width 508 height 373
click at [234, 256] on div "Completed" at bounding box center [250, 256] width 407 height 11
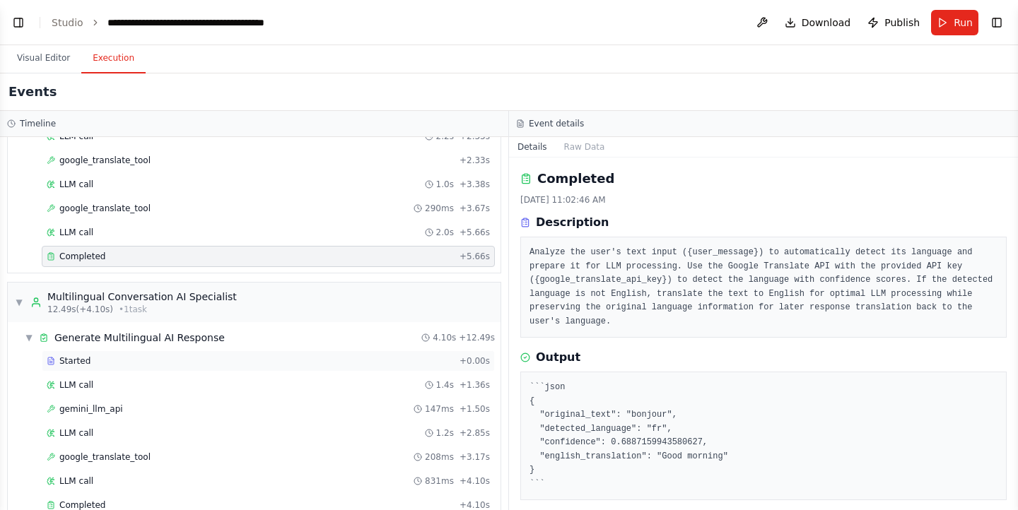
click at [300, 354] on div "Started + 0.00s" at bounding box center [268, 361] width 453 height 21
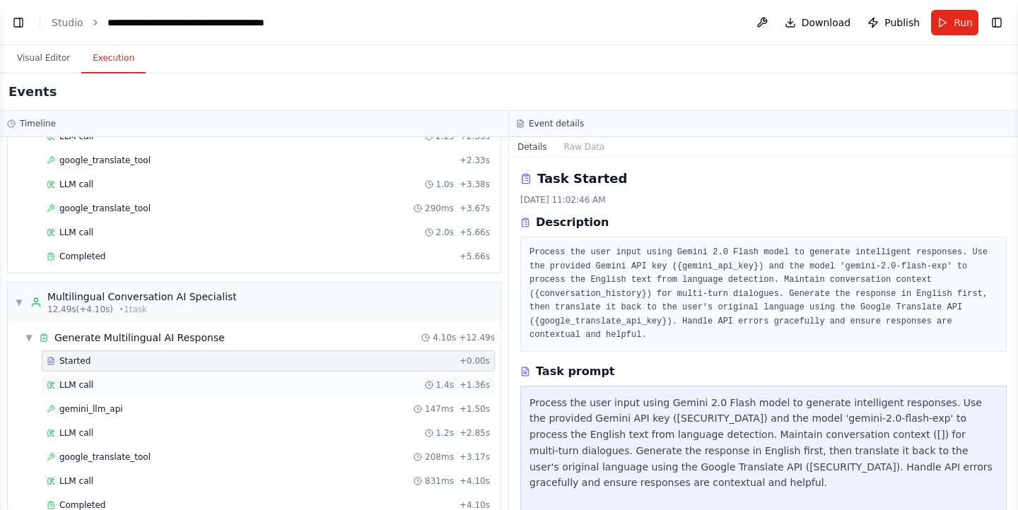
click at [299, 379] on div "LLM call 1.4s + 1.36s" at bounding box center [268, 385] width 453 height 21
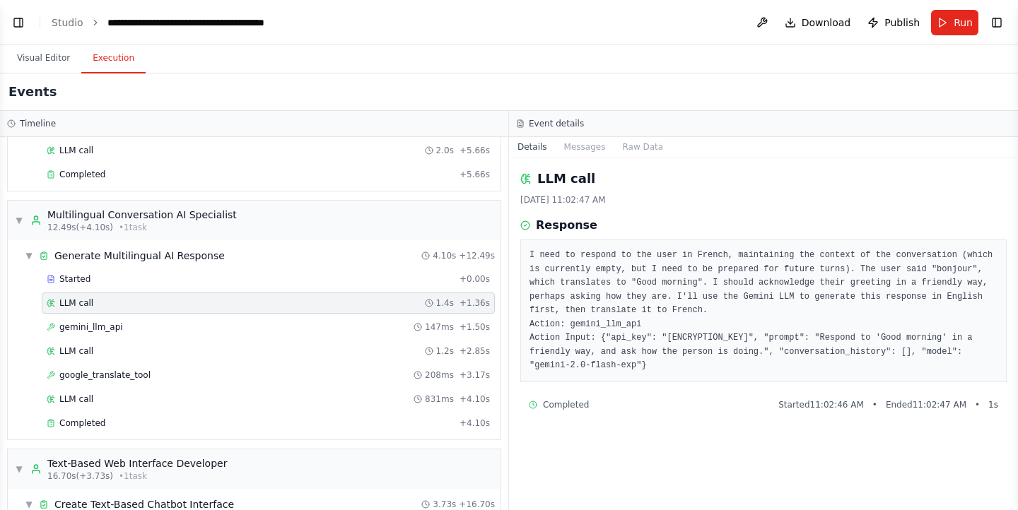
scroll to position [194, 0]
click at [290, 322] on div "gemini_llm_api 147ms + 1.50s" at bounding box center [268, 326] width 443 height 11
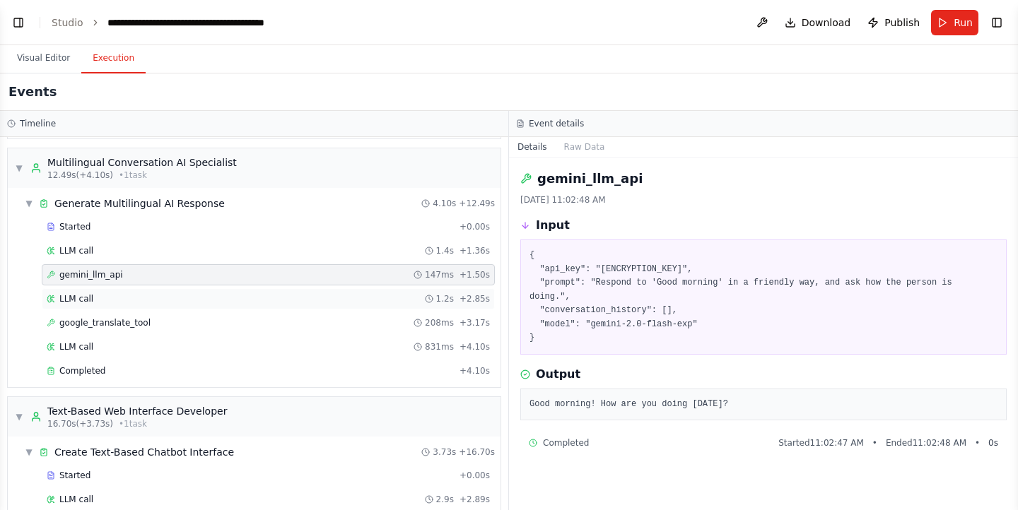
scroll to position [0, 0]
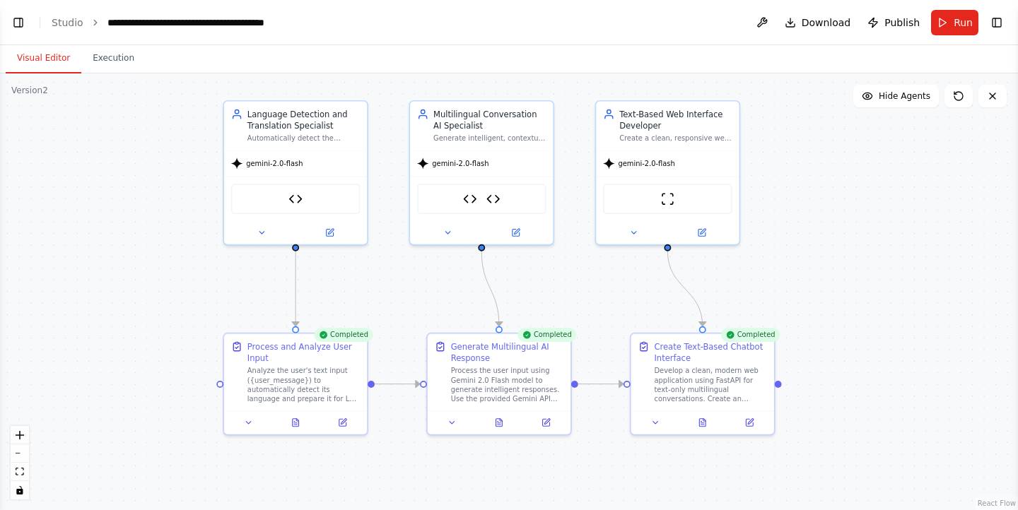
click at [47, 66] on button "Visual Editor" at bounding box center [44, 59] width 76 height 30
click at [950, 32] on button "Run" at bounding box center [954, 22] width 47 height 25
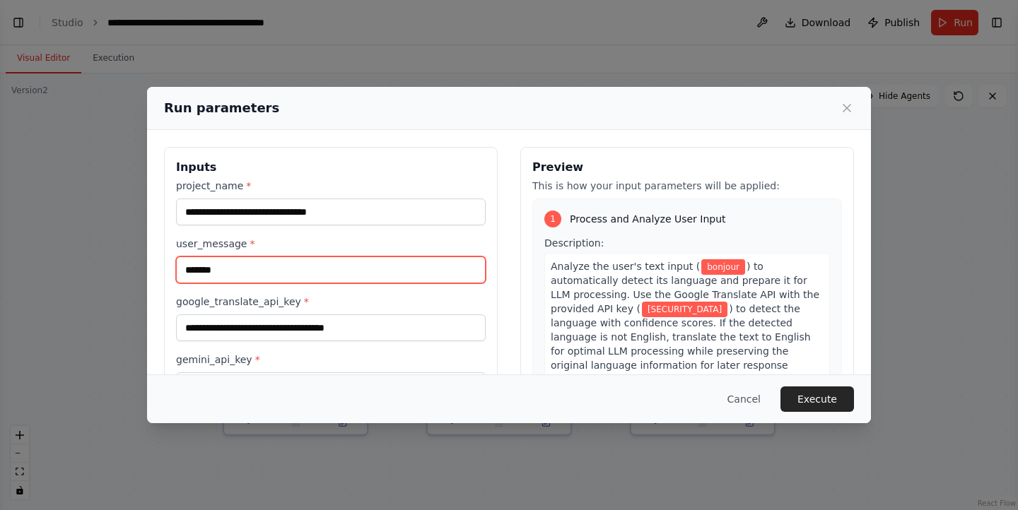
click at [268, 266] on input "*******" at bounding box center [331, 270] width 310 height 27
drag, startPoint x: 268, startPoint y: 266, endPoint x: 789, endPoint y: 449, distance: 552.3
click at [789, 449] on div "**********" at bounding box center [509, 255] width 1018 height 510
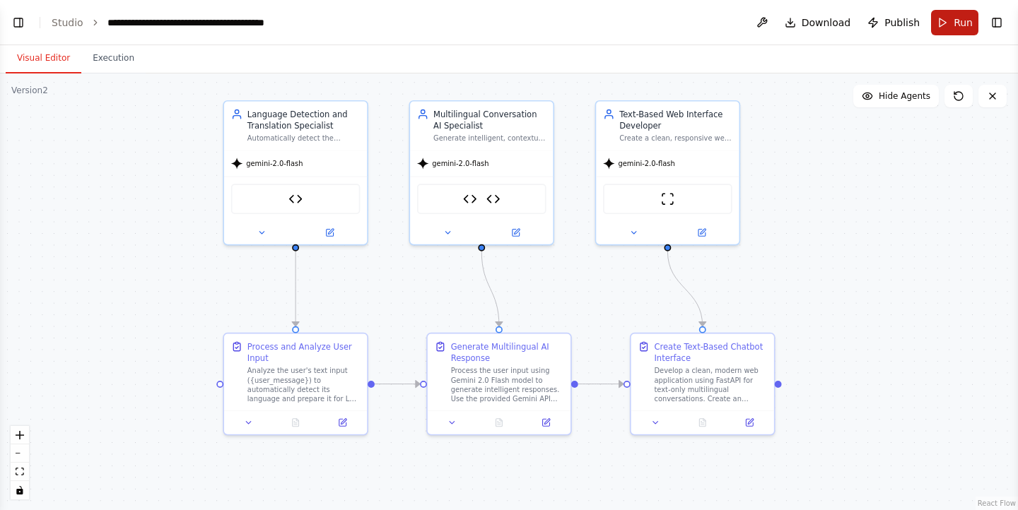
click at [958, 24] on span "Run" at bounding box center [962, 23] width 19 height 14
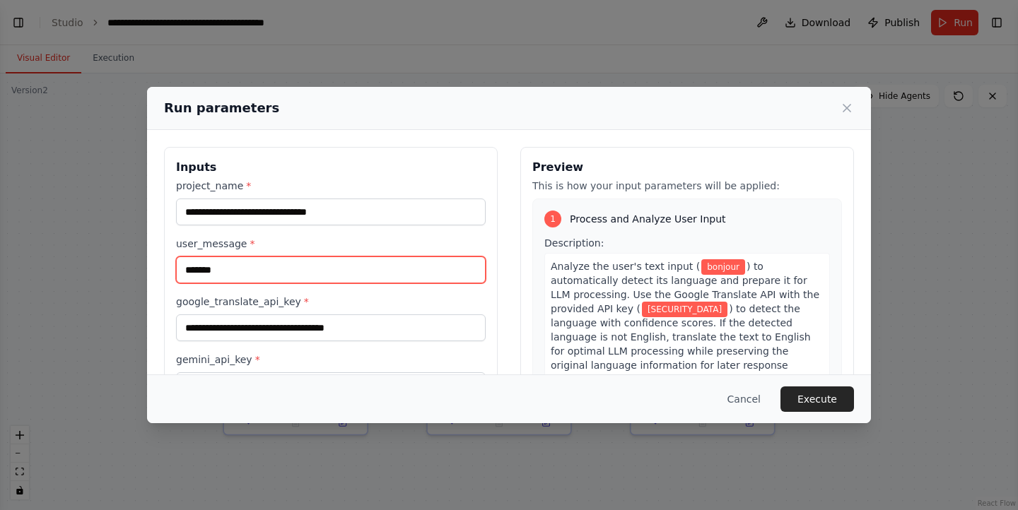
click at [436, 271] on input "*******" at bounding box center [331, 270] width 310 height 27
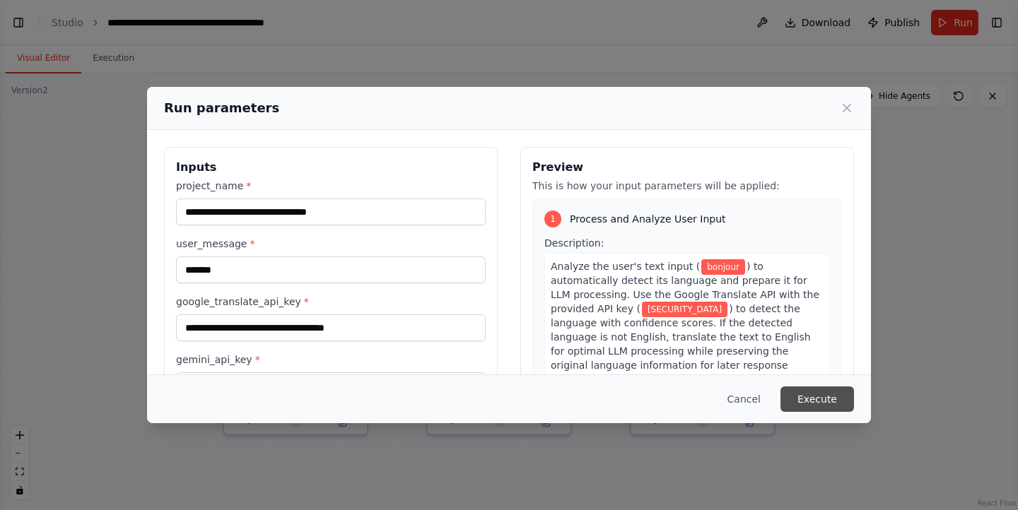
click at [818, 400] on button "Execute" at bounding box center [816, 399] width 73 height 25
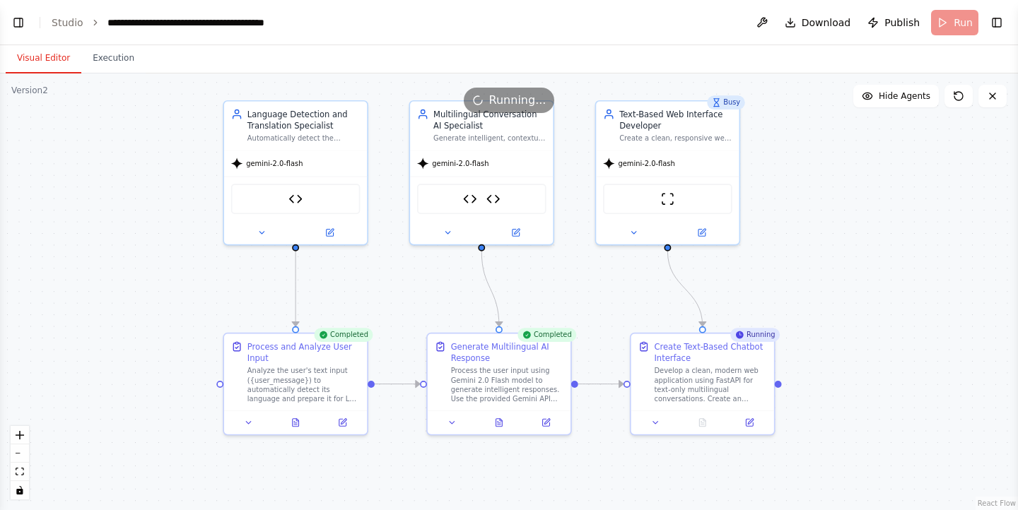
click at [824, 135] on div ".deletable-edge-delete-btn { width: 20px; height: 20px; border: 0px solid #ffff…" at bounding box center [509, 291] width 1018 height 437
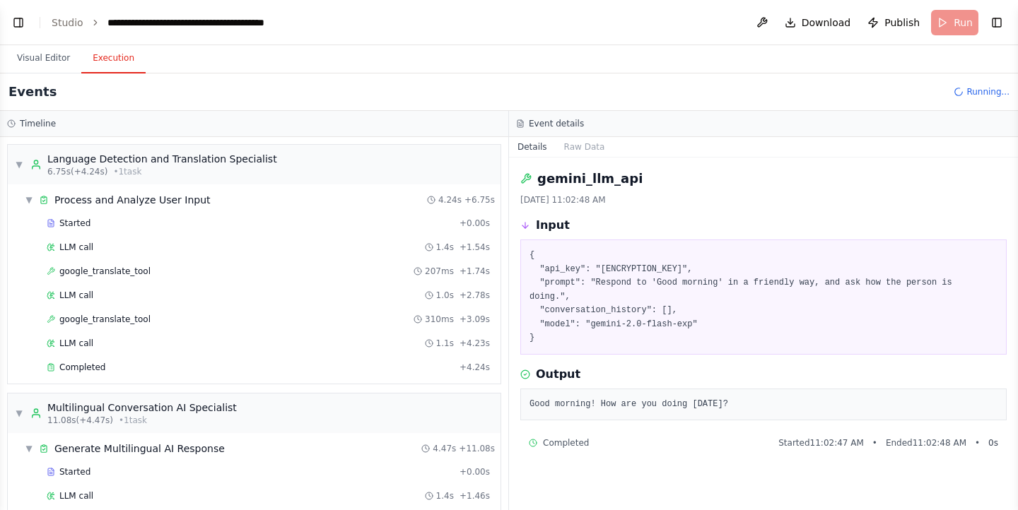
click at [102, 72] on button "Execution" at bounding box center [113, 59] width 64 height 30
click at [124, 268] on span "google_translate_tool" at bounding box center [104, 271] width 91 height 11
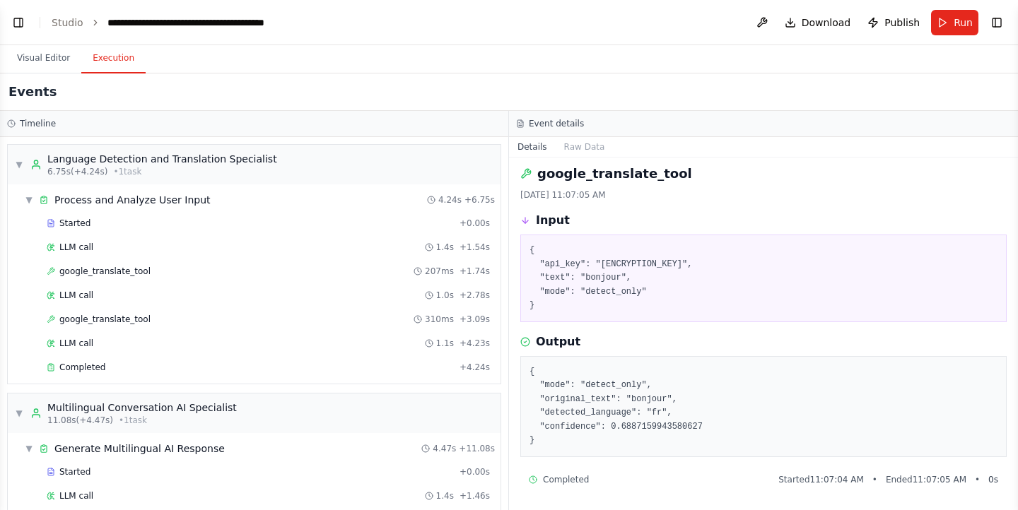
scroll to position [36, 0]
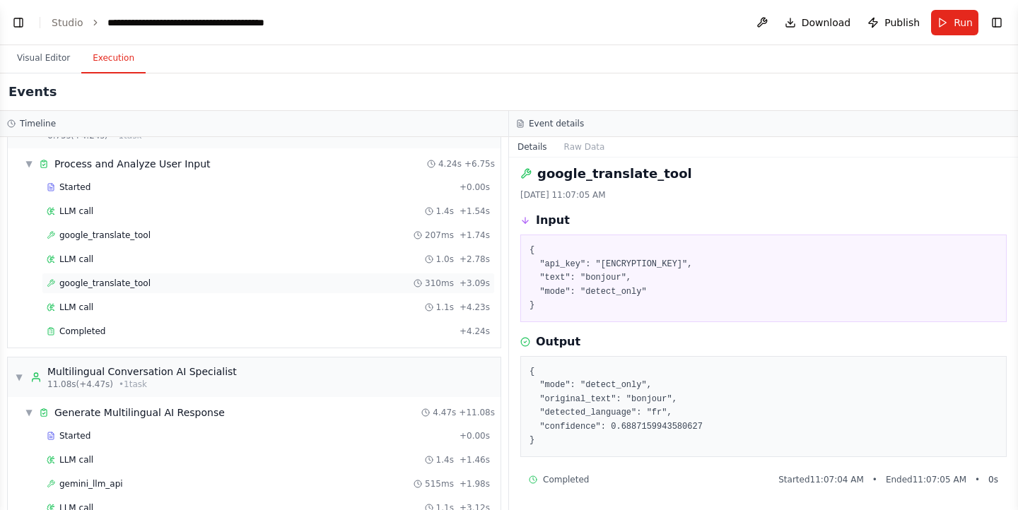
click at [110, 282] on span "google_translate_tool" at bounding box center [104, 283] width 91 height 11
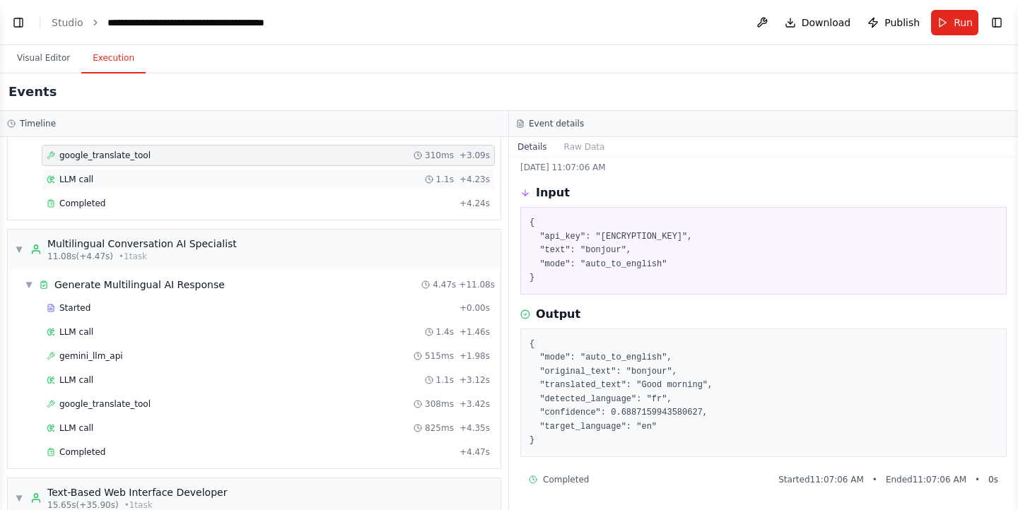
scroll to position [170, 0]
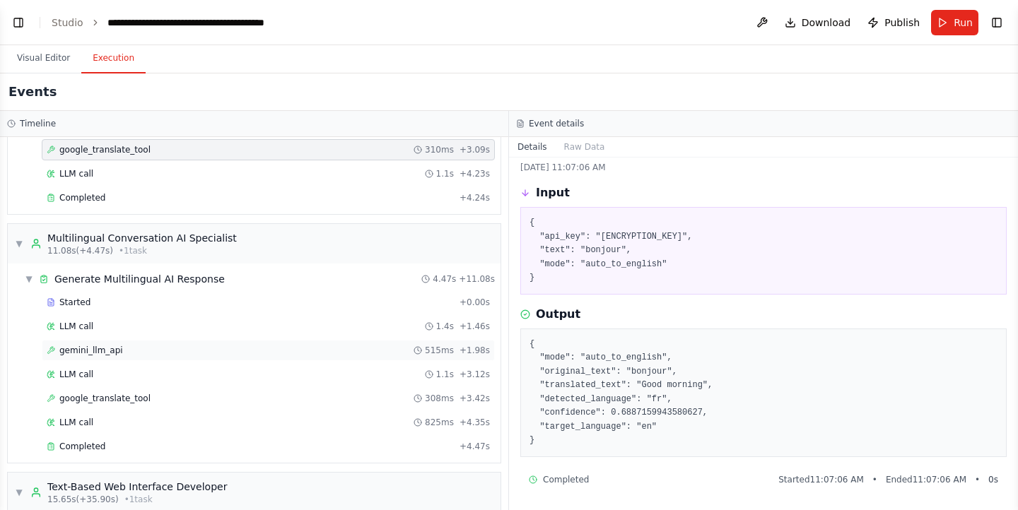
click at [186, 350] on div "gemini_llm_api 515ms + 1.98s" at bounding box center [268, 350] width 443 height 11
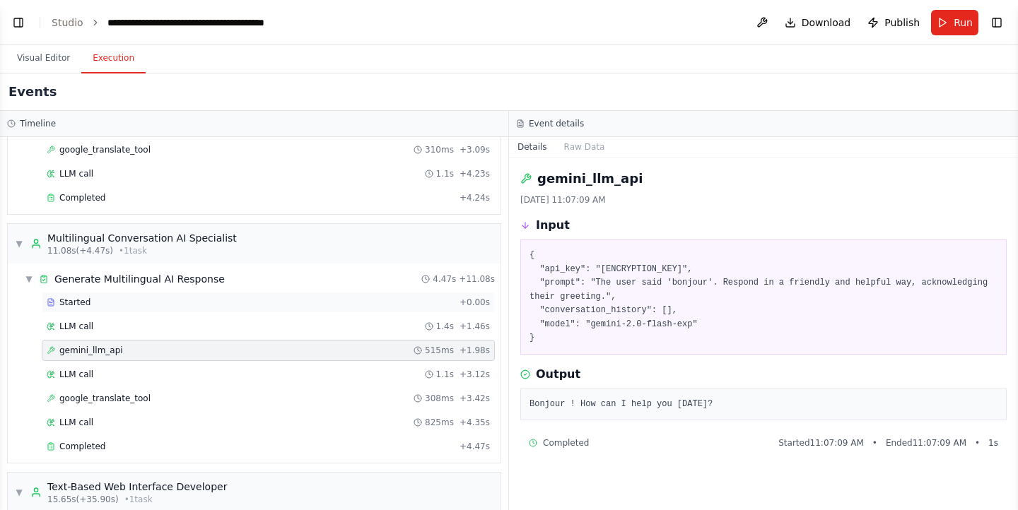
scroll to position [291, 0]
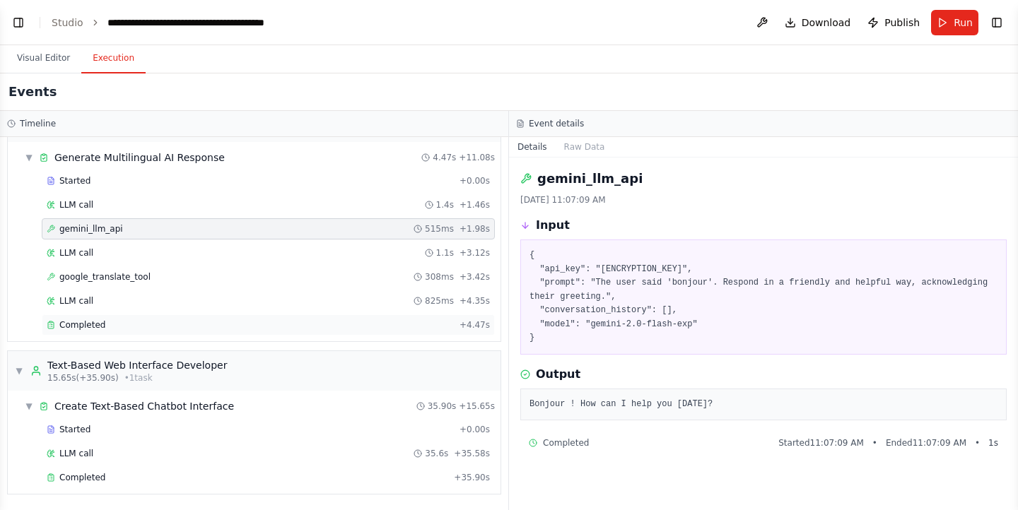
click at [242, 326] on div "Completed" at bounding box center [250, 324] width 407 height 11
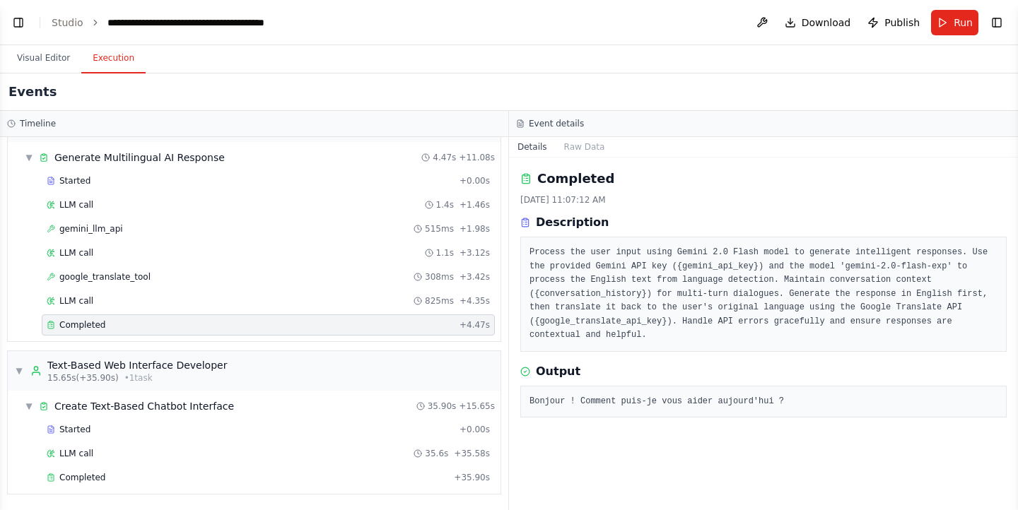
drag, startPoint x: 775, startPoint y: 381, endPoint x: 507, endPoint y: 382, distance: 267.8
click at [507, 382] on div "Timeline ▼ Language Detection and Translation Specialist 6.75s (+4.24s) • 1 tas…" at bounding box center [509, 310] width 1018 height 399
click at [669, 468] on div "Completed 8/30/2025, 11:07:12 AM Description Process the user input using Gemin…" at bounding box center [763, 334] width 509 height 353
click at [690, 261] on pre "Process the user input using Gemini 2.0 Flash model to generate intelligent res…" at bounding box center [763, 294] width 468 height 97
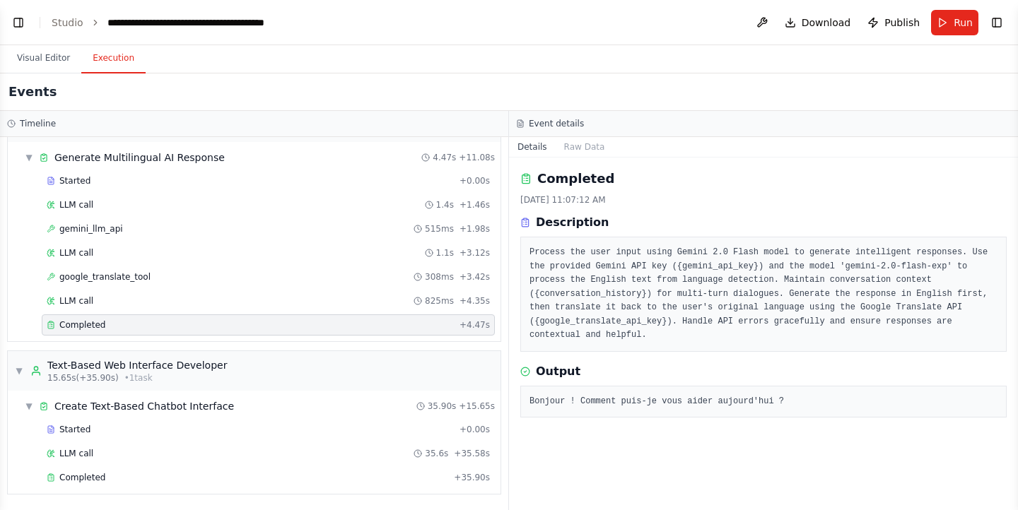
click at [235, 331] on div "Completed + 4.47s" at bounding box center [268, 324] width 453 height 21
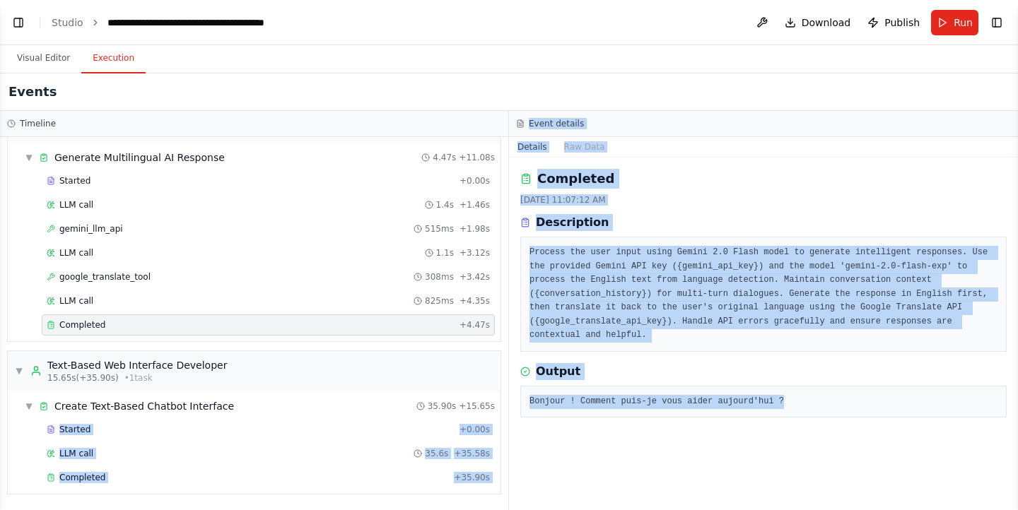
drag, startPoint x: 770, startPoint y: 387, endPoint x: 496, endPoint y: 392, distance: 274.3
click at [496, 392] on div "Timeline ▼ Language Detection and Translation Specialist 6.75s (+4.24s) • 1 tas…" at bounding box center [509, 310] width 1018 height 399
click at [787, 386] on div "Bonjour ! Comment puis-je vous aider aujourd'hui ?" at bounding box center [763, 402] width 486 height 33
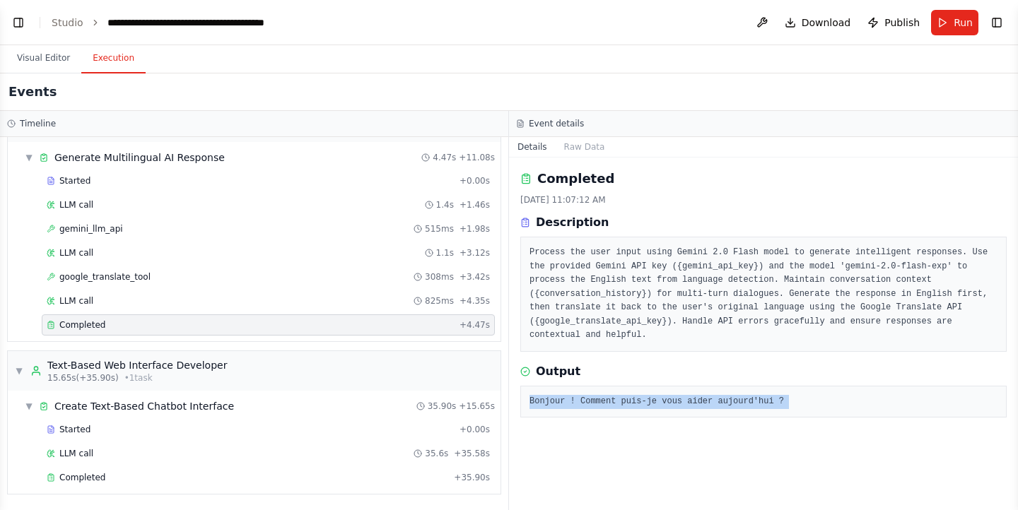
drag, startPoint x: 787, startPoint y: 380, endPoint x: 529, endPoint y: 385, distance: 258.0
click at [529, 386] on div "Bonjour ! Comment puis-je vous aider aujourd'hui ?" at bounding box center [763, 402] width 486 height 33
click at [852, 480] on div "Completed 8/30/2025, 11:07:12 AM Description Process the user input using Gemin…" at bounding box center [763, 334] width 509 height 353
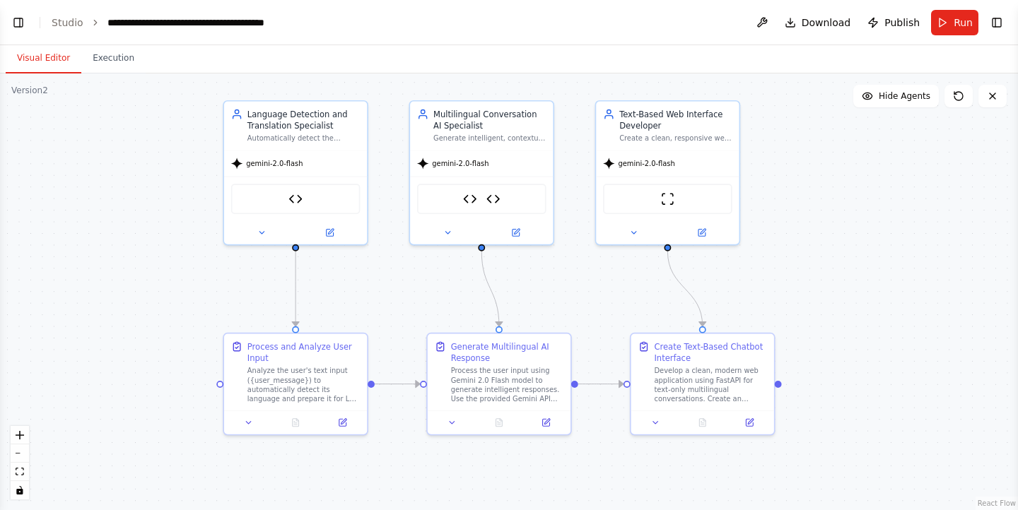
click at [21, 73] on button "Visual Editor" at bounding box center [44, 59] width 76 height 30
click at [494, 150] on div "gemini-2.0-flash" at bounding box center [481, 160] width 143 height 25
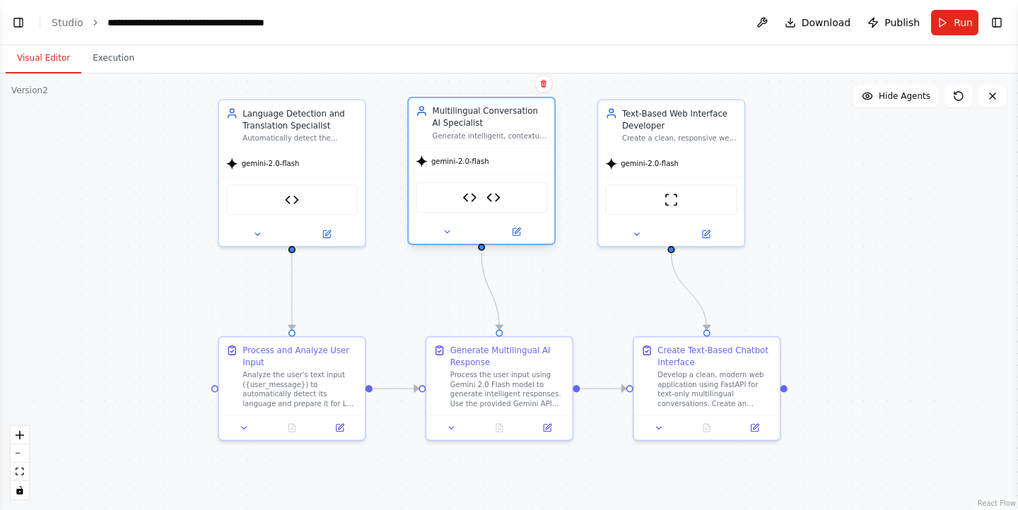
click at [484, 153] on div "gemini-2.0-flash" at bounding box center [481, 161] width 146 height 26
click at [514, 233] on icon at bounding box center [517, 231] width 6 height 6
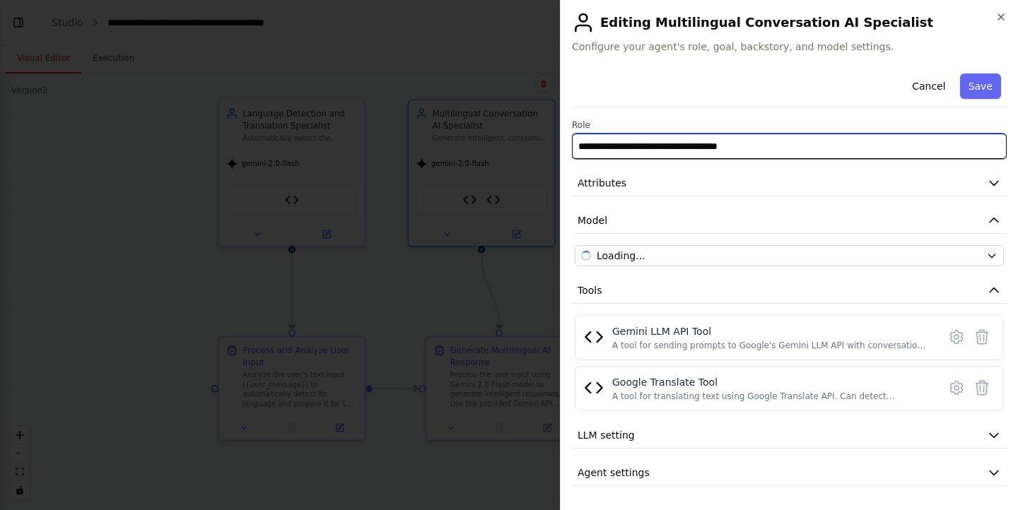
drag, startPoint x: 772, startPoint y: 146, endPoint x: 542, endPoint y: 153, distance: 229.8
click at [542, 153] on body "BETA Build a Universal Language Support Chatbot that works seamlessly across mu…" at bounding box center [509, 255] width 1018 height 510
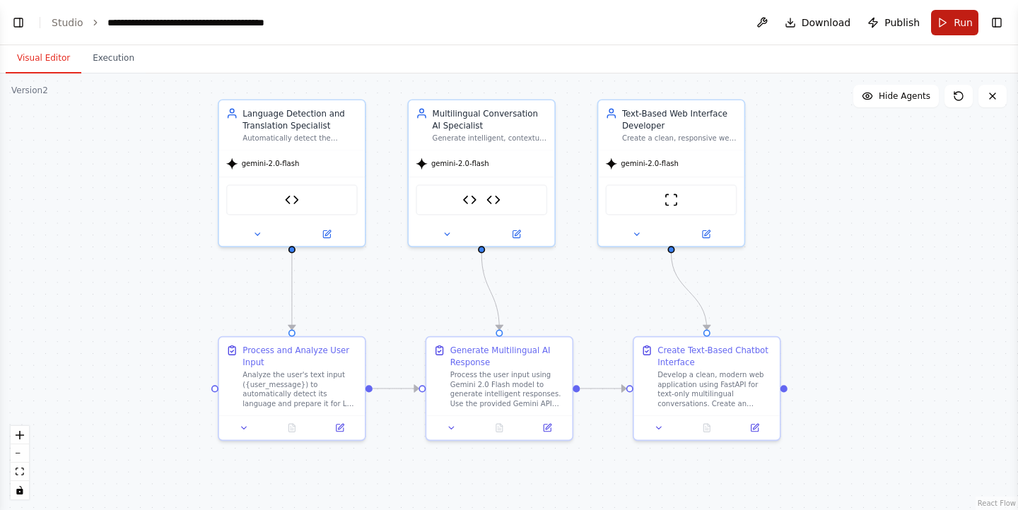
click at [942, 18] on button "Run" at bounding box center [954, 22] width 47 height 25
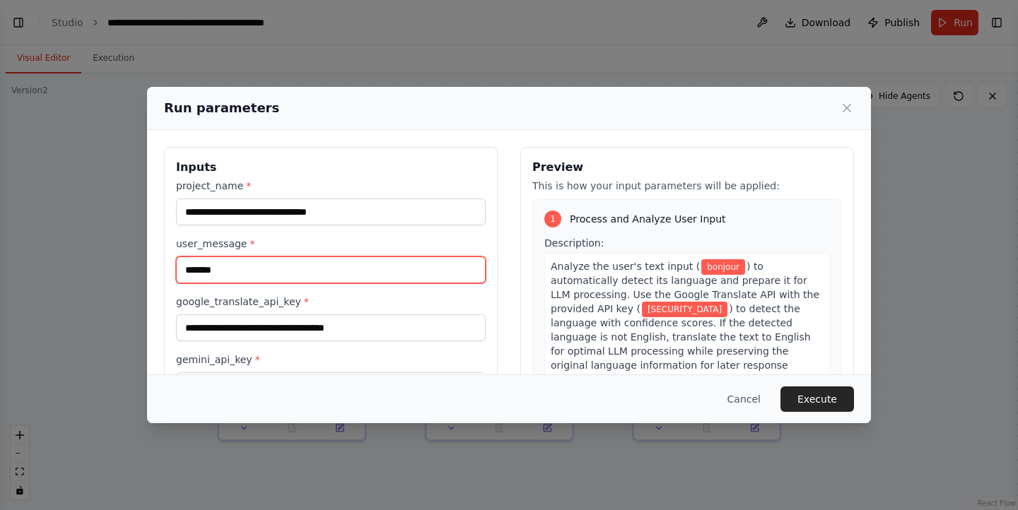
drag, startPoint x: 292, startPoint y: 269, endPoint x: 119, endPoint y: 279, distance: 173.4
click at [119, 279] on div "**********" at bounding box center [509, 255] width 1018 height 510
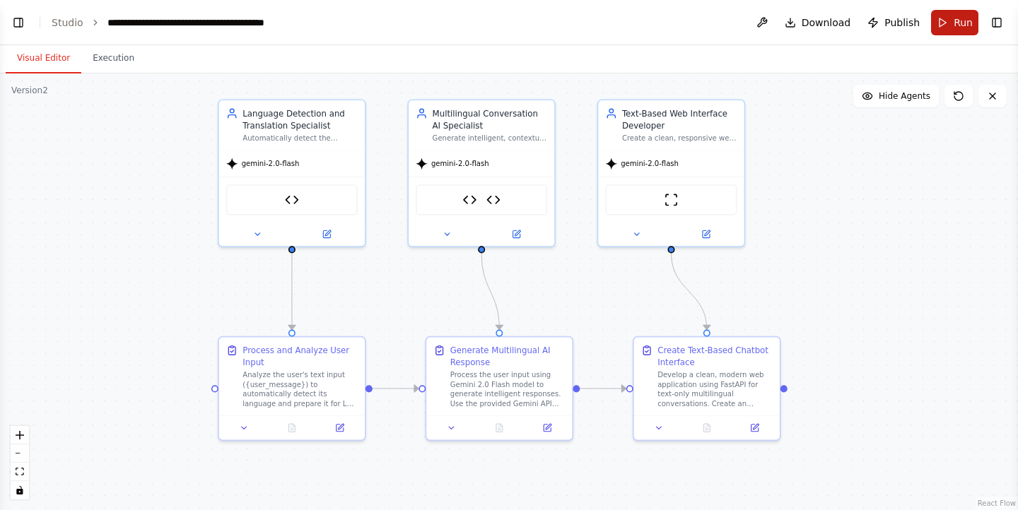
click at [955, 35] on button "Run" at bounding box center [954, 22] width 47 height 25
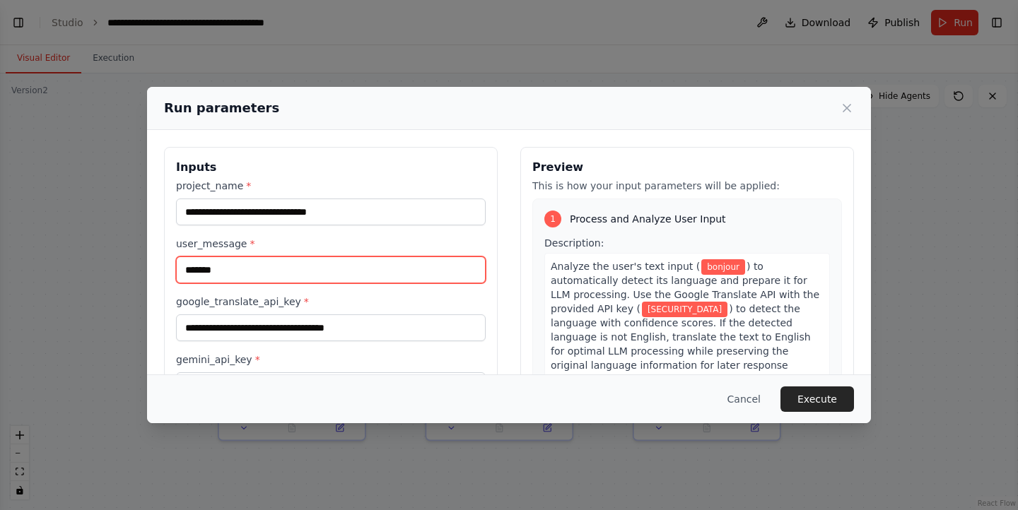
click at [351, 270] on input "*******" at bounding box center [331, 270] width 310 height 27
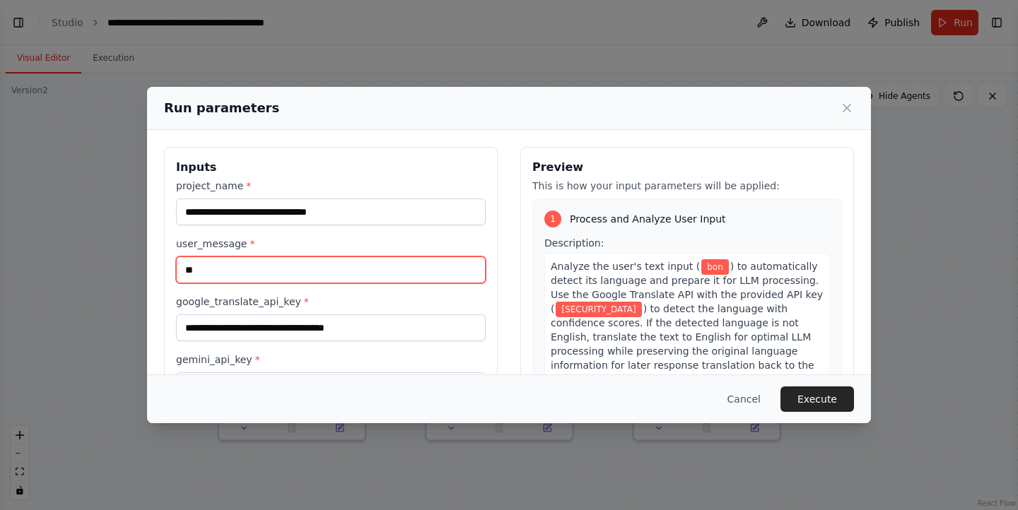
type input "*"
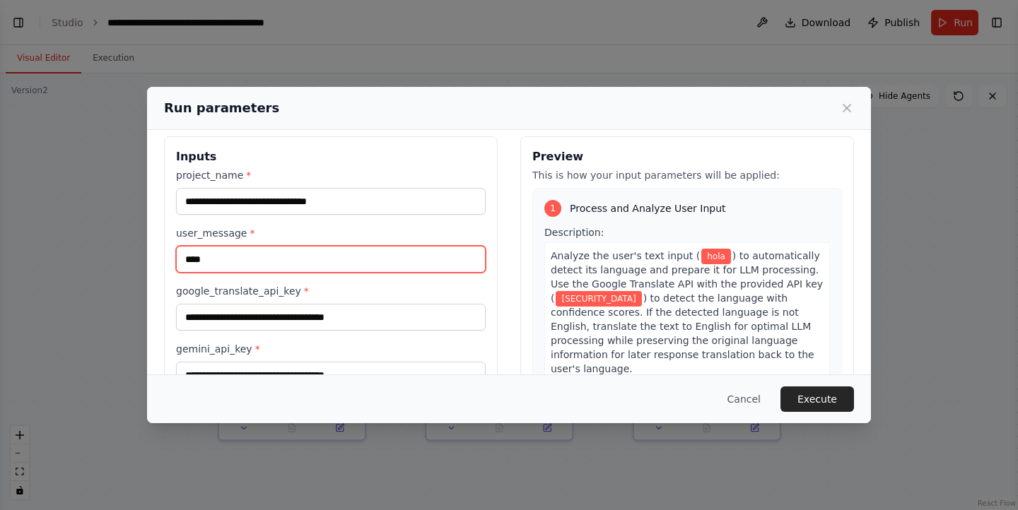
scroll to position [11, 0]
type input "****"
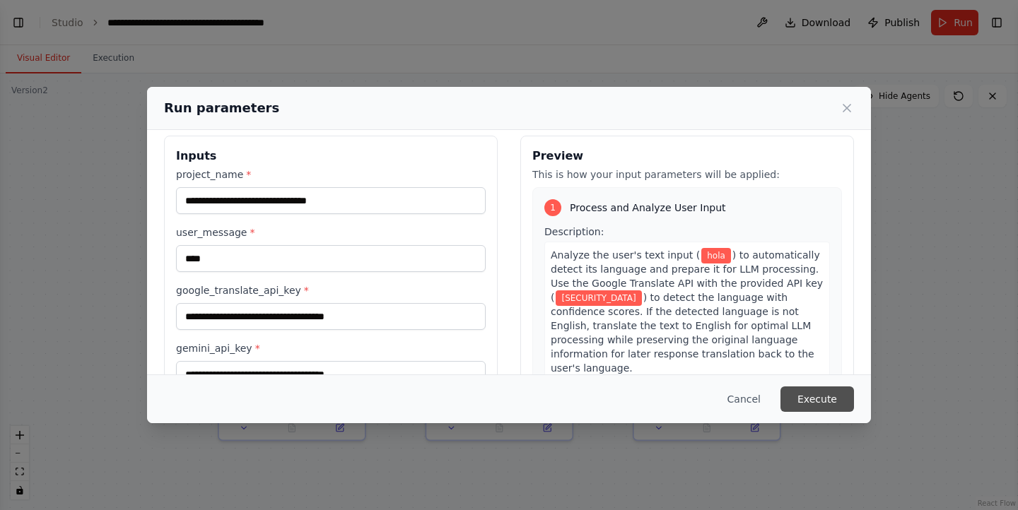
click at [822, 402] on button "Execute" at bounding box center [816, 399] width 73 height 25
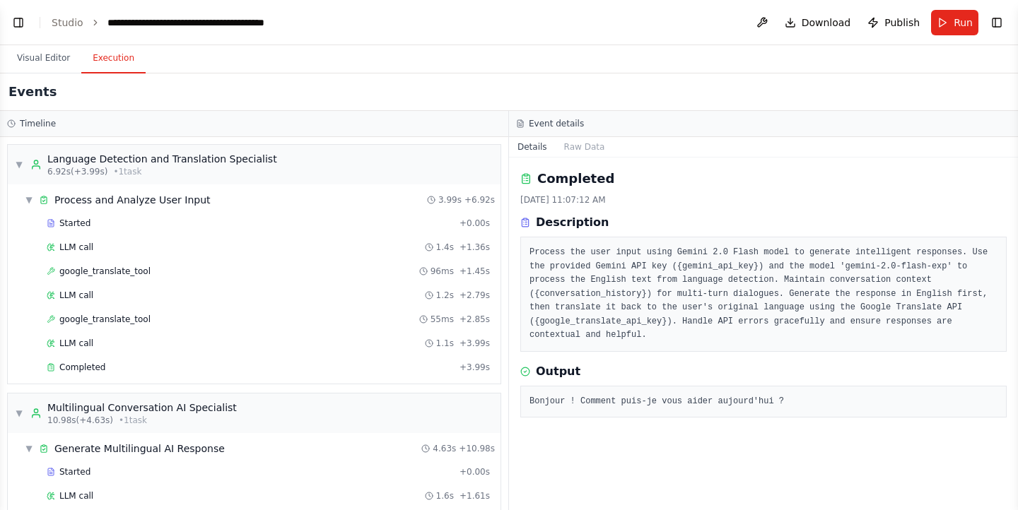
click at [98, 71] on button "Execution" at bounding box center [113, 59] width 64 height 30
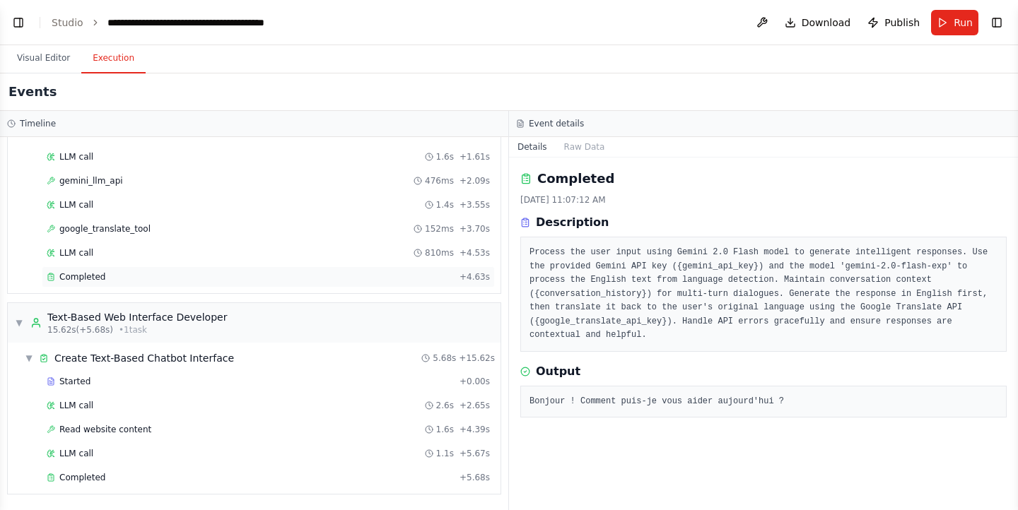
click at [203, 287] on div "Completed + 4.63s" at bounding box center [268, 276] width 453 height 21
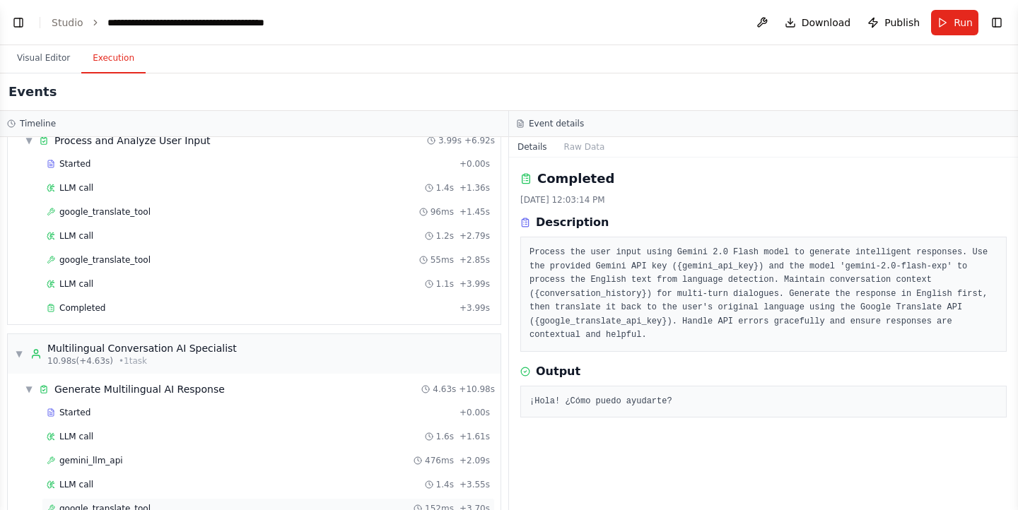
scroll to position [59, 0]
click at [308, 250] on div "google_translate_tool 55ms + 2.85s" at bounding box center [268, 260] width 453 height 21
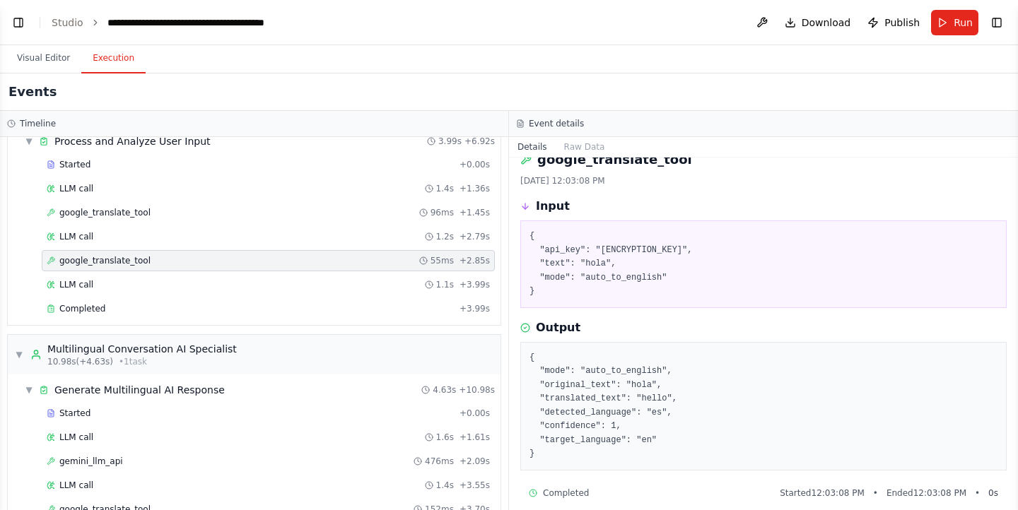
scroll to position [20, 0]
click at [354, 216] on div "google_translate_tool 96ms + 1.45s" at bounding box center [268, 212] width 443 height 11
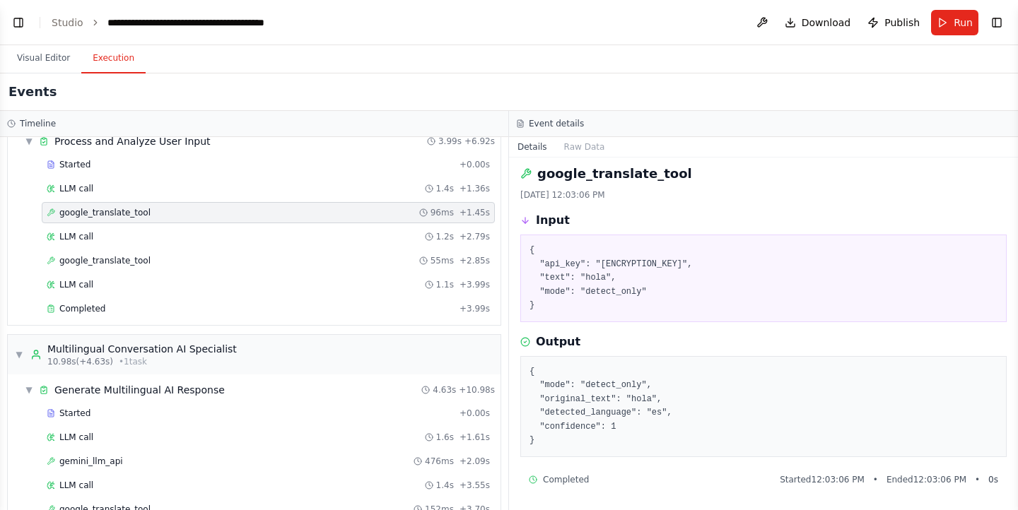
scroll to position [339, 0]
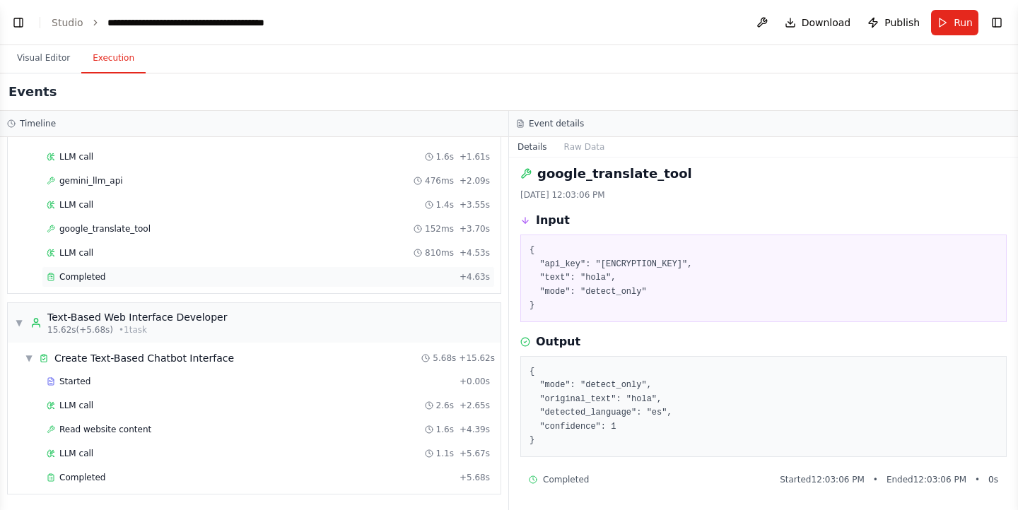
click at [218, 271] on div "Completed" at bounding box center [250, 276] width 407 height 11
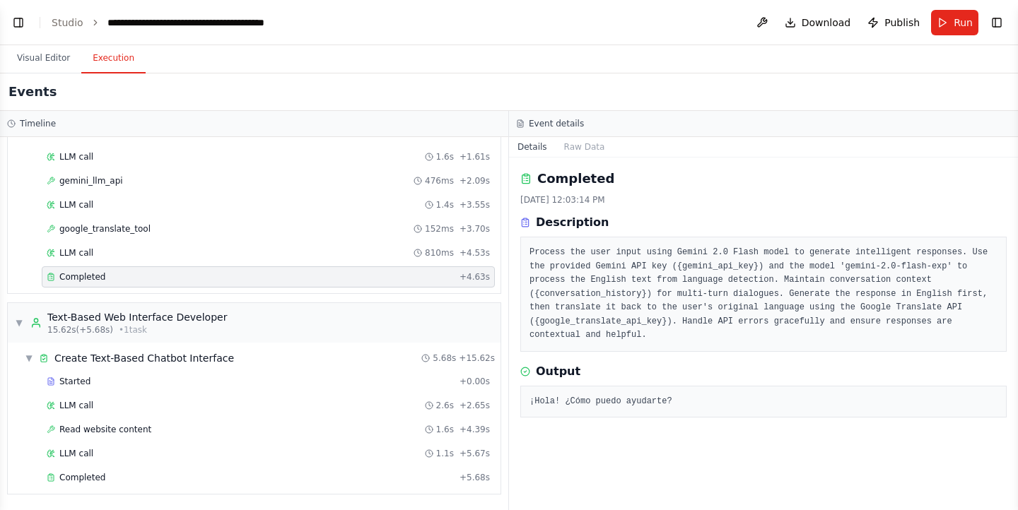
click at [676, 395] on pre "¡Hola! ¿Cómo puedo ayudarte?" at bounding box center [763, 402] width 468 height 14
drag, startPoint x: 676, startPoint y: 393, endPoint x: 522, endPoint y: 390, distance: 154.1
click at [522, 390] on div "¡Hola! ¿Cómo puedo ayudarte?" at bounding box center [763, 402] width 486 height 33
copy pre "¡Hola! ¿Cómo puedo ayudarte?"
click at [670, 400] on div "¡Hola! ¿Cómo puedo ayudarte?" at bounding box center [763, 402] width 486 height 33
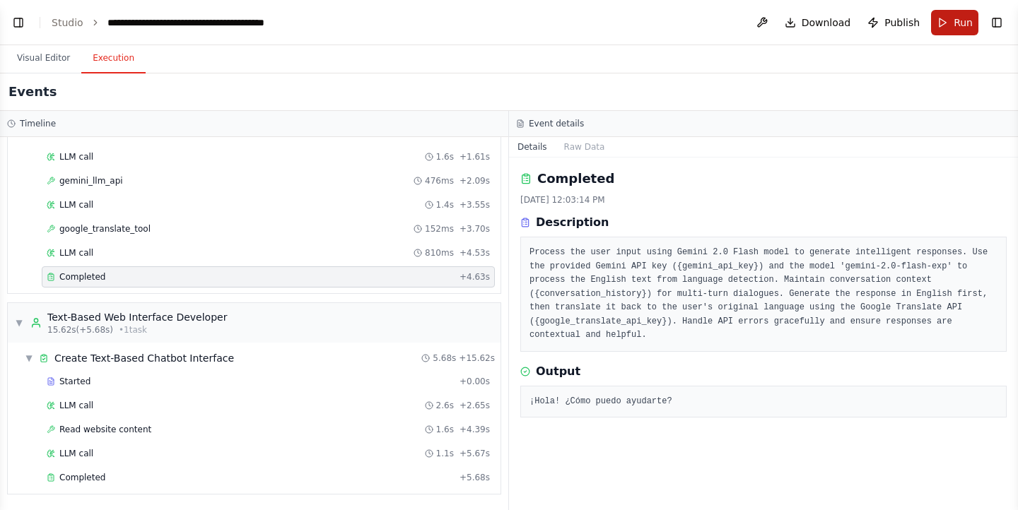
click at [945, 26] on button "Run" at bounding box center [954, 22] width 47 height 25
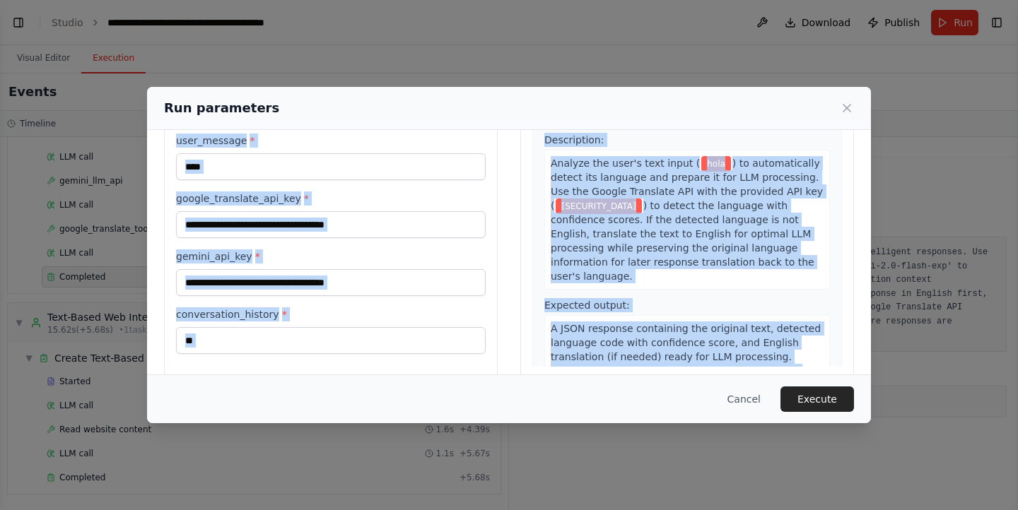
scroll to position [124, 0]
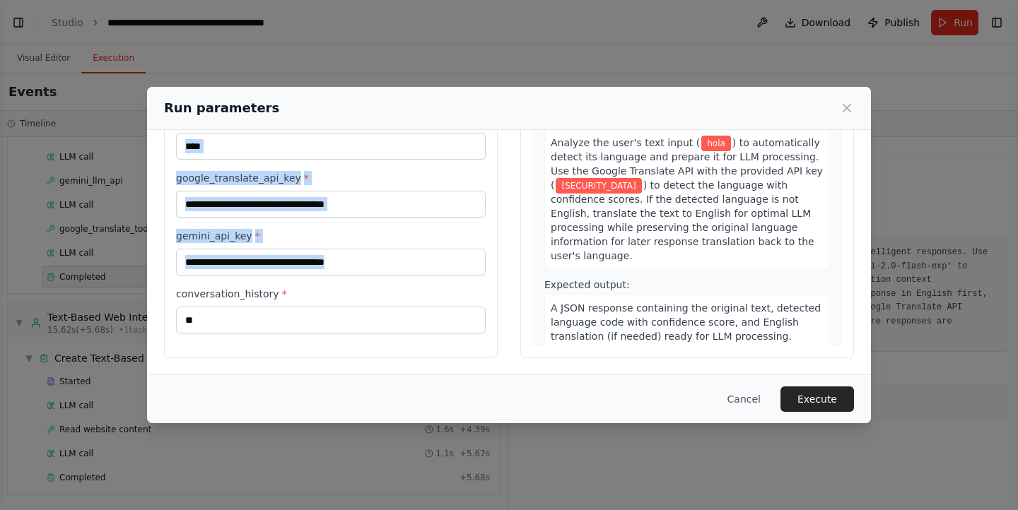
drag, startPoint x: 177, startPoint y: 165, endPoint x: 237, endPoint y: 360, distance: 204.8
click at [237, 360] on div "**********" at bounding box center [509, 190] width 724 height 369
copy div "Inputs project_name * user_message * google_translate_api_key * gemini_api_key *"
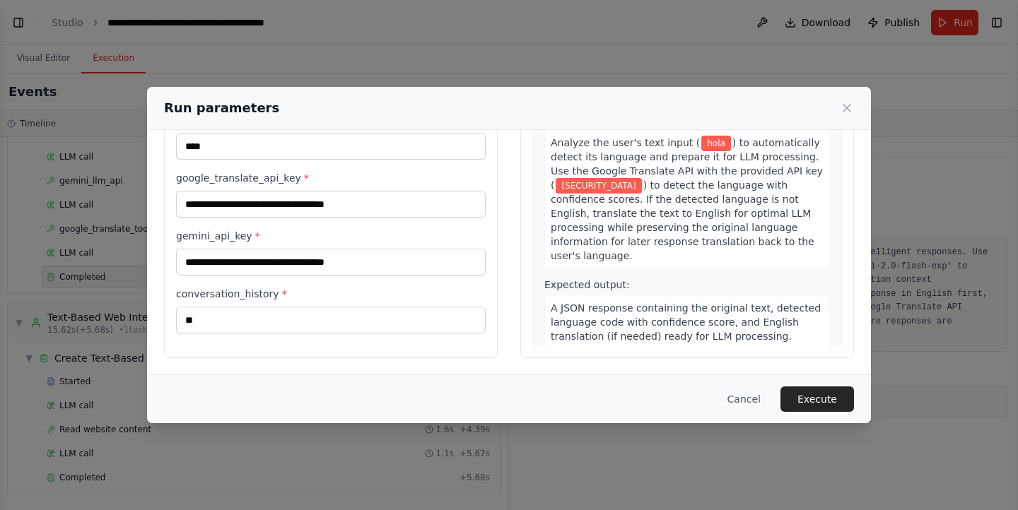
click at [532, 206] on div "1 Process and Analyze User Input Description: Analyze the user's text input ( h…" at bounding box center [687, 232] width 310 height 315
click at [845, 105] on icon at bounding box center [847, 108] width 14 height 14
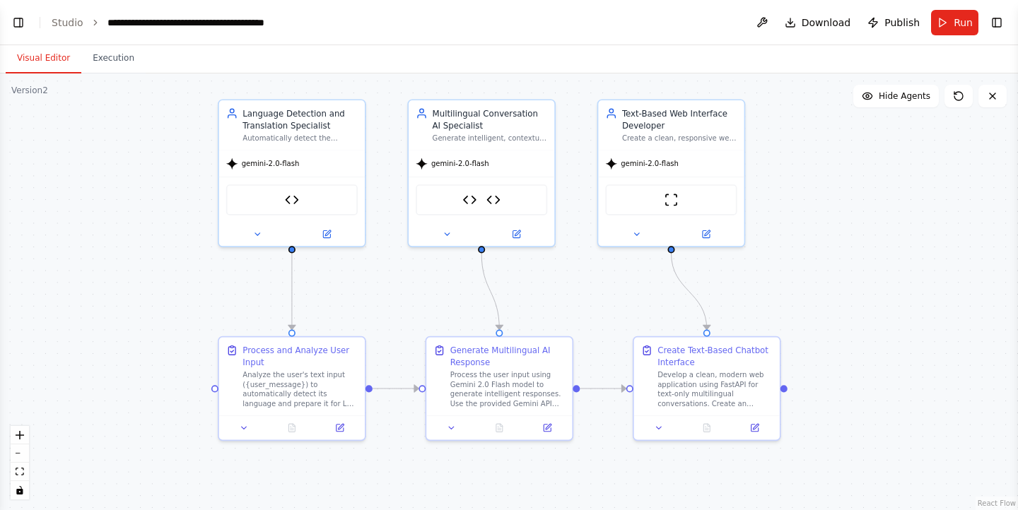
click at [36, 52] on button "Visual Editor" at bounding box center [44, 59] width 76 height 30
click at [23, 32] on button "Toggle Left Sidebar" at bounding box center [18, 23] width 20 height 20
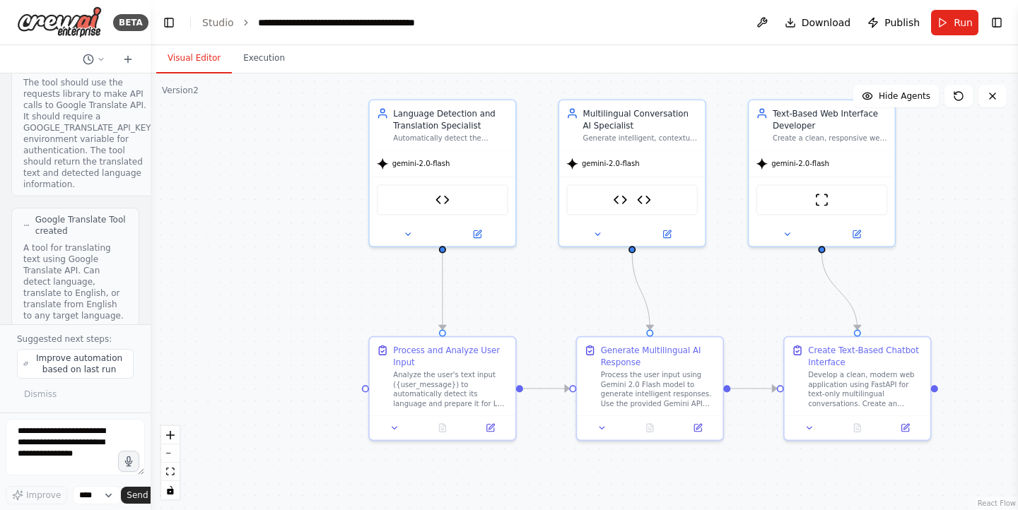
scroll to position [1886, 0]
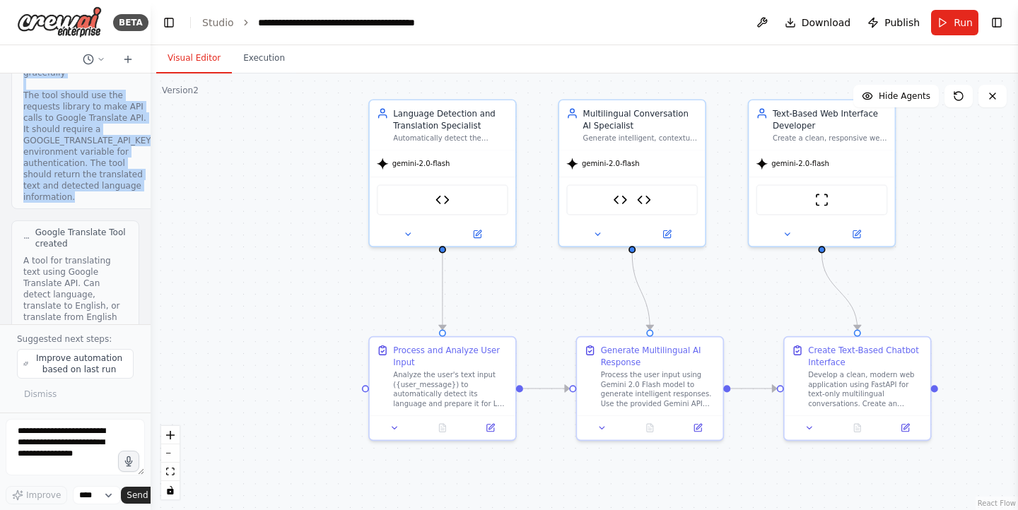
drag, startPoint x: 23, startPoint y: 93, endPoint x: 87, endPoint y: 131, distance: 74.8
click at [87, 131] on div "Build a Universal Language Support Chatbot that works seamlessly across multipl…" at bounding box center [75, 198] width 151 height 251
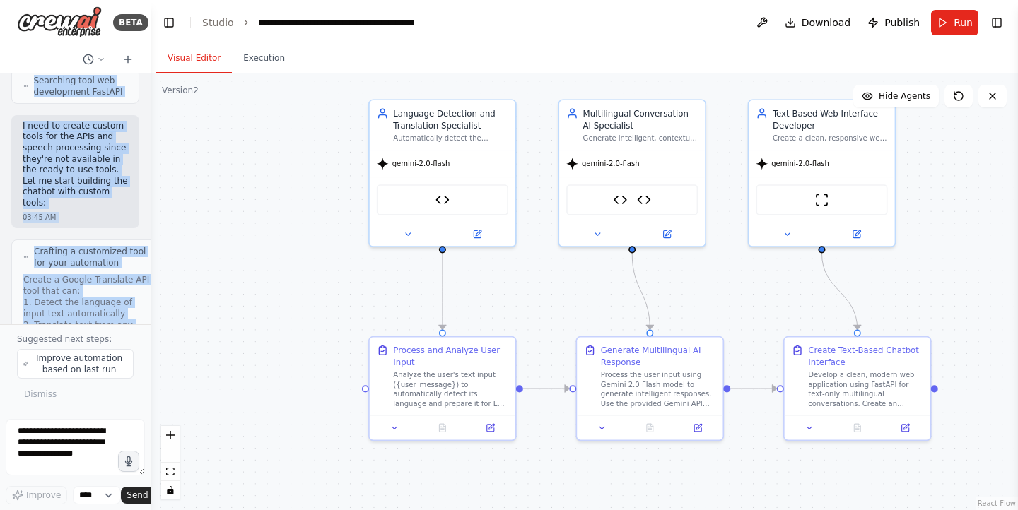
scroll to position [1577, 0]
click at [78, 153] on p "I need to create custom tools for the APIs and speech processing since they're …" at bounding box center [75, 166] width 105 height 88
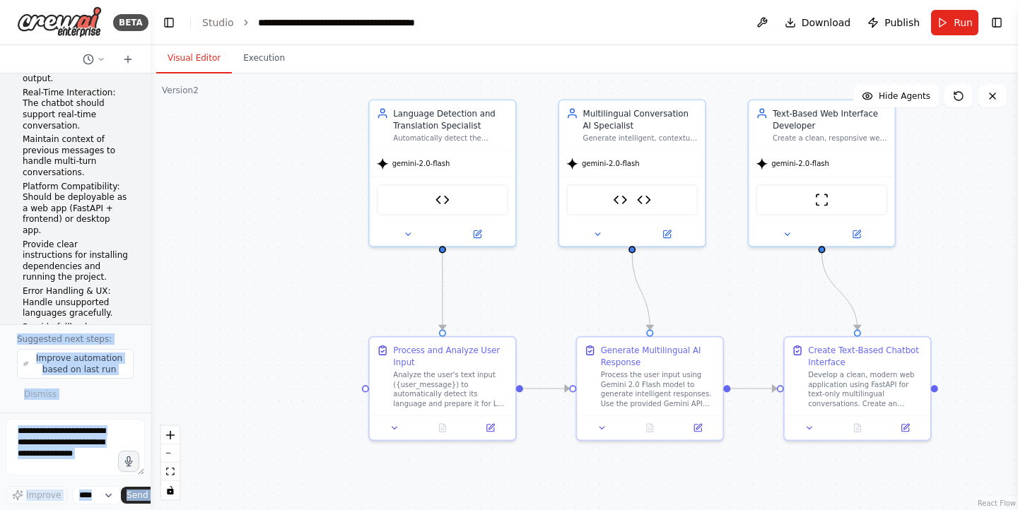
scroll to position [0, 0]
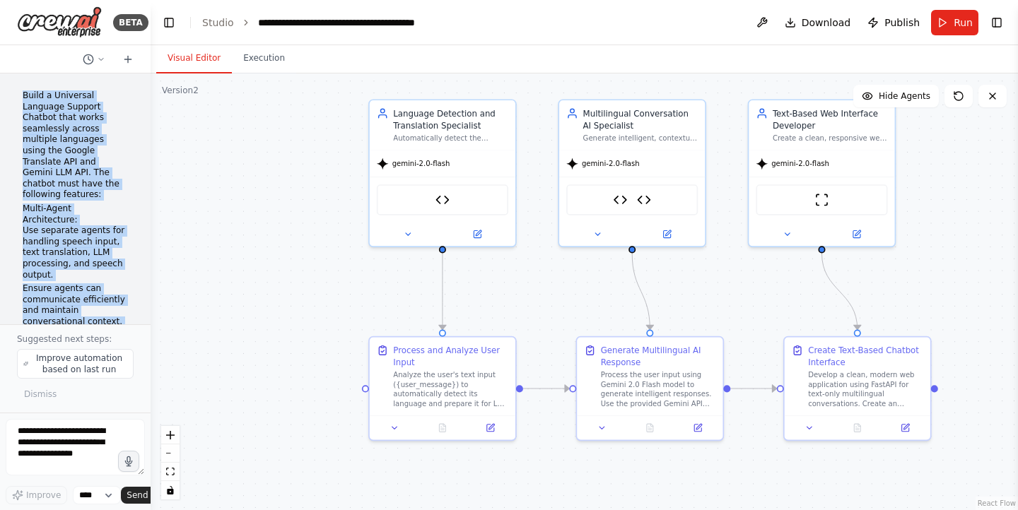
drag, startPoint x: 65, startPoint y: 146, endPoint x: 17, endPoint y: 82, distance: 80.3
click at [17, 82] on div "Build a Universal Language Support Chatbot that works seamlessly across multipl…" at bounding box center [75, 198] width 151 height 251
copy div "Build a Universal Language Support Chatbot that works seamlessly across multipl…"
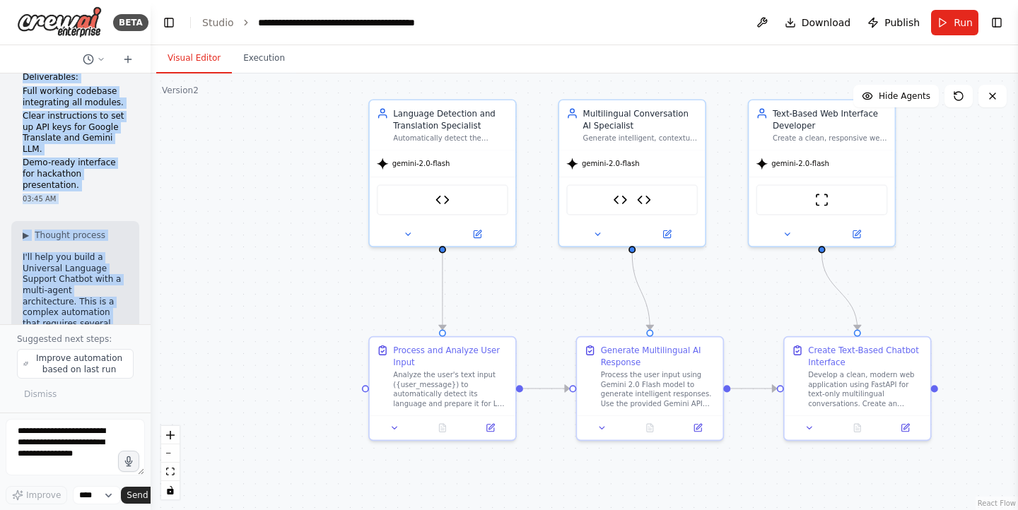
scroll to position [907, 0]
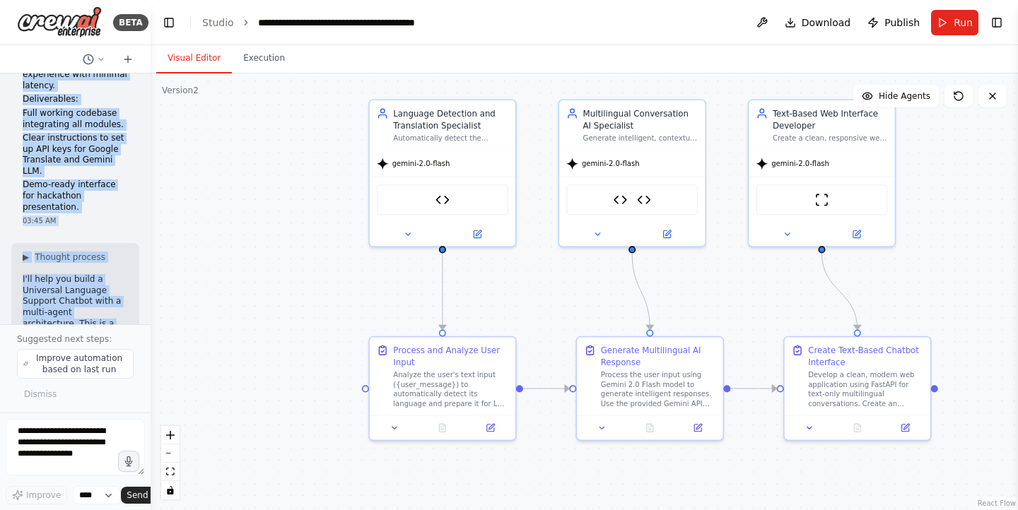
click at [114, 180] on p "Demo-ready interface for hackathon presentation." at bounding box center [75, 196] width 105 height 33
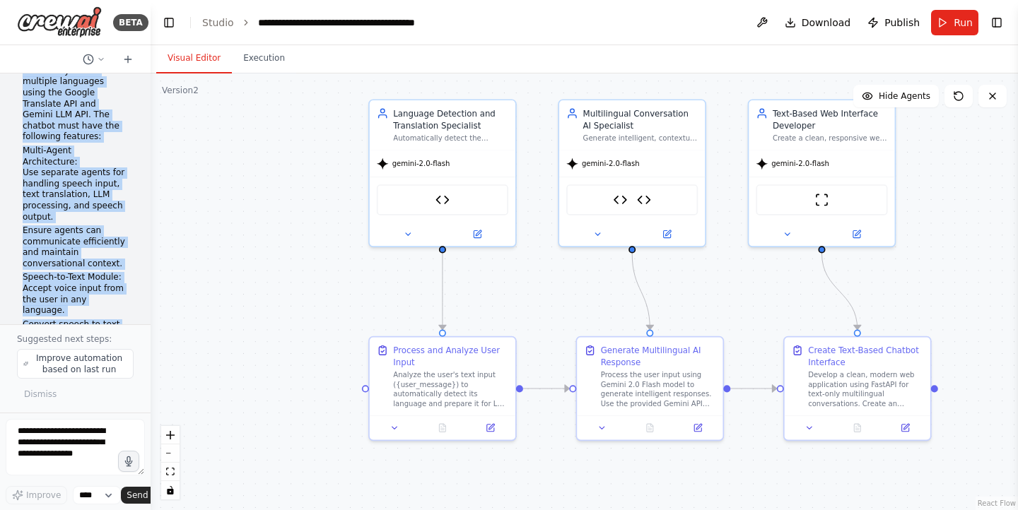
scroll to position [0, 0]
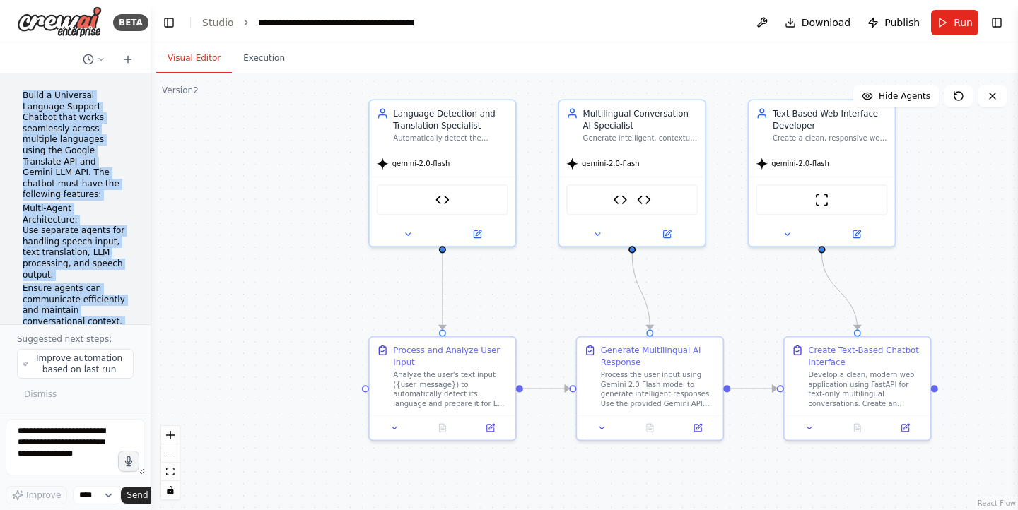
drag, startPoint x: 116, startPoint y: 162, endPoint x: 23, endPoint y: 93, distance: 115.6
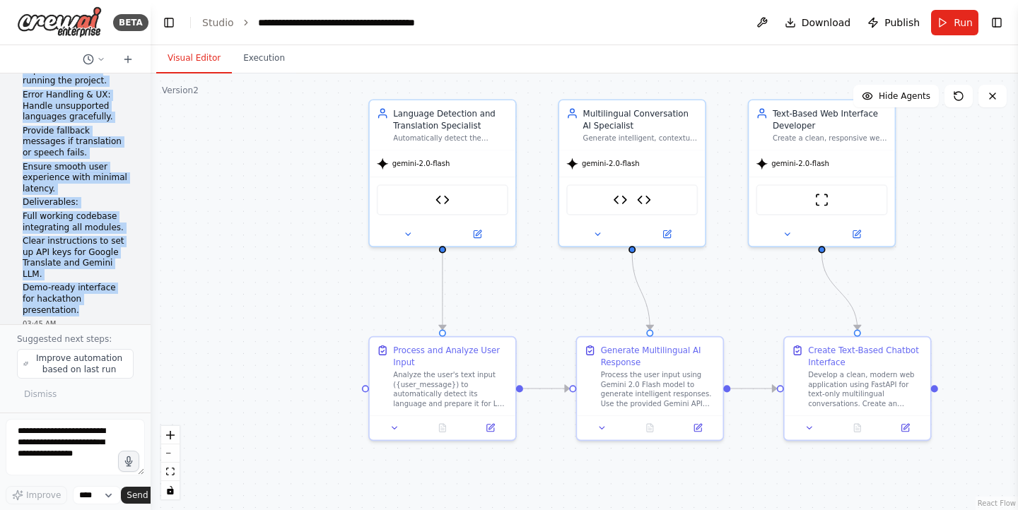
scroll to position [804, 0]
copy div "Build a Universal Language Support Chatbot that works seamlessly across multipl…"
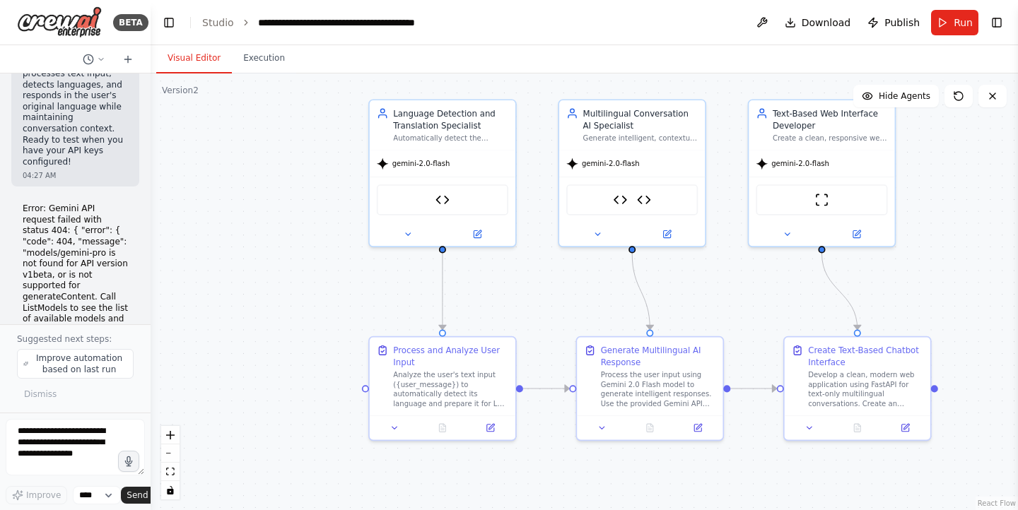
scroll to position [10510, 0]
click at [40, 463] on span "Thought process" at bounding box center [70, 468] width 71 height 11
drag, startPoint x: 40, startPoint y: 222, endPoint x: 78, endPoint y: 190, distance: 49.1
click at [78, 190] on div "Build a Universal Language Support Chatbot that works seamlessly across multipl…" at bounding box center [75, 198] width 151 height 251
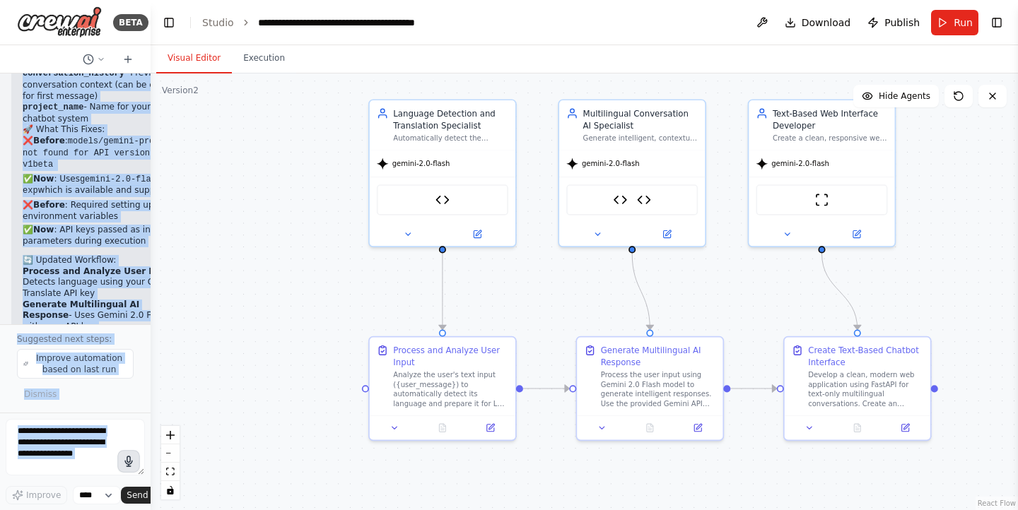
scroll to position [13678, 0]
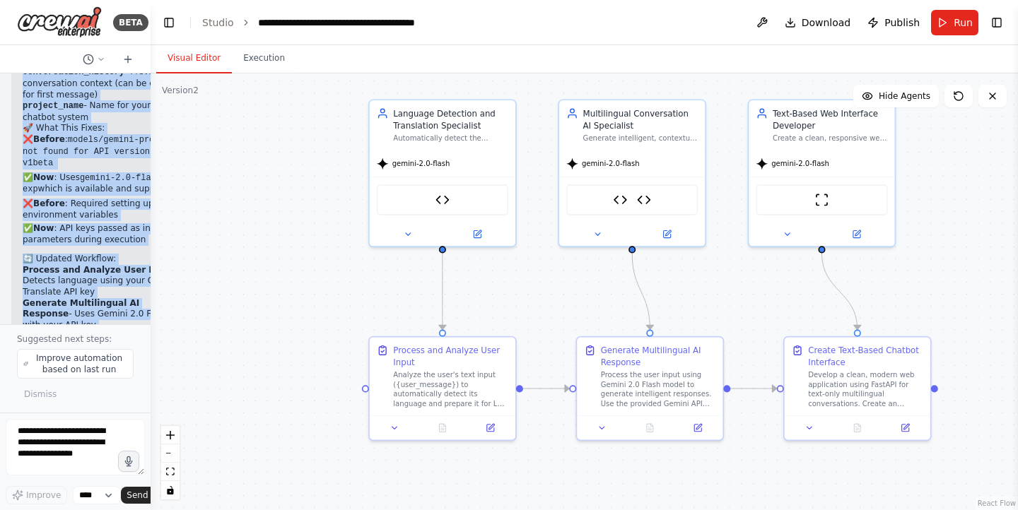
drag, startPoint x: 52, startPoint y: 206, endPoint x: 116, endPoint y: 291, distance: 106.6
click at [116, 291] on div "Build a Universal Language Support Chatbot that works seamlessly across multipl…" at bounding box center [75, 198] width 151 height 251
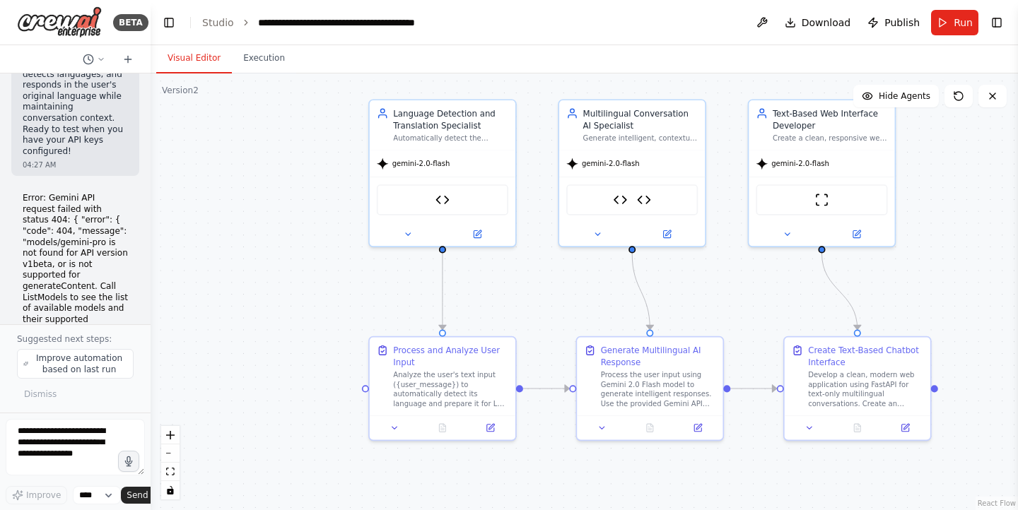
scroll to position [10519, 0]
copy div "ght process The user is reporting a 404 error with the Gemini API where the mod…"
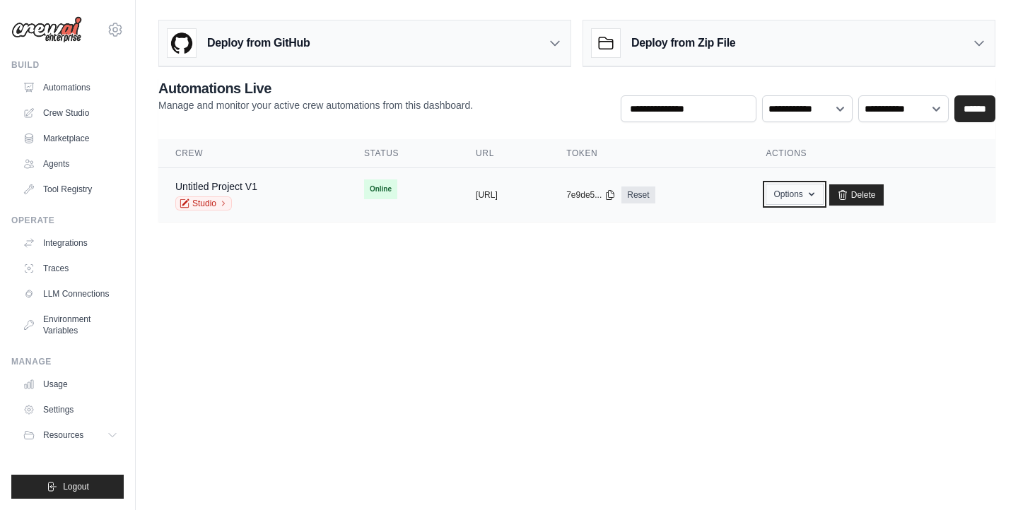
click at [823, 200] on button "Options" at bounding box center [793, 194] width 57 height 21
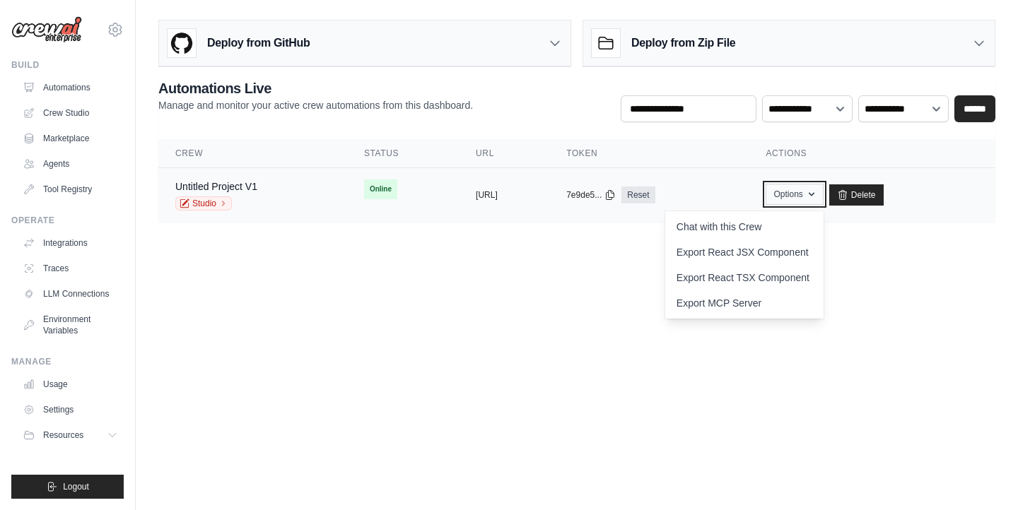
click at [823, 200] on button "Options" at bounding box center [793, 194] width 57 height 21
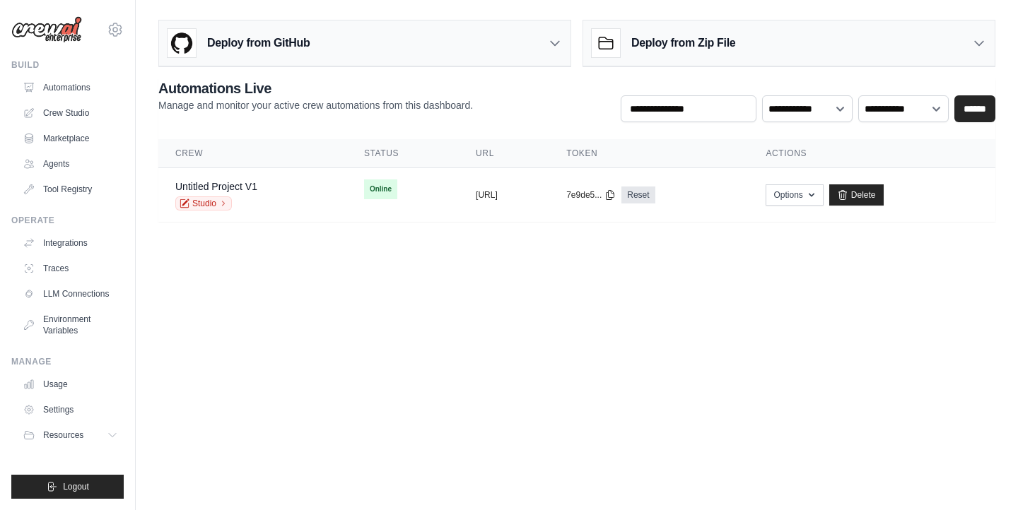
click at [654, 292] on body "[EMAIL_ADDRESS][DOMAIN_NAME] Settings Build Automations Crew Studio" at bounding box center [509, 255] width 1018 height 510
click at [739, 362] on body "[EMAIL_ADDRESS][DOMAIN_NAME] Settings Build Automations Crew Studio" at bounding box center [509, 255] width 1018 height 510
click at [202, 200] on link "Studio" at bounding box center [203, 203] width 57 height 14
click at [476, 194] on button "https://untitled-project-v1-ee88bca" at bounding box center [487, 194] width 22 height 11
click at [487, 189] on button "https://untitled-project-v1-ee88bca" at bounding box center [487, 194] width 22 height 11
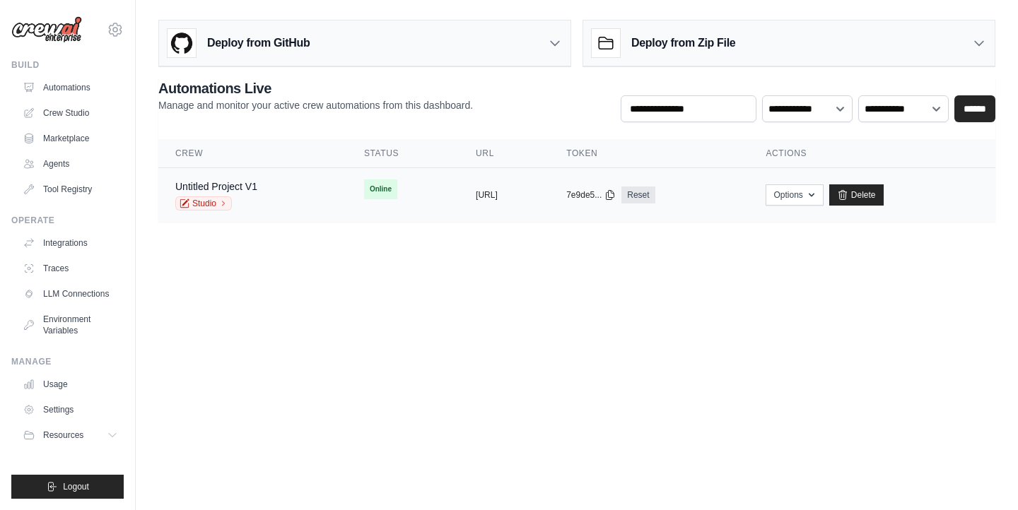
click at [347, 189] on td "Online" at bounding box center [403, 189] width 112 height 42
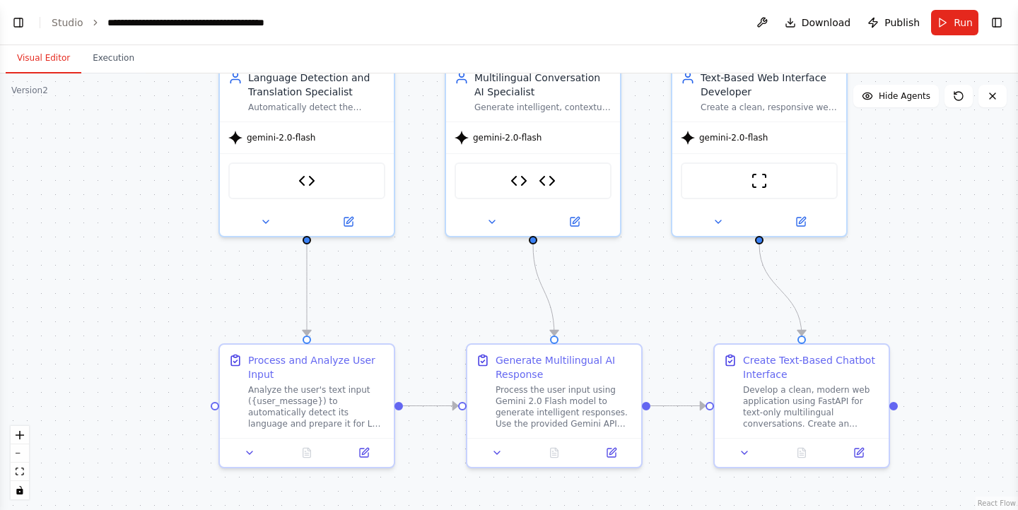
drag, startPoint x: 760, startPoint y: 241, endPoint x: 908, endPoint y: 158, distance: 169.6
click at [908, 158] on div ".deletable-edge-delete-btn { width: 20px; height: 20px; border: 0px solid #ffff…" at bounding box center [509, 291] width 1018 height 437
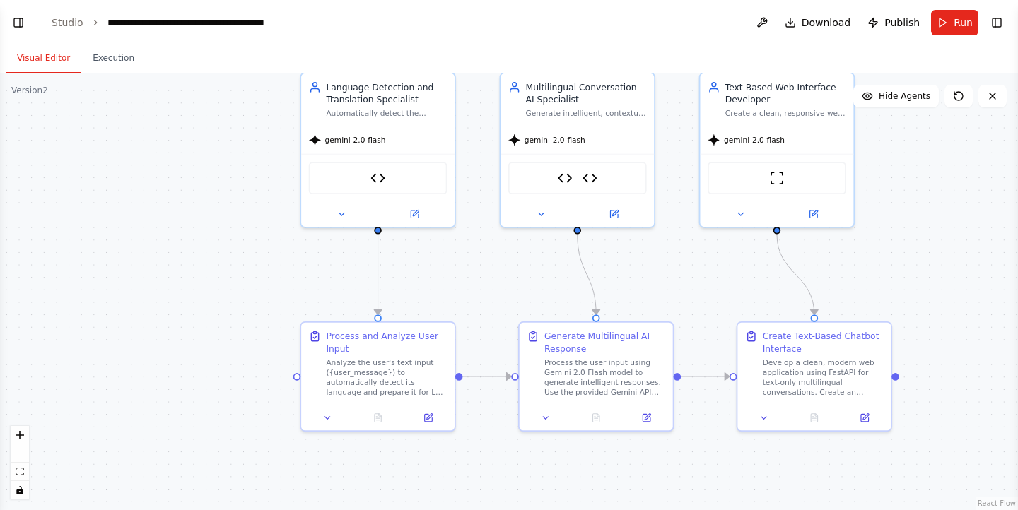
scroll to position [13346, 0]
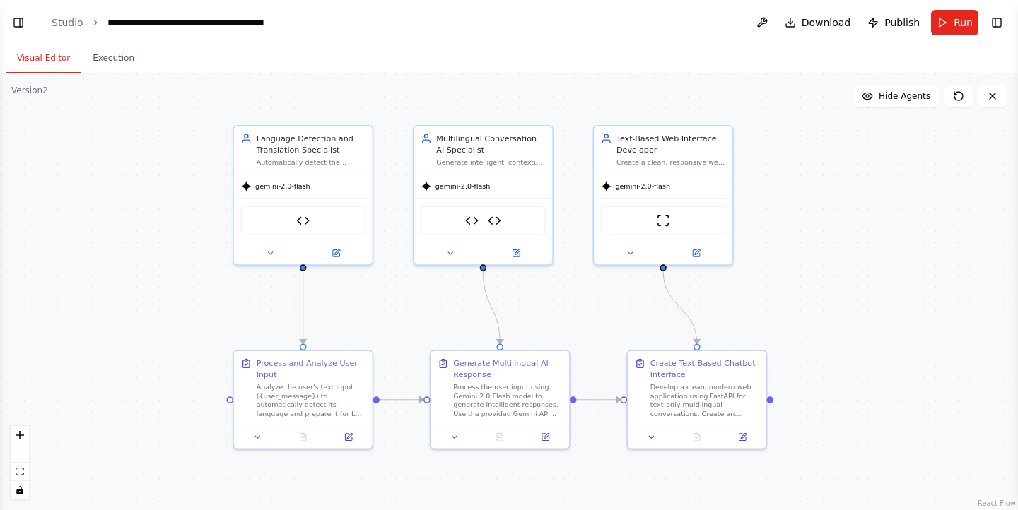
drag, startPoint x: 907, startPoint y: 209, endPoint x: 780, endPoint y: 252, distance: 133.6
click at [780, 252] on div ".deletable-edge-delete-btn { width: 20px; height: 20px; border: 0px solid #ffff…" at bounding box center [509, 291] width 1018 height 437
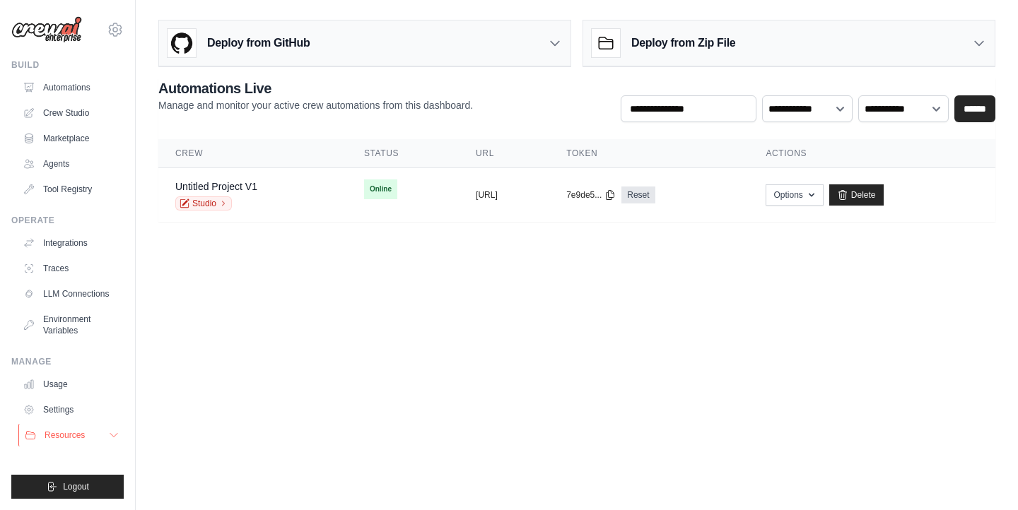
click at [102, 433] on button "Resources" at bounding box center [71, 435] width 107 height 23
click at [204, 201] on link "Studio" at bounding box center [203, 203] width 57 height 14
click at [33, 110] on icon at bounding box center [30, 112] width 11 height 11
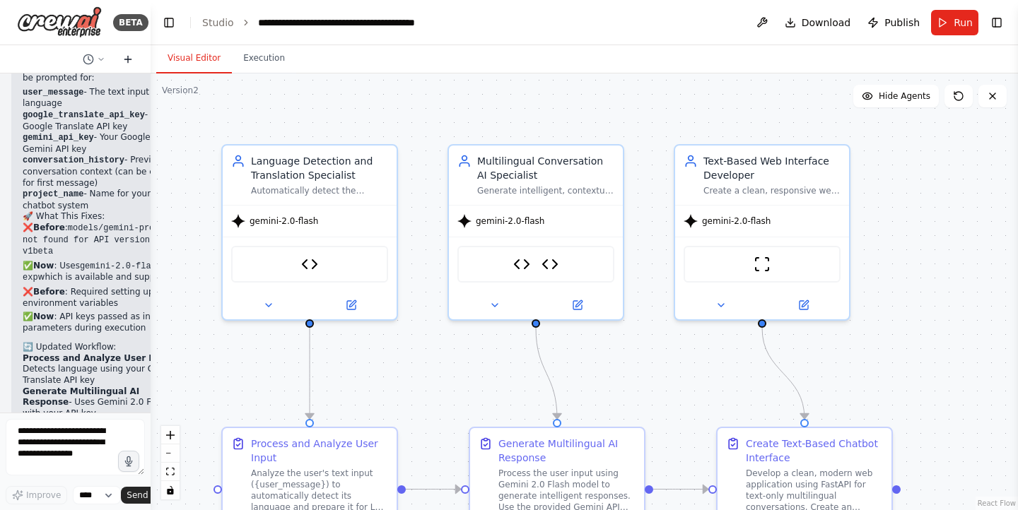
click at [128, 54] on icon at bounding box center [127, 59] width 11 height 11
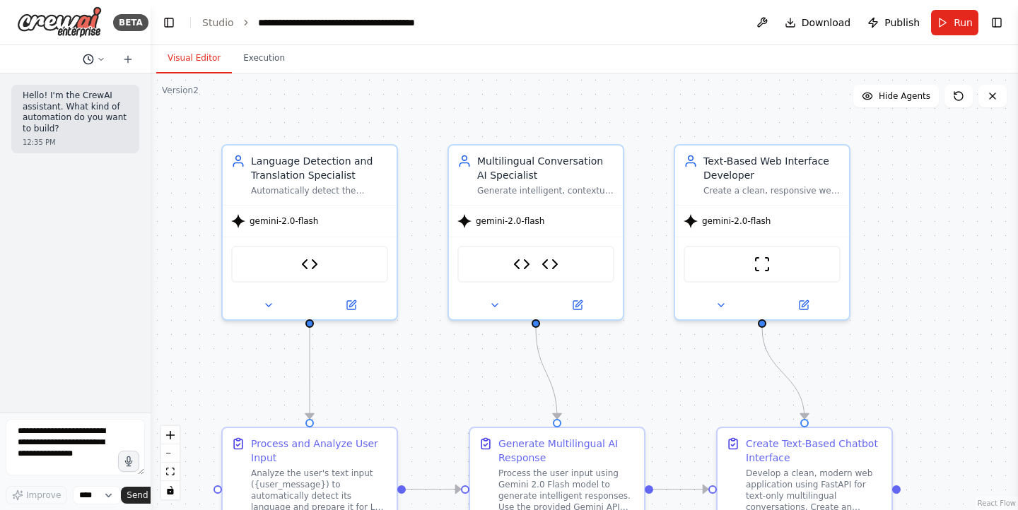
click at [94, 54] on button at bounding box center [94, 59] width 34 height 17
click at [33, 105] on span "Error: Gemini API request failed with status 404: { "error": { "code": 404, "me…" at bounding box center [61, 110] width 92 height 11
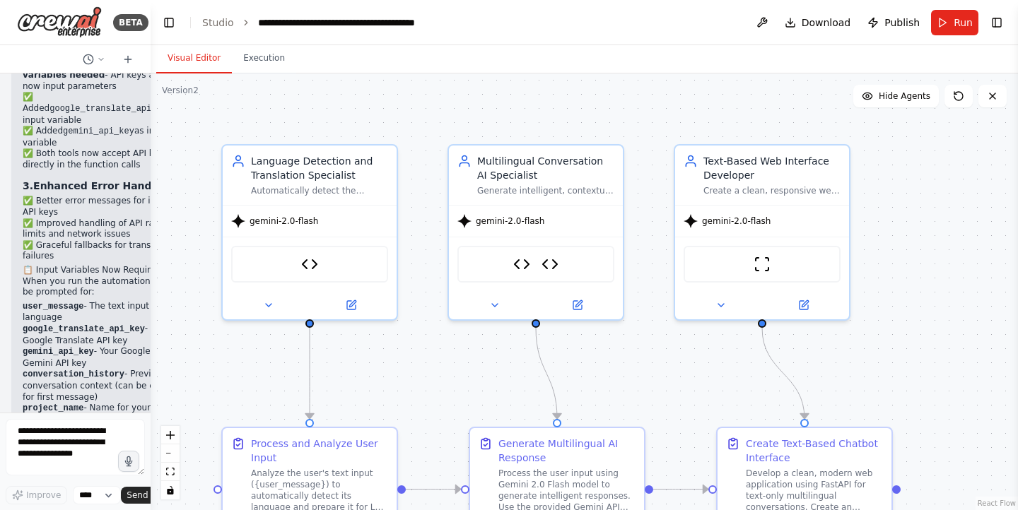
scroll to position [13346, 0]
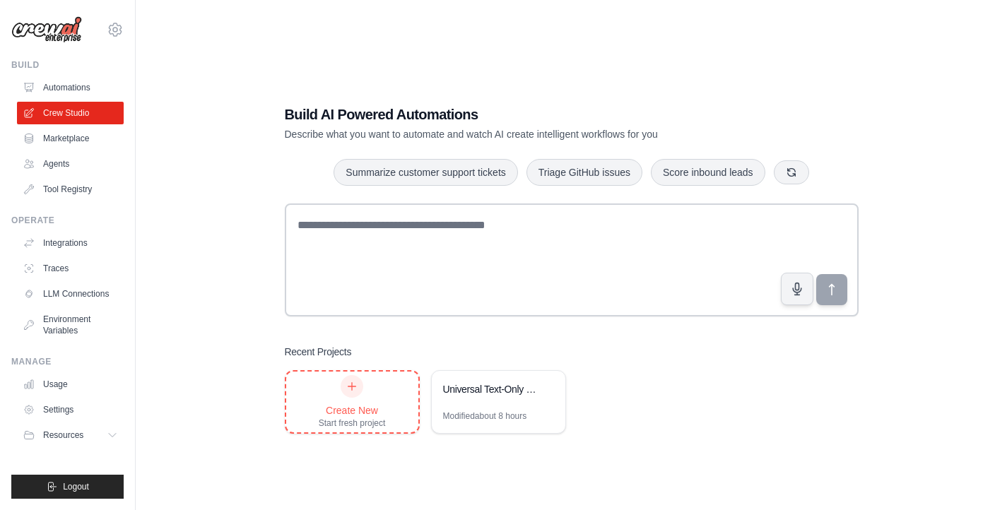
click at [355, 385] on icon at bounding box center [351, 386] width 11 height 11
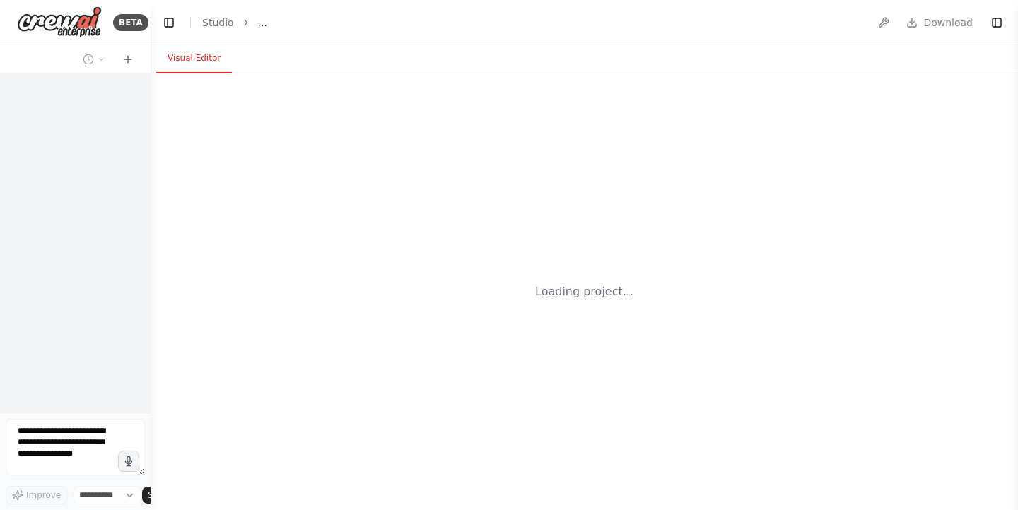
select select "****"
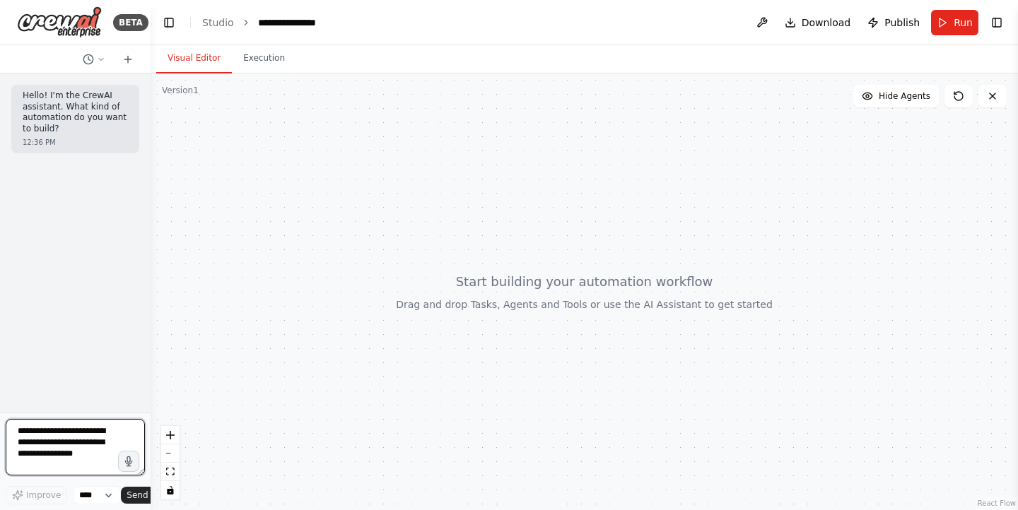
click at [52, 445] on textarea at bounding box center [75, 447] width 139 height 57
paste textarea "**********"
click at [81, 463] on textarea at bounding box center [75, 447] width 139 height 57
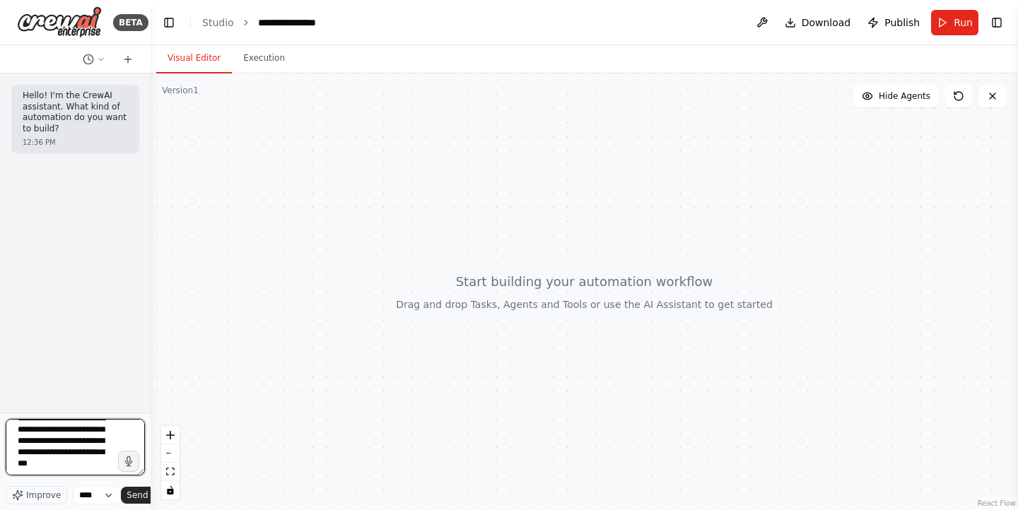
type textarea "**********"
